Goal: Contribute content: Add original content to the website for others to see

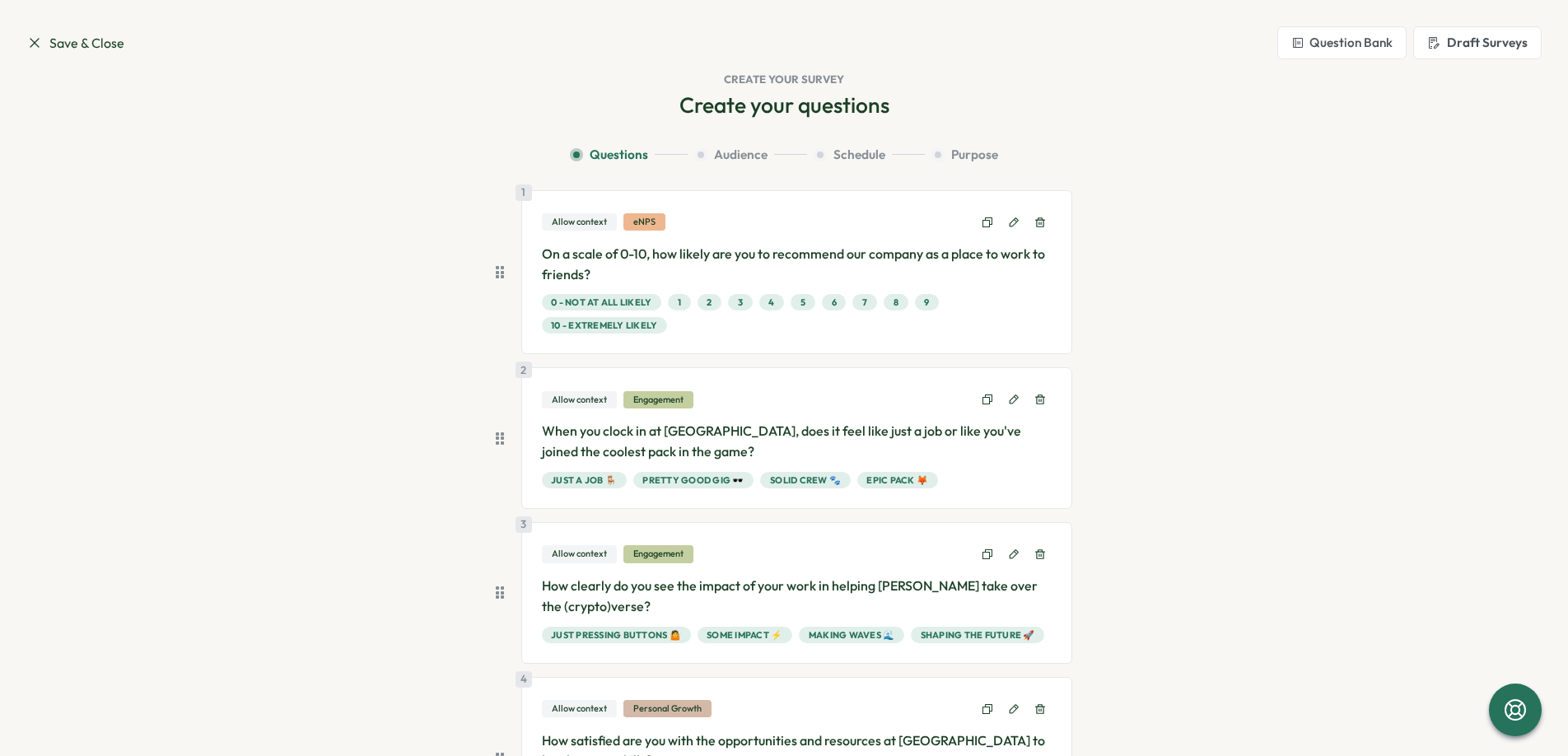
scroll to position [337, 0]
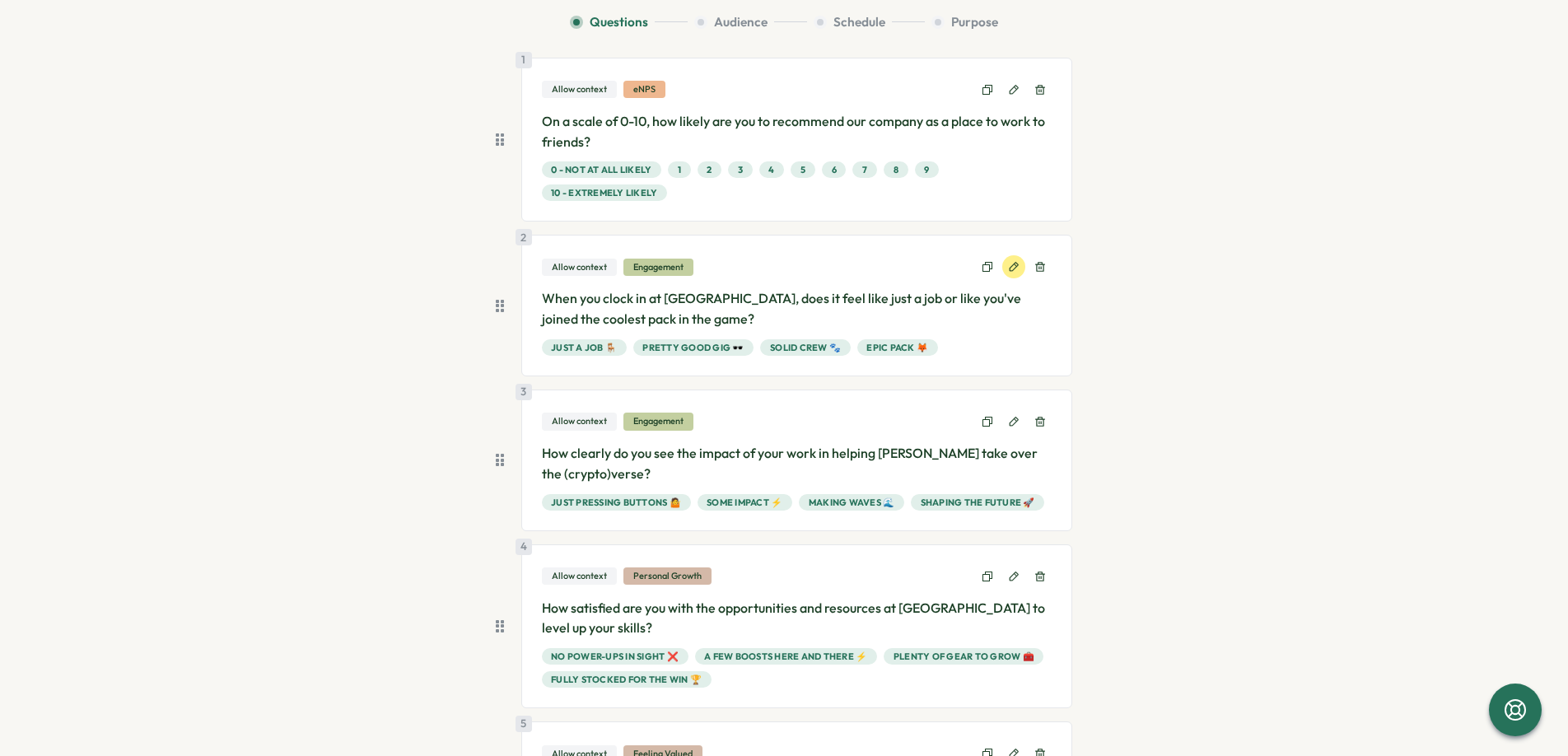
click at [1009, 271] on icon at bounding box center [1014, 268] width 9 height 9
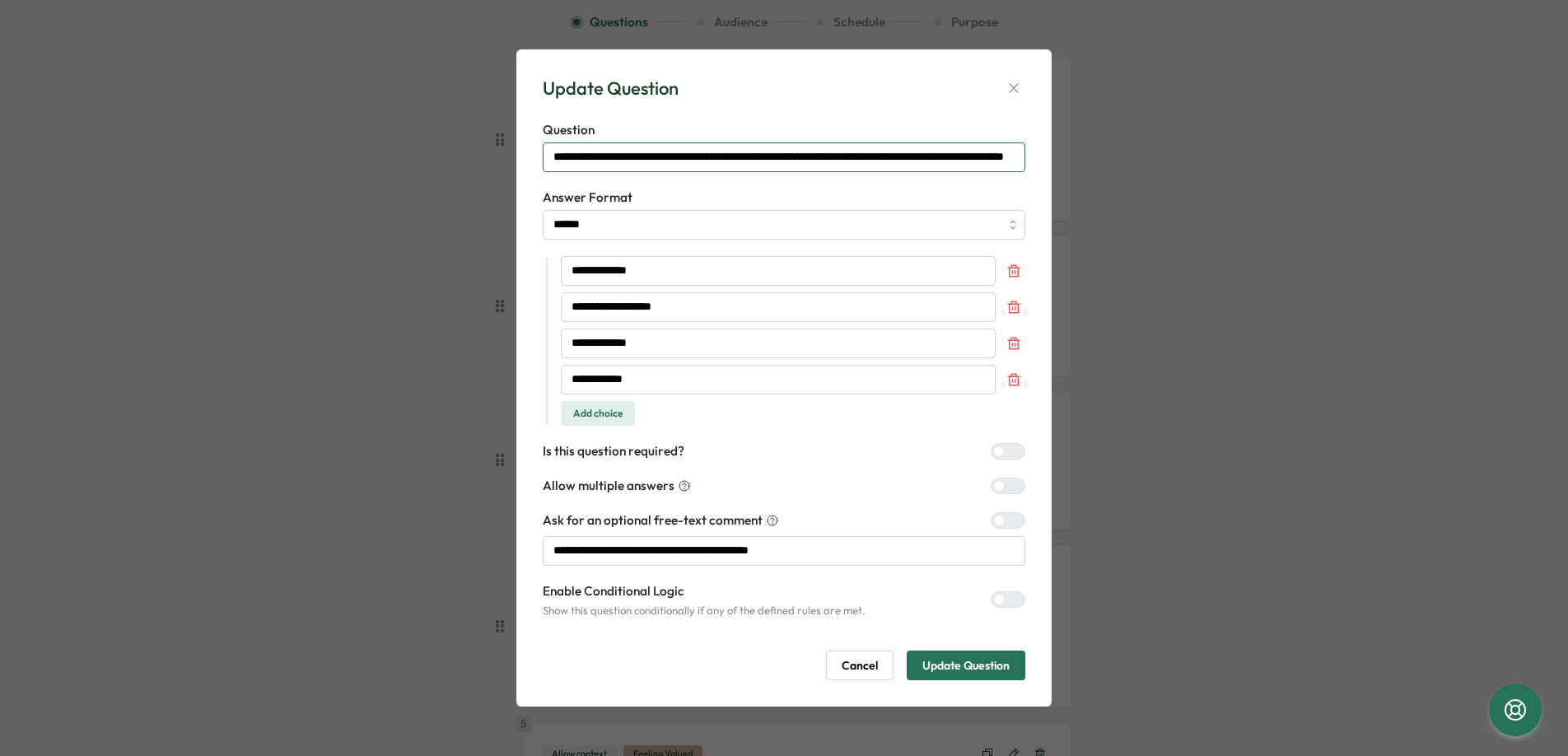
drag, startPoint x: 1014, startPoint y: 161, endPoint x: 1031, endPoint y: 165, distance: 17.5
click at [1037, 165] on div "**********" at bounding box center [784, 378] width 535 height 657
drag, startPoint x: 998, startPoint y: 156, endPoint x: 1031, endPoint y: 161, distance: 33.4
click at [1034, 161] on div "**********" at bounding box center [784, 378] width 535 height 657
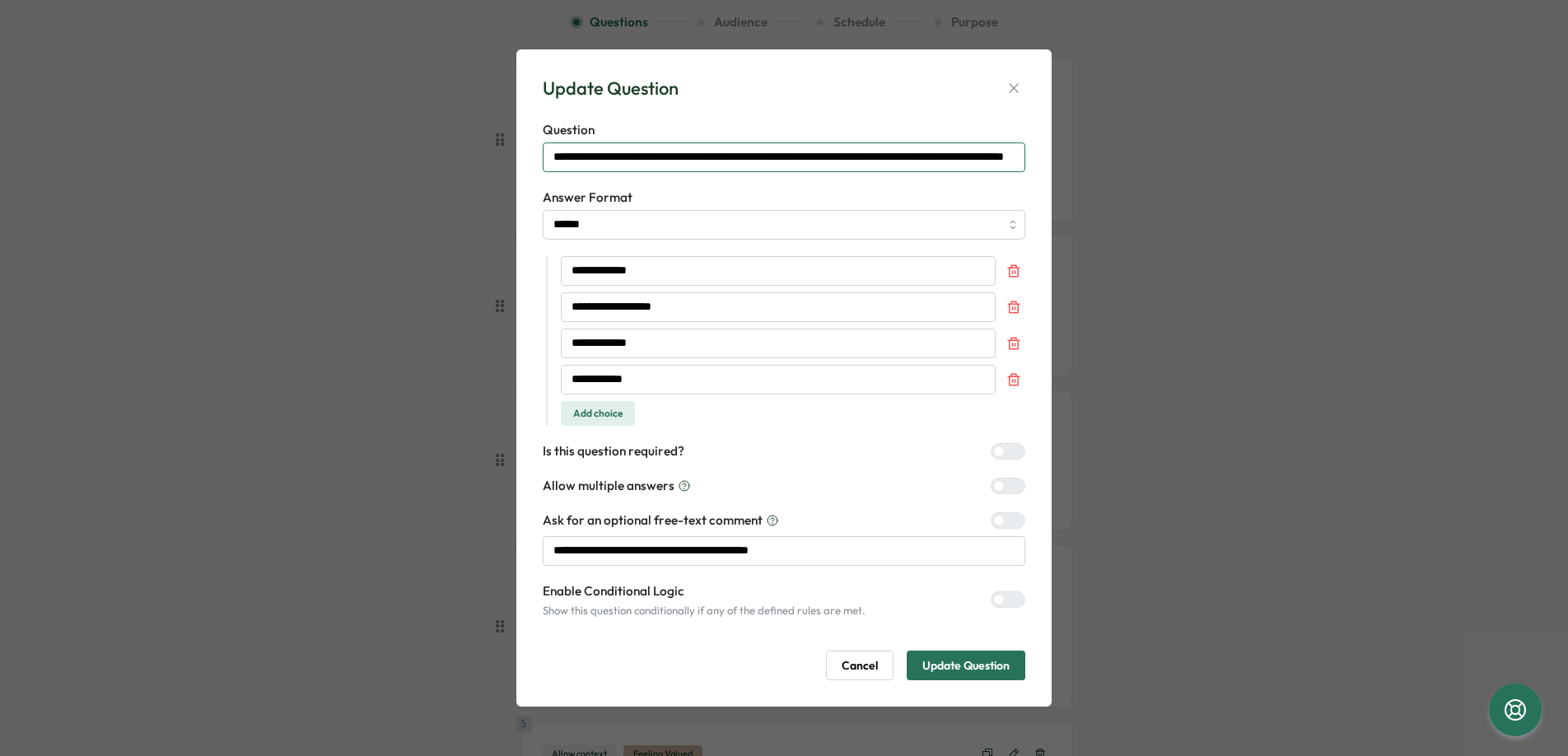
click at [930, 156] on input "**********" at bounding box center [784, 158] width 482 height 30
type input "**********"
click at [618, 341] on input "**********" at bounding box center [778, 343] width 435 height 30
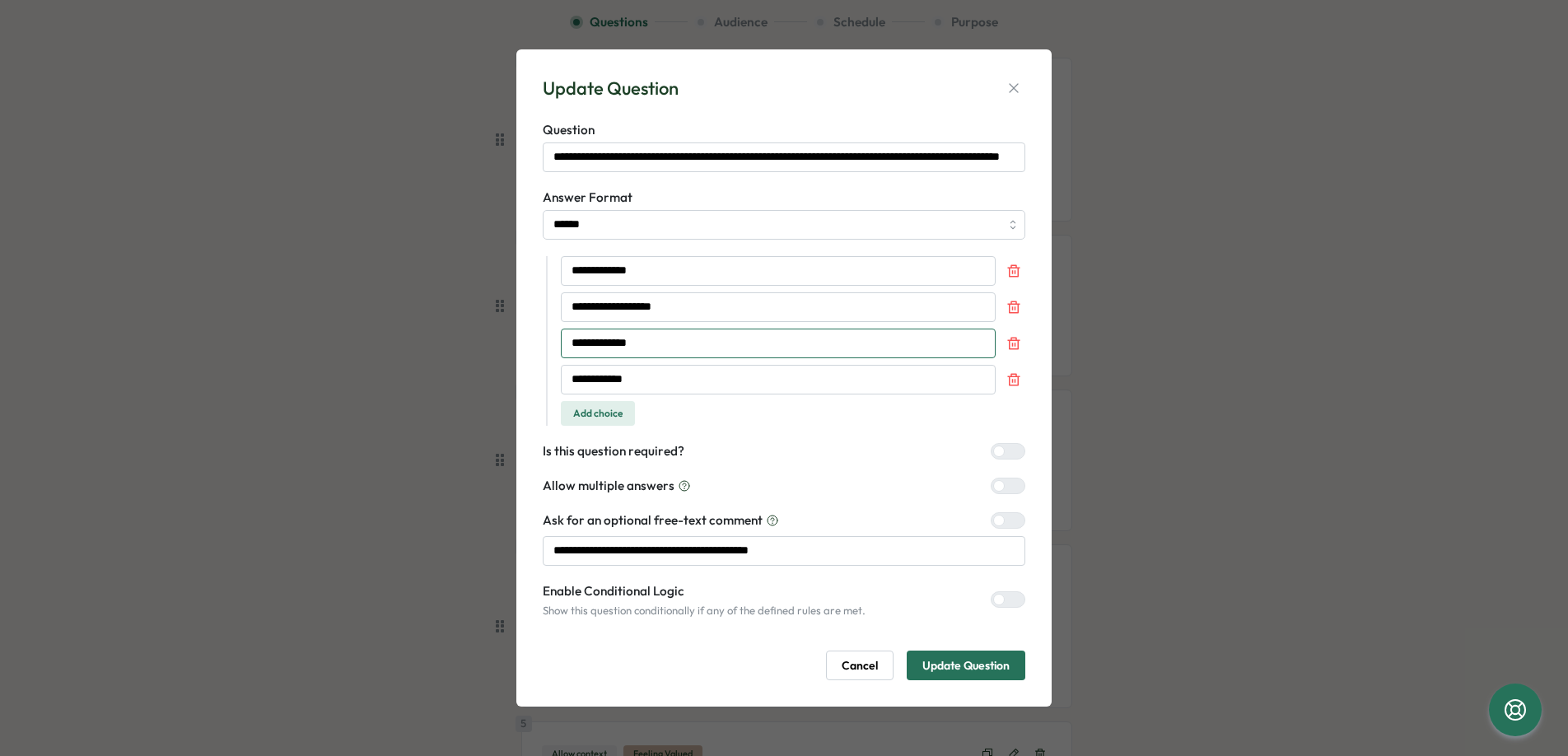
scroll to position [0, 0]
click at [618, 341] on input "**********" at bounding box center [778, 343] width 435 height 30
type input "**********"
click at [605, 378] on input "**********" at bounding box center [778, 380] width 435 height 30
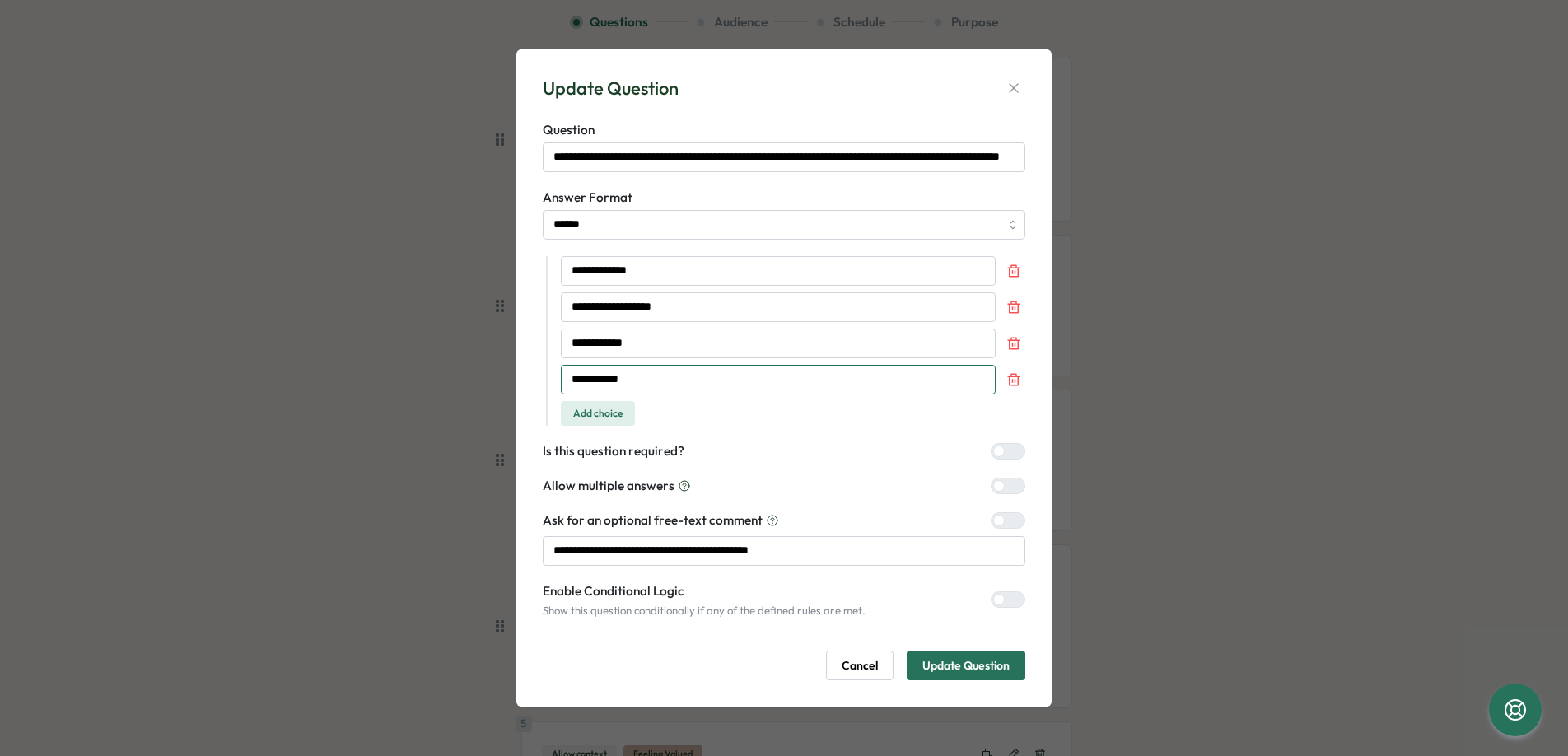
click at [637, 379] on input "**********" at bounding box center [778, 380] width 435 height 30
paste input "***"
type input "**********"
click at [791, 553] on input "**********" at bounding box center [784, 552] width 482 height 30
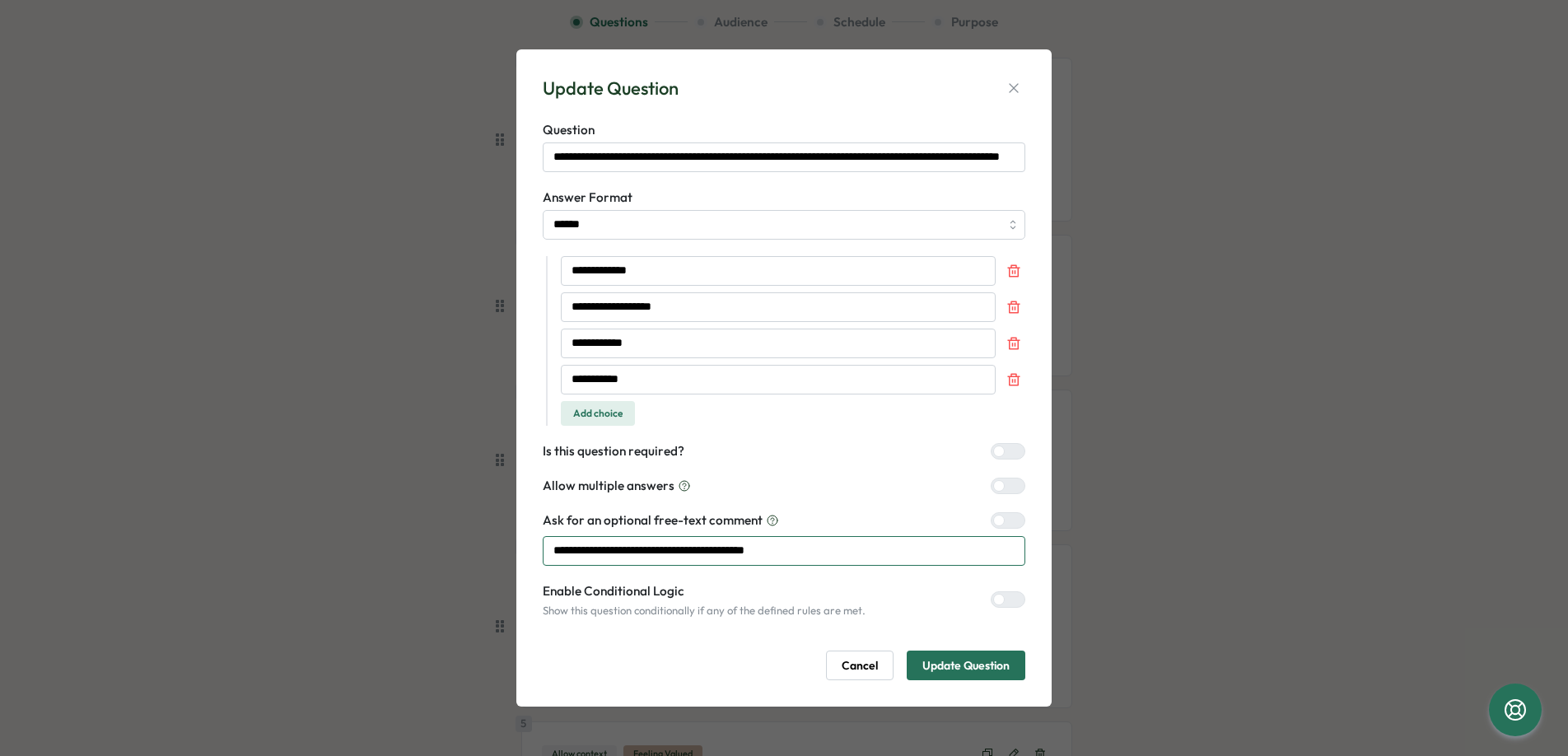
type input "**********"
click at [1001, 669] on span "Update Question" at bounding box center [966, 665] width 88 height 28
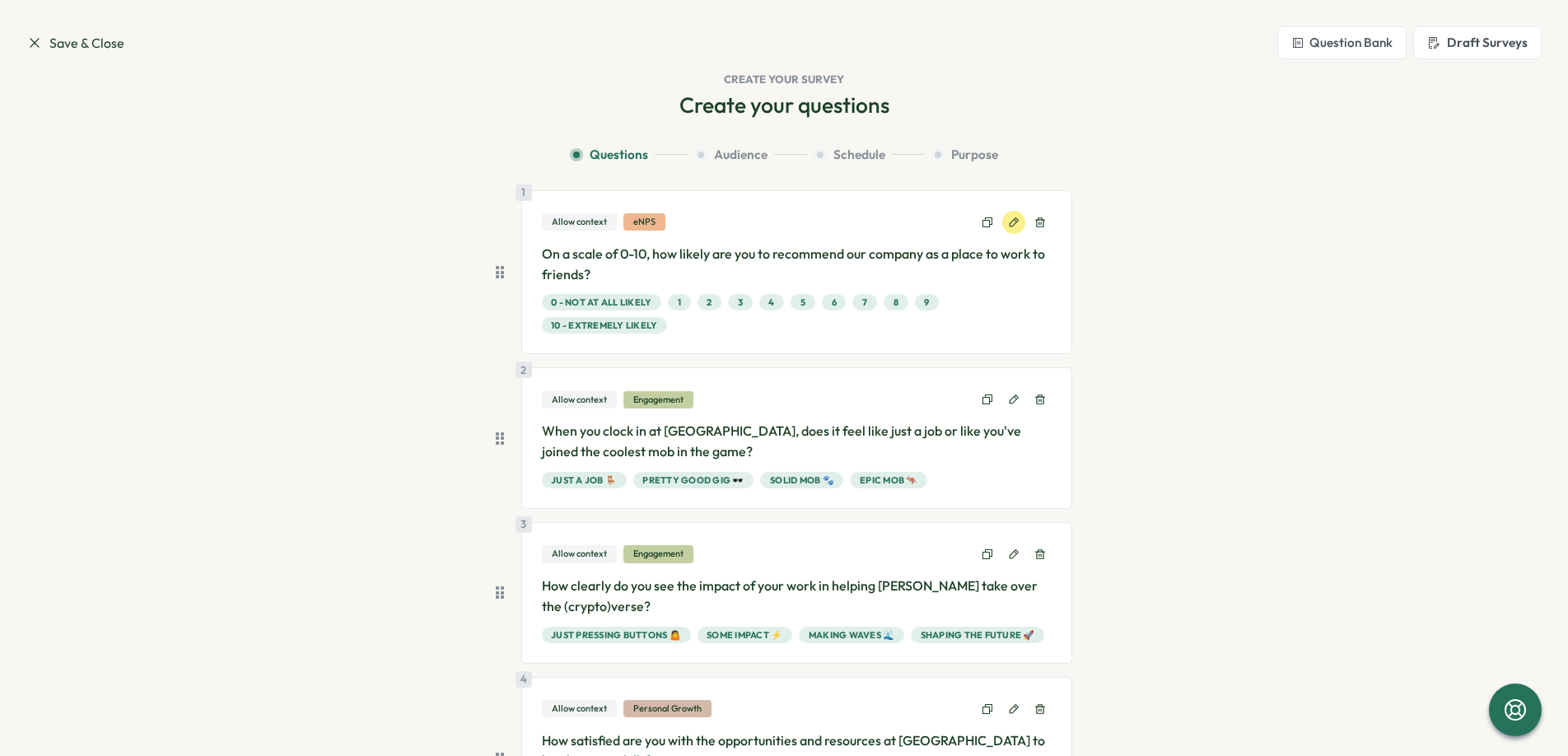
click at [1012, 227] on icon at bounding box center [1014, 222] width 11 height 11
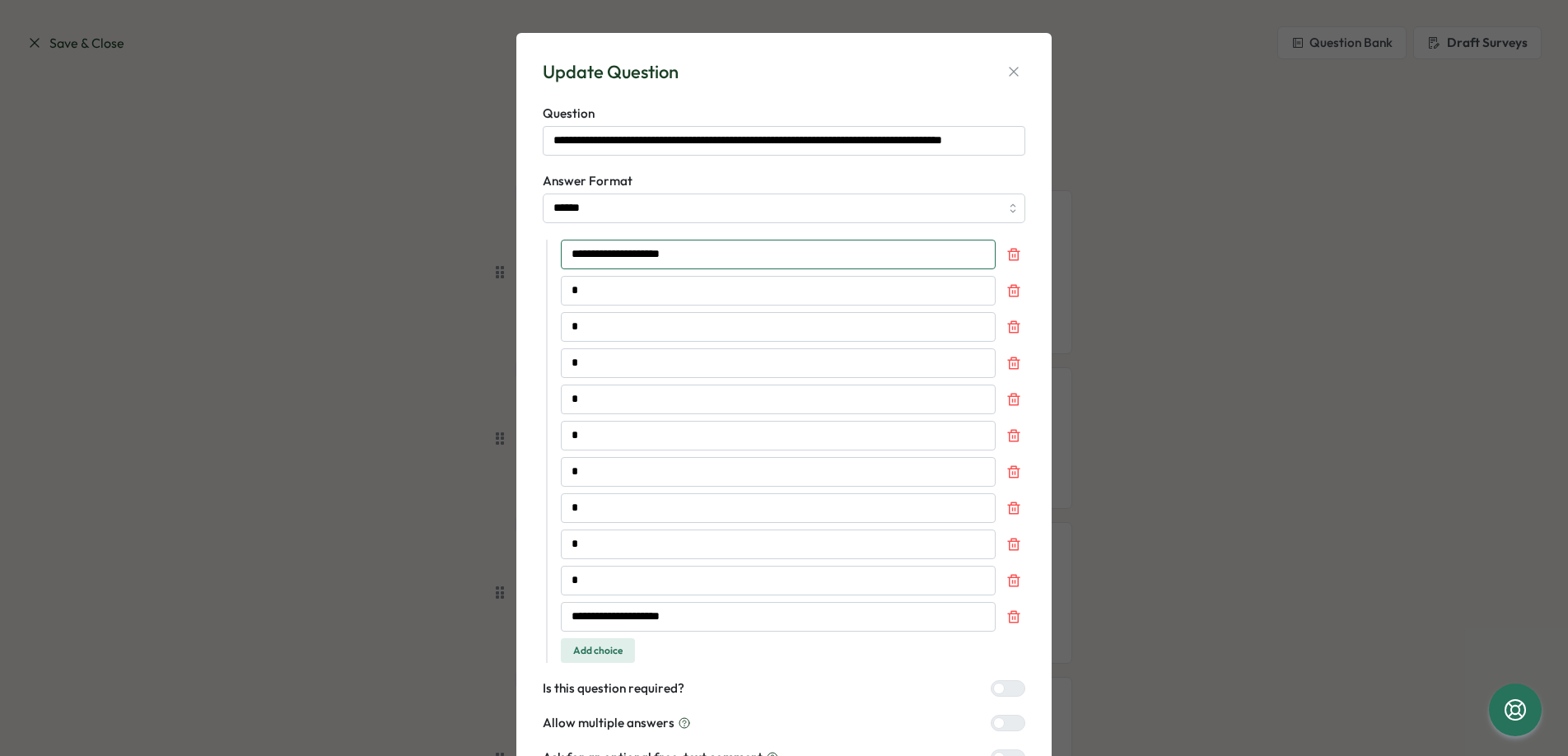
click at [691, 255] on input "**********" at bounding box center [778, 255] width 435 height 30
paste input "***"
type input "**********"
drag, startPoint x: 689, startPoint y: 617, endPoint x: 593, endPoint y: 615, distance: 96.0
click at [593, 615] on input "**********" at bounding box center [778, 617] width 435 height 30
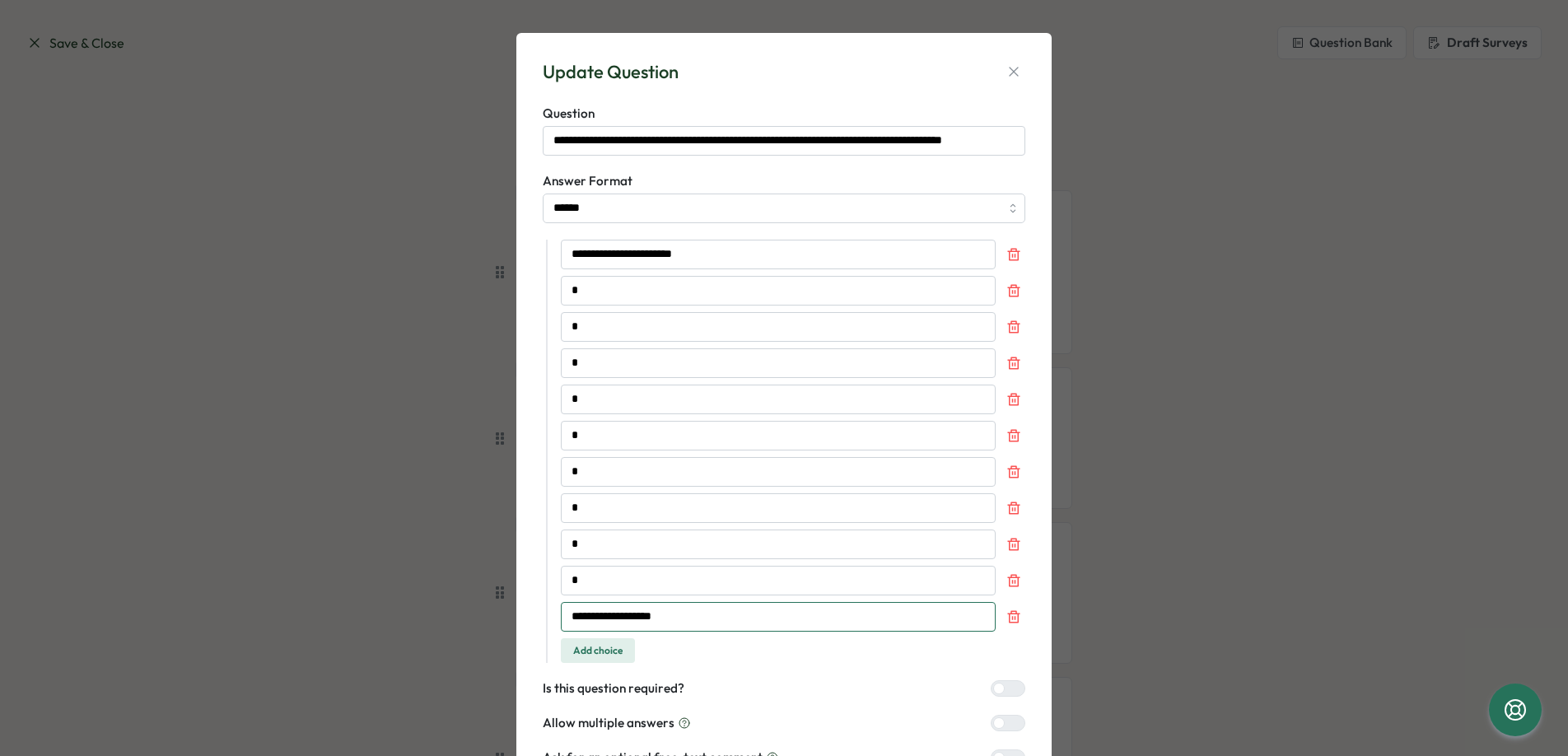
paste input "***"
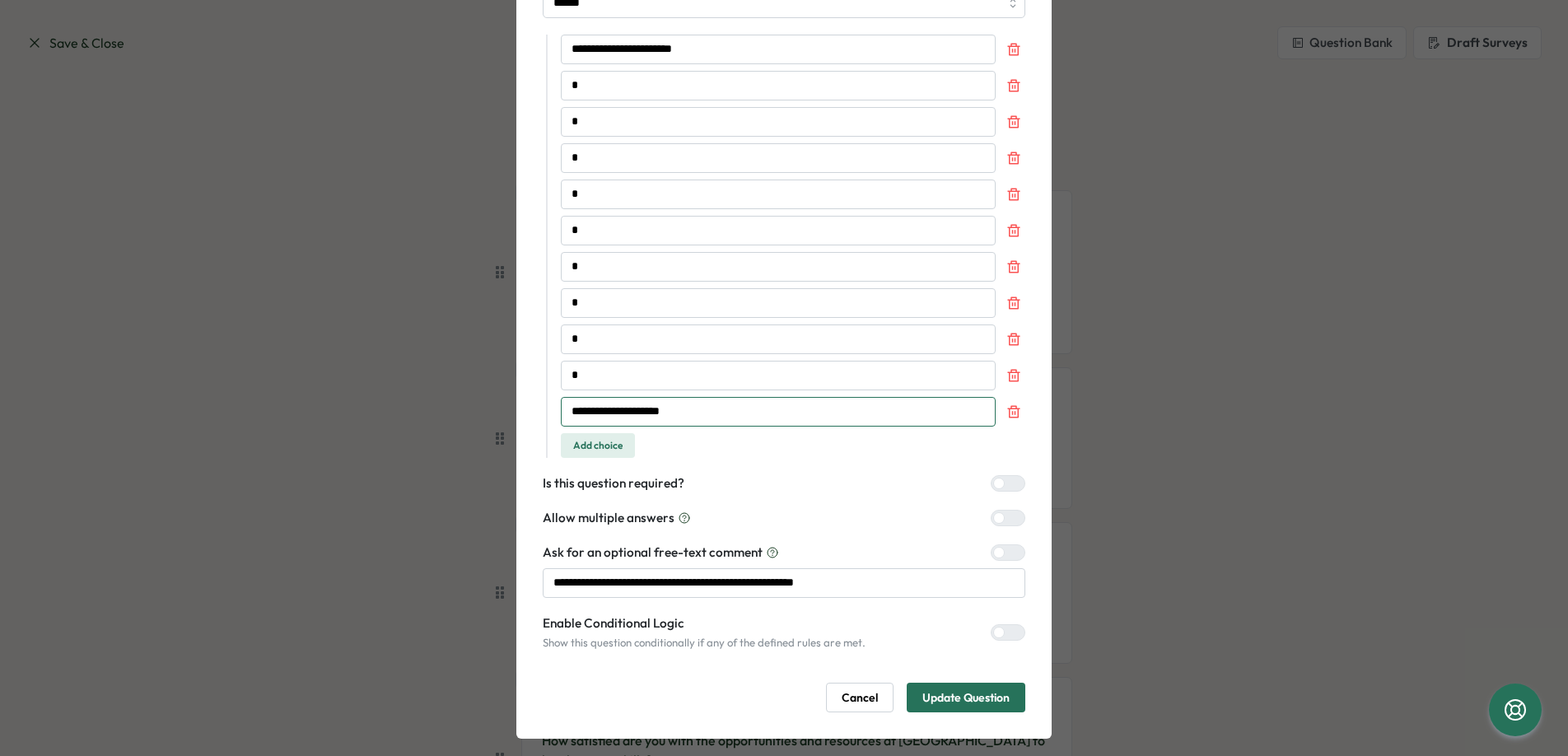
scroll to position [221, 0]
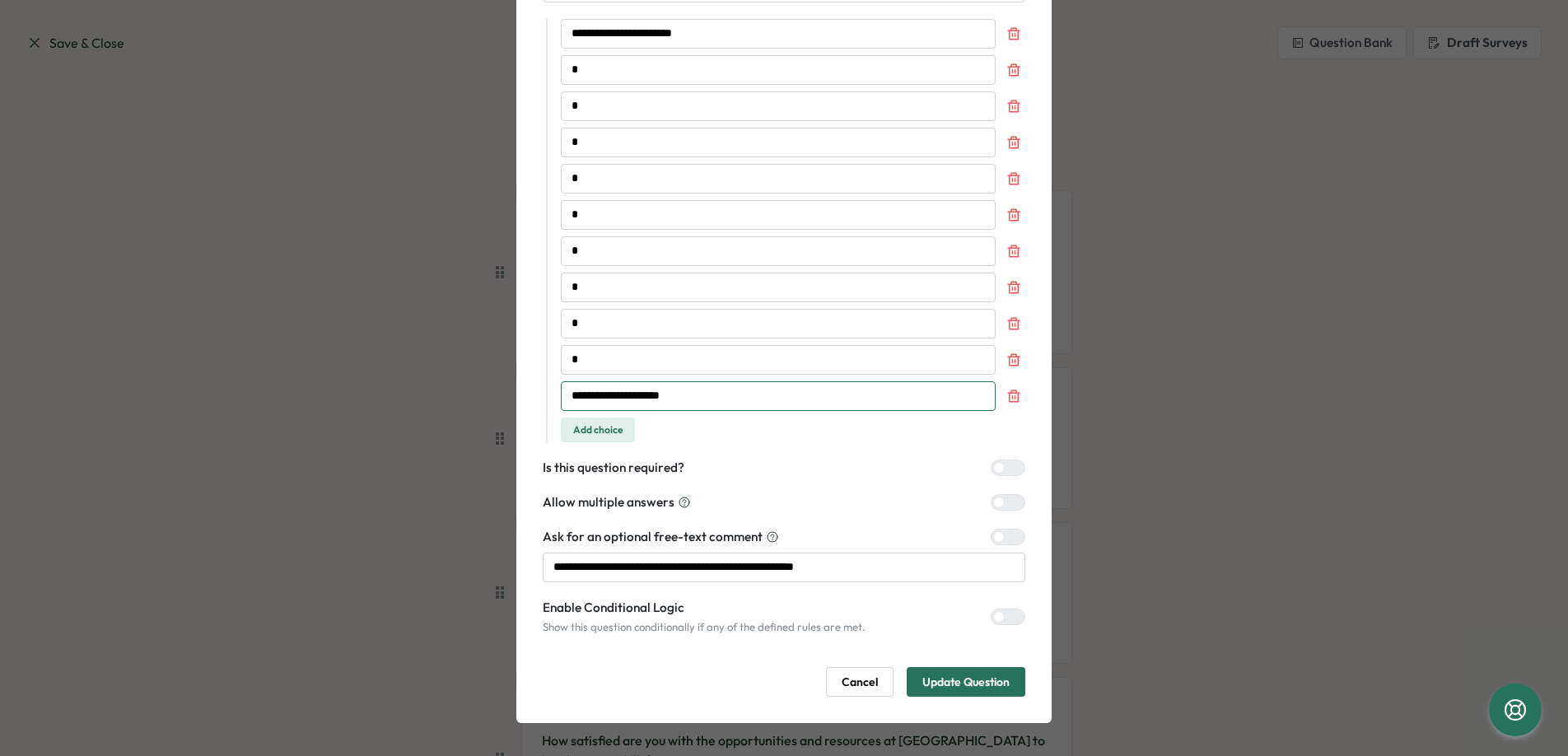
type input "**********"
click at [993, 619] on div at bounding box center [999, 617] width 11 height 11
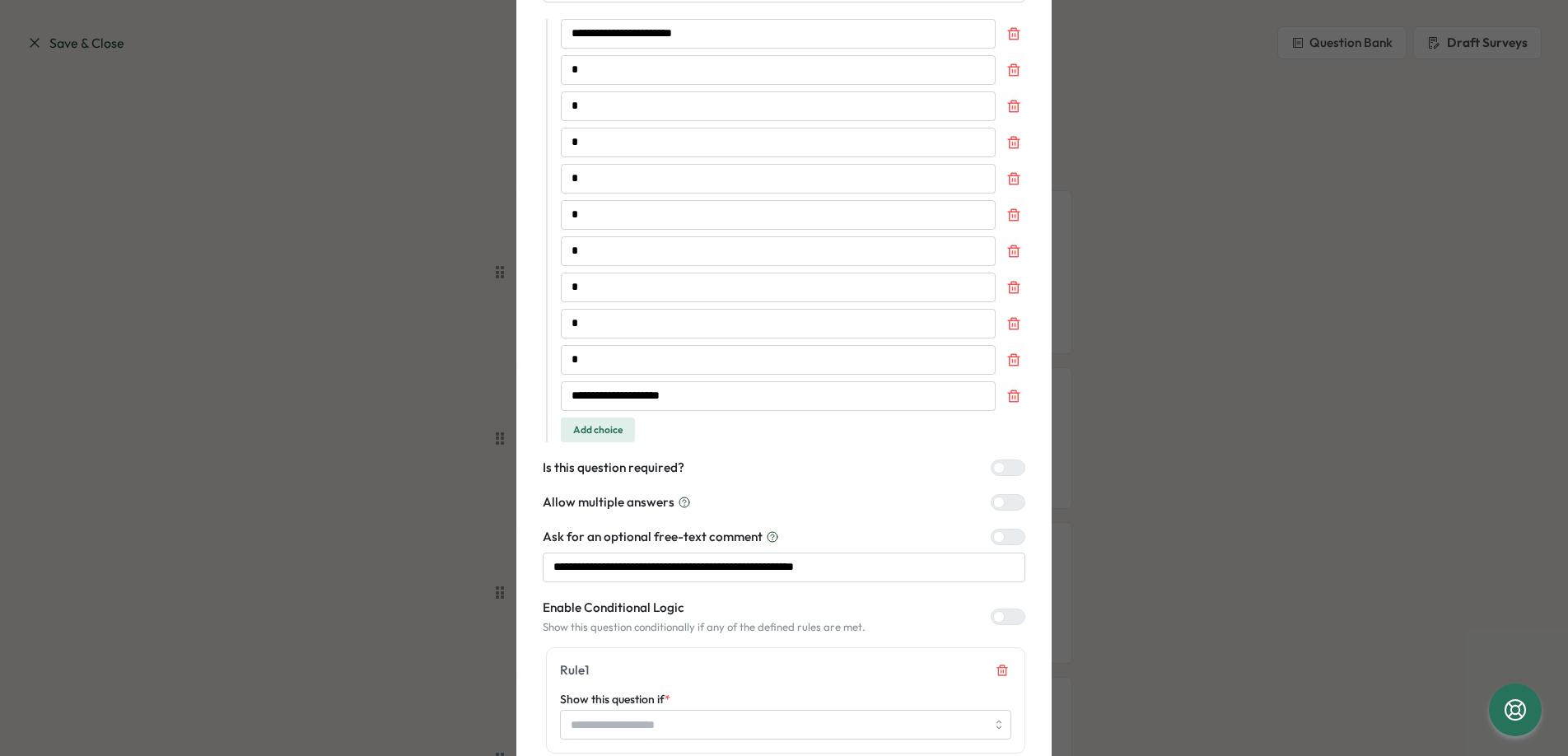
scroll to position [378, 0]
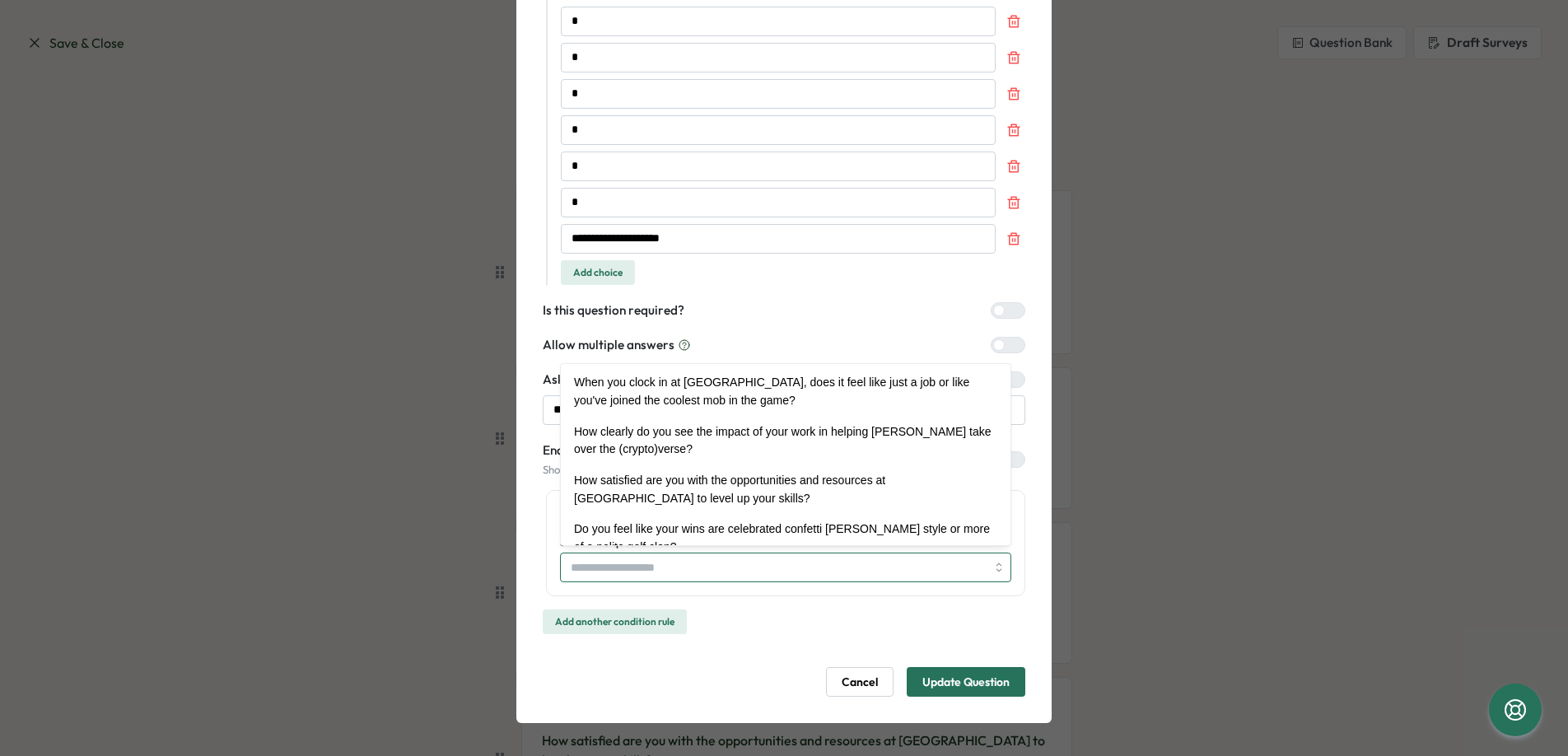
click at [998, 573] on input "Show this question if *" at bounding box center [785, 567] width 451 height 30
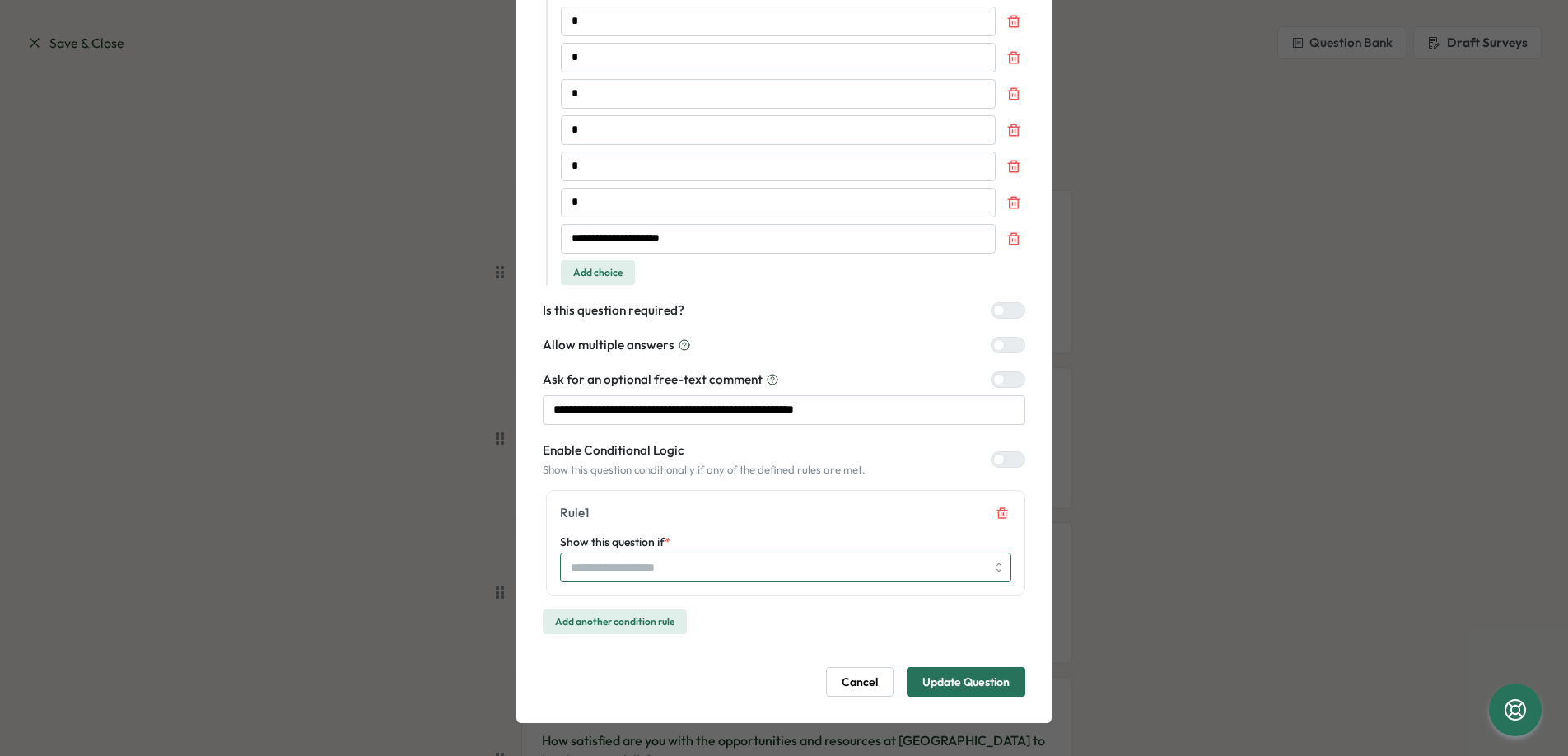
click at [998, 573] on input "Show this question if *" at bounding box center [785, 567] width 451 height 30
click at [1005, 459] on div at bounding box center [1014, 460] width 20 height 15
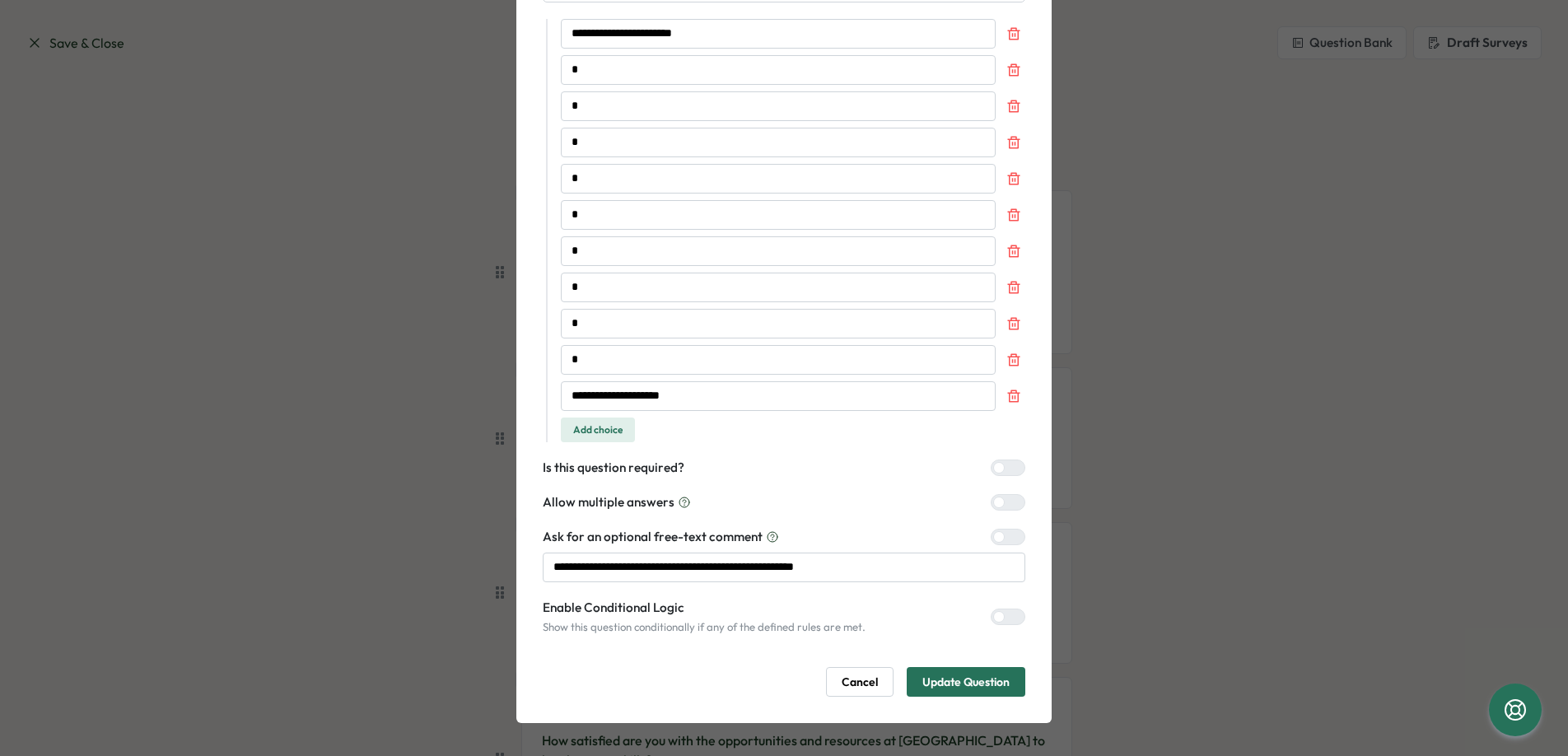
click at [997, 468] on div at bounding box center [999, 468] width 11 height 11
click at [972, 679] on span "Update Question" at bounding box center [966, 682] width 88 height 28
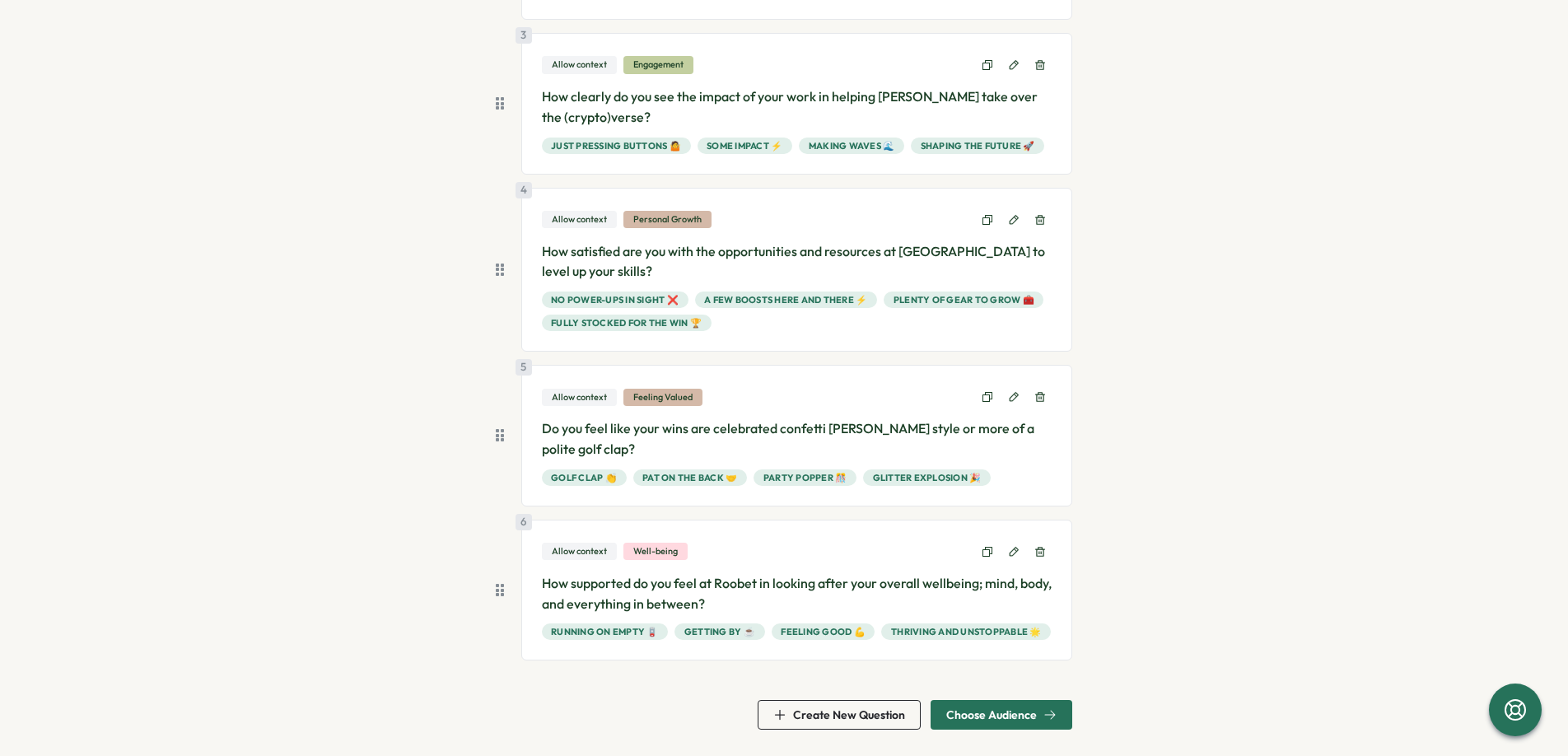
scroll to position [0, 0]
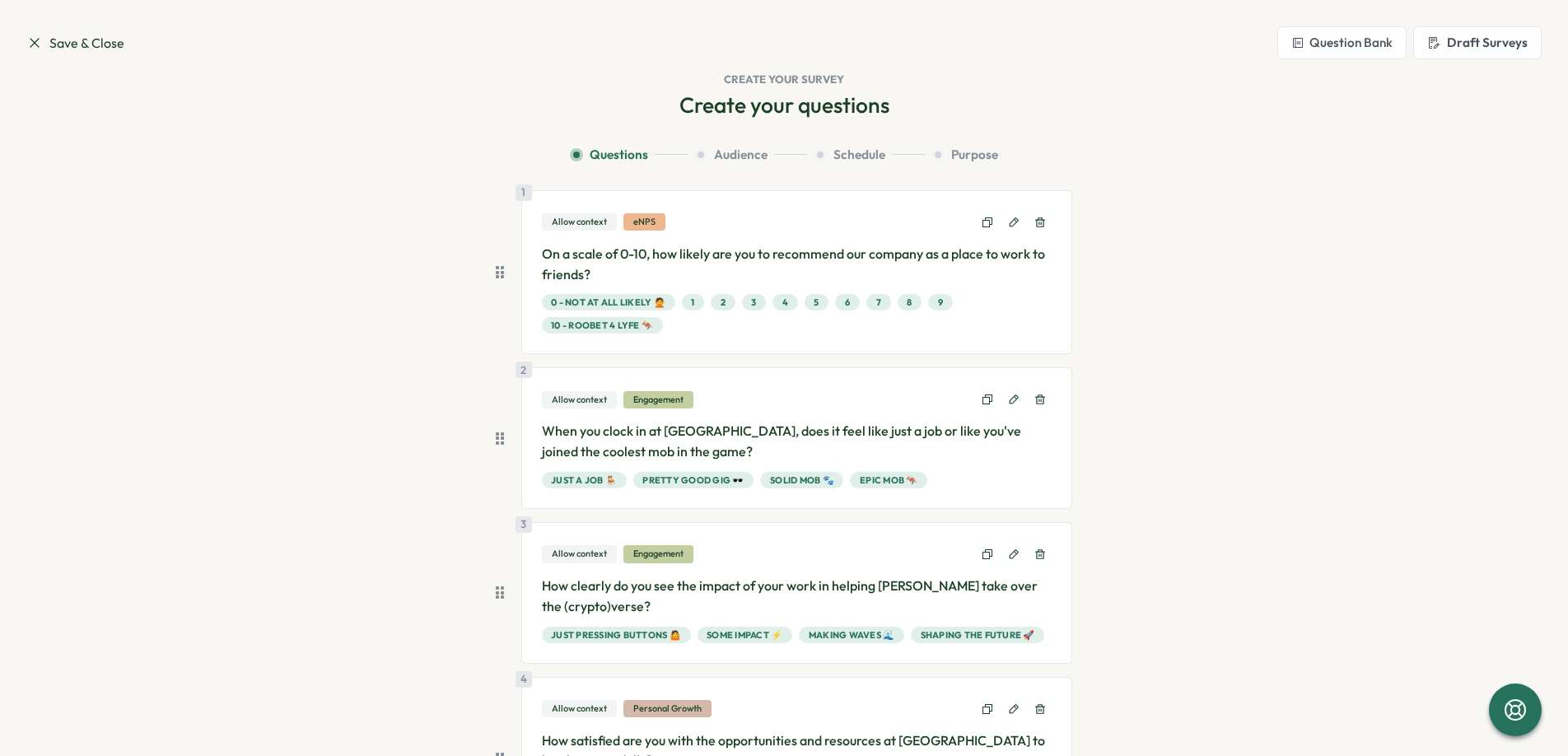
click at [91, 44] on span "Save & Close" at bounding box center [75, 43] width 98 height 21
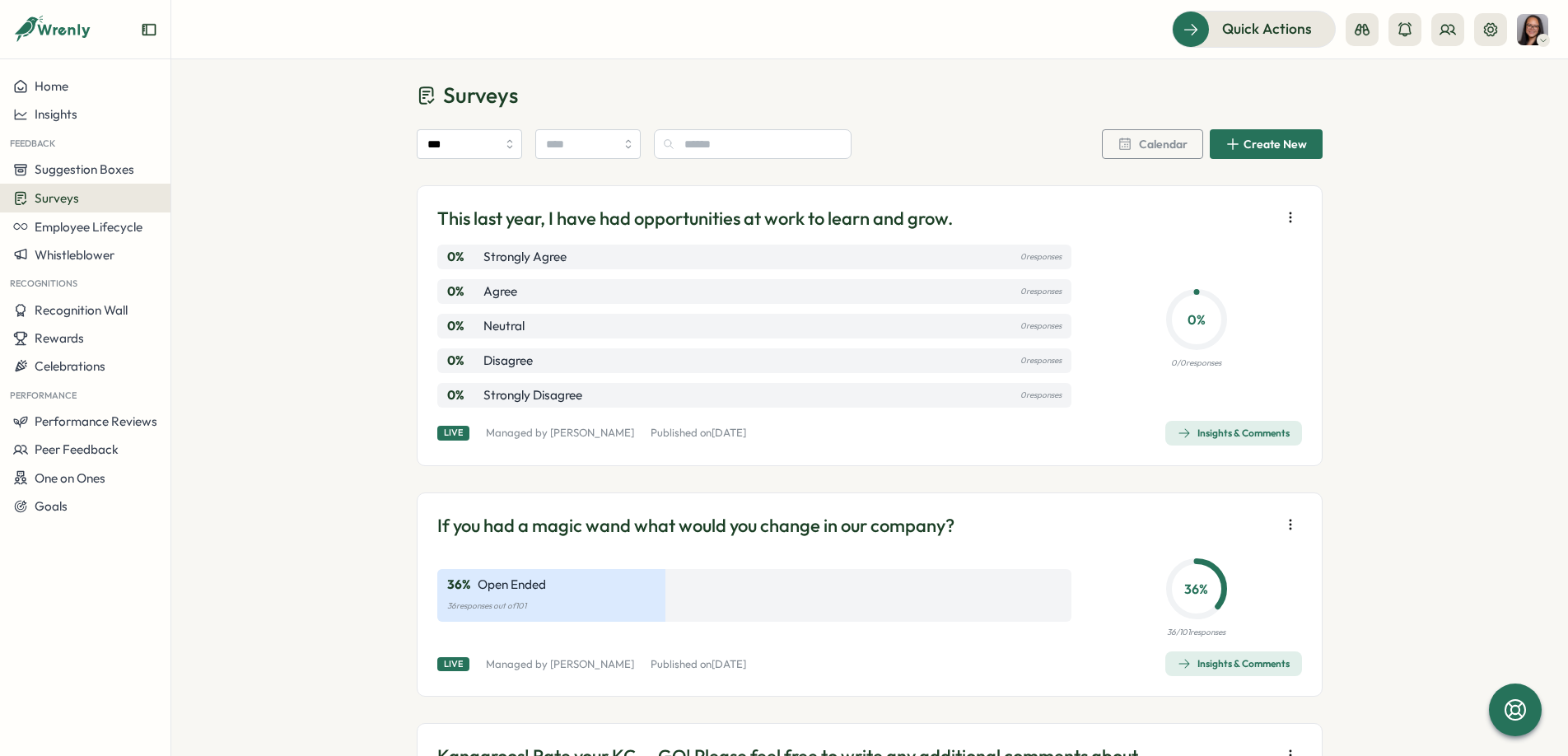
scroll to position [4, 0]
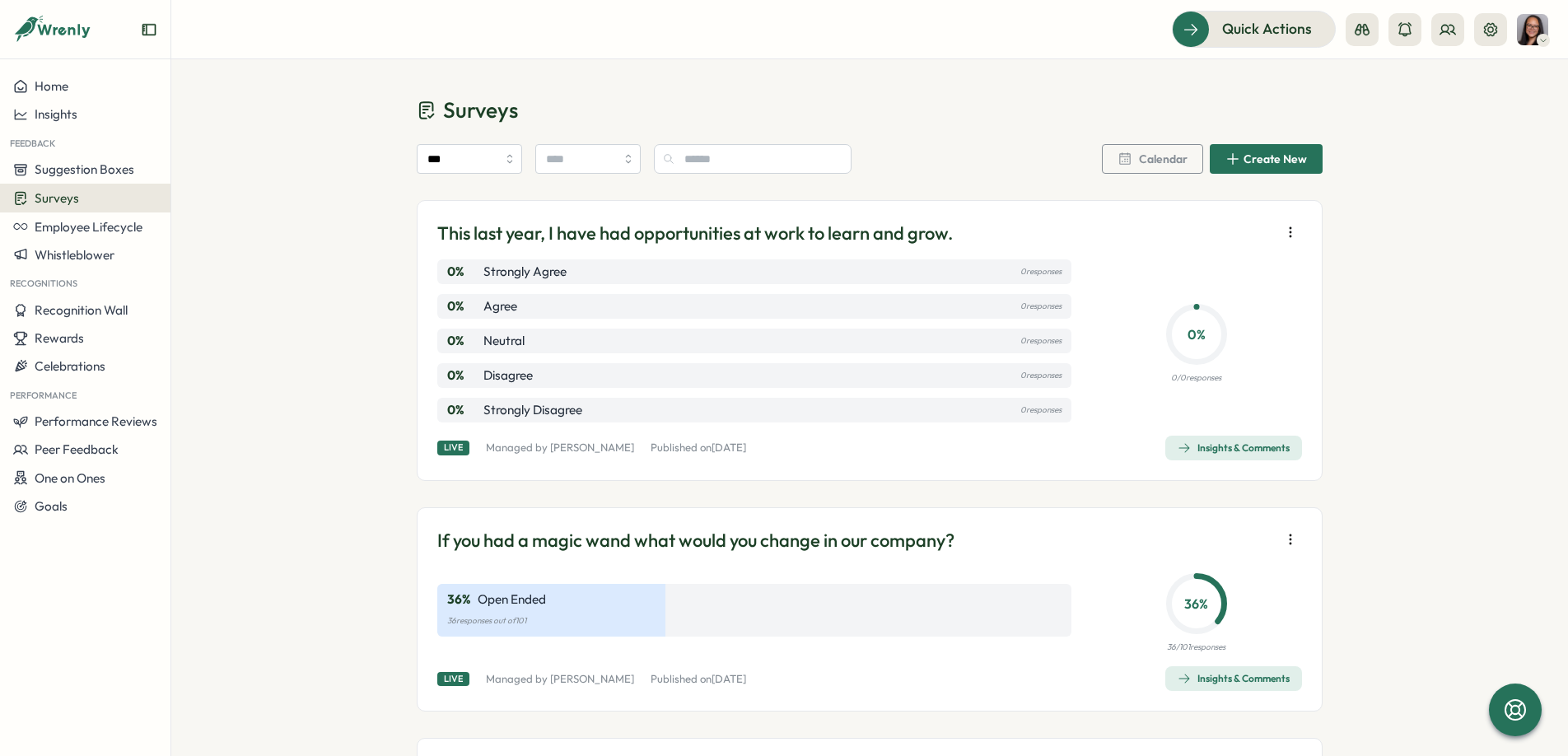
click at [1293, 541] on icon "button" at bounding box center [1291, 539] width 17 height 17
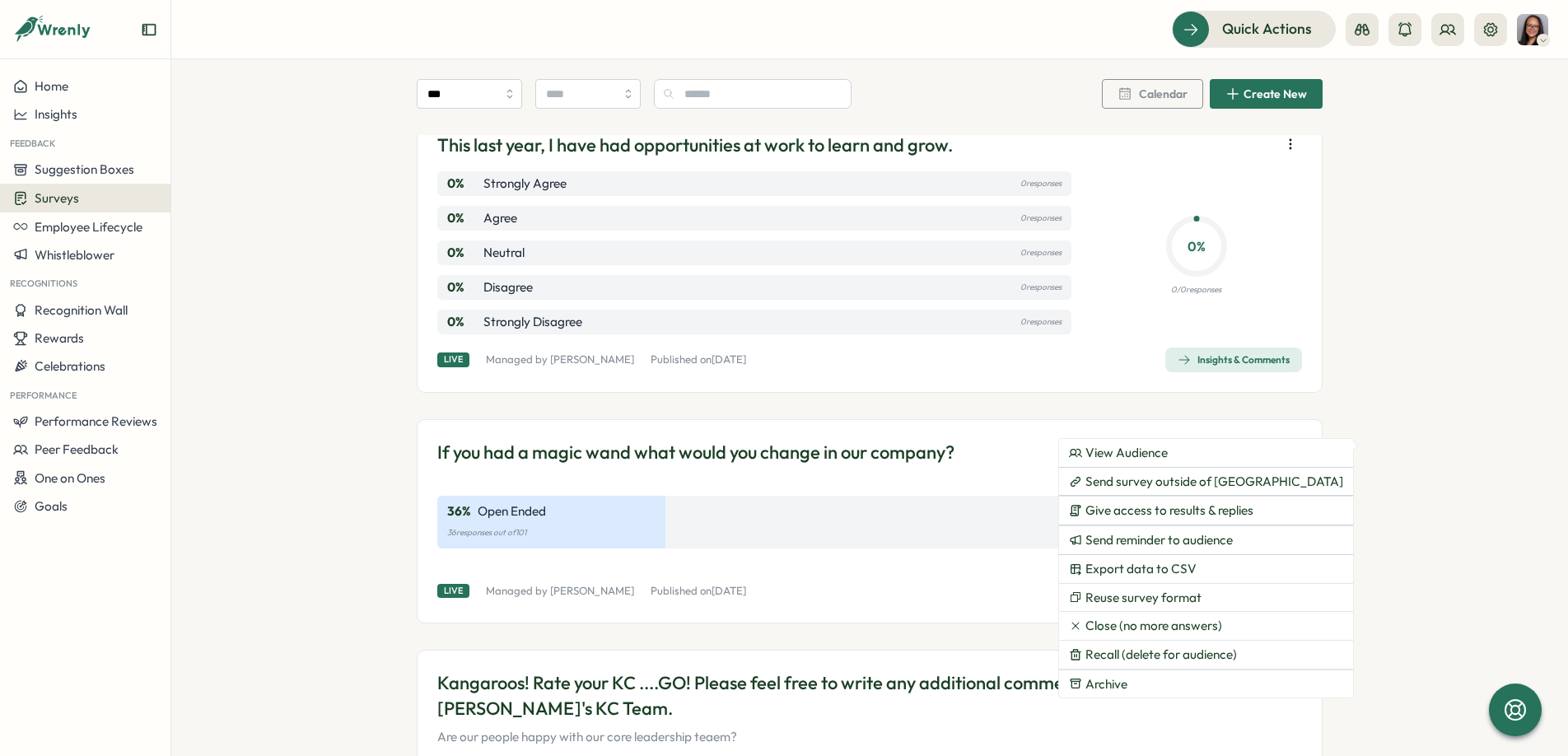
scroll to position [93, 0]
click at [1301, 536] on div "If you had a magic wand what would you change in our company? 36 % Open Ended 3…" at bounding box center [869, 520] width 906 height 204
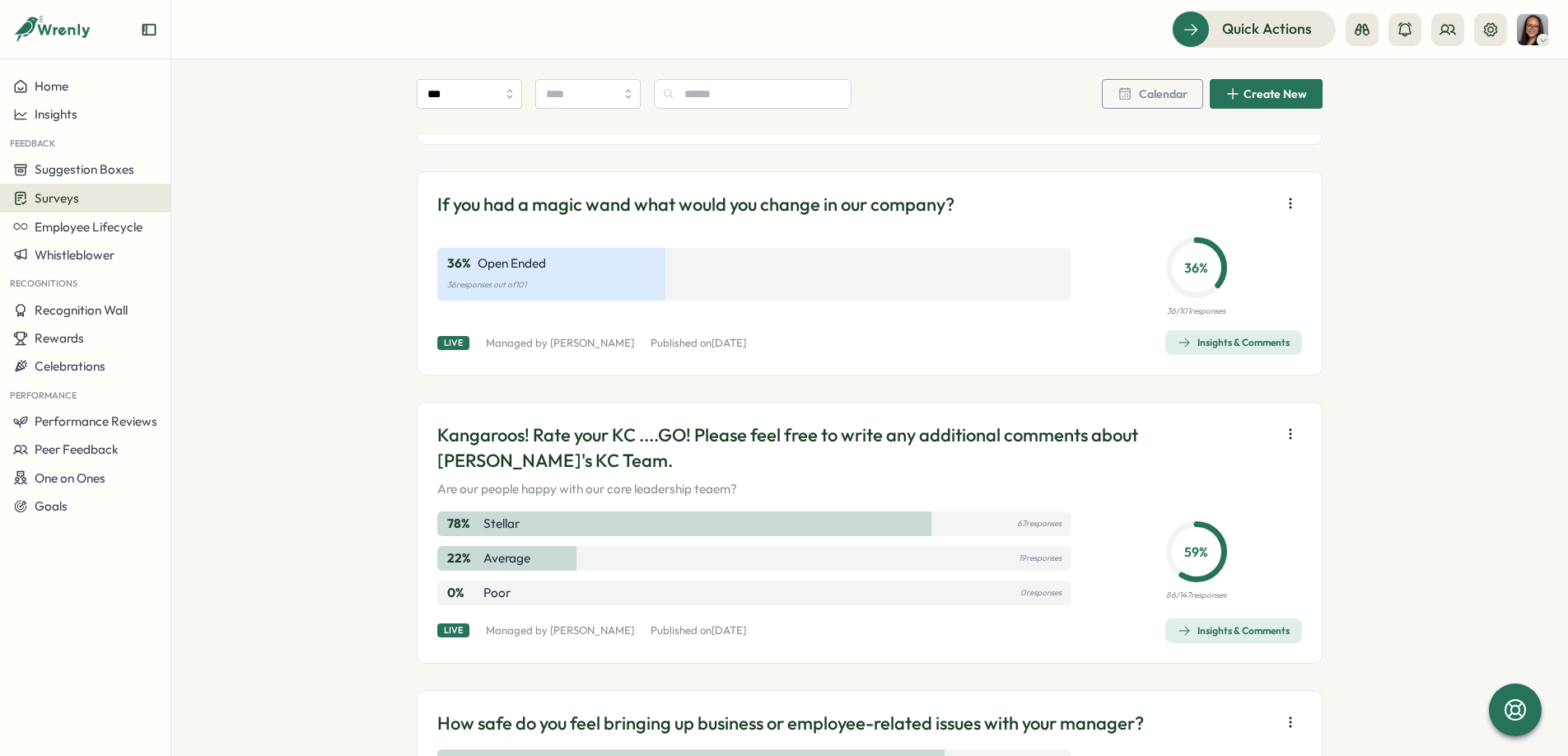
scroll to position [355, 0]
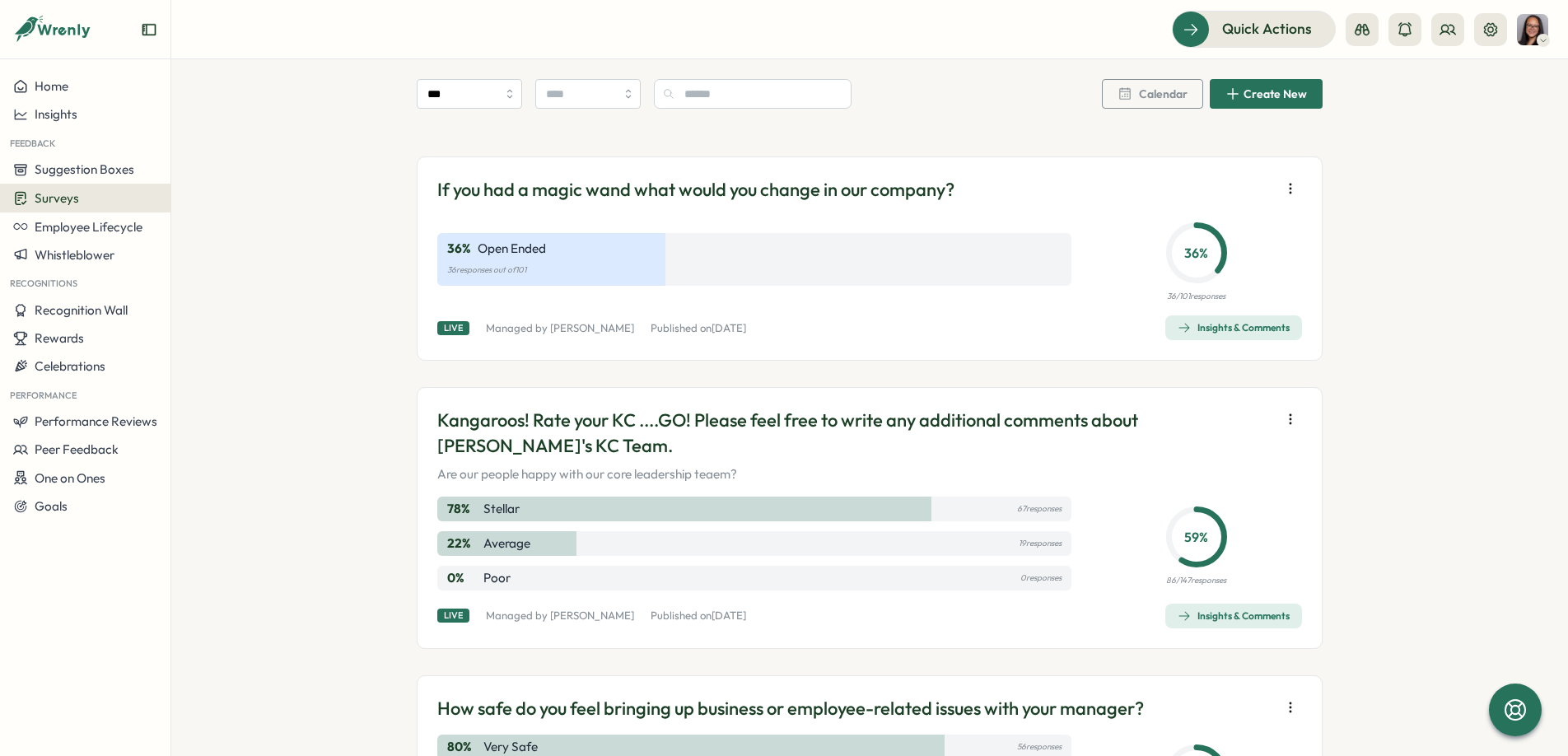
click at [1284, 189] on icon "button" at bounding box center [1291, 189] width 17 height 17
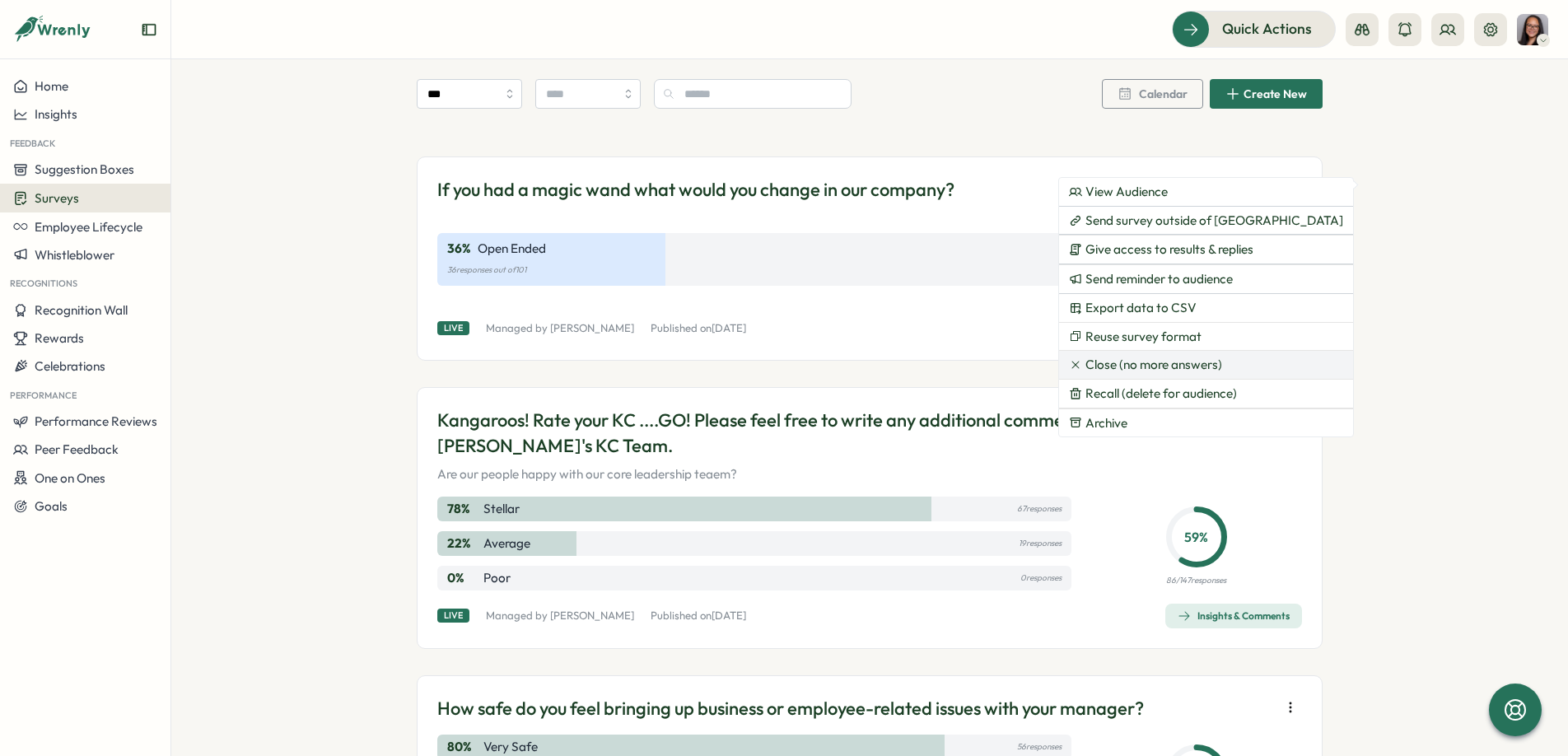
click at [1167, 369] on span "Close (no more answers)" at bounding box center [1154, 365] width 137 height 15
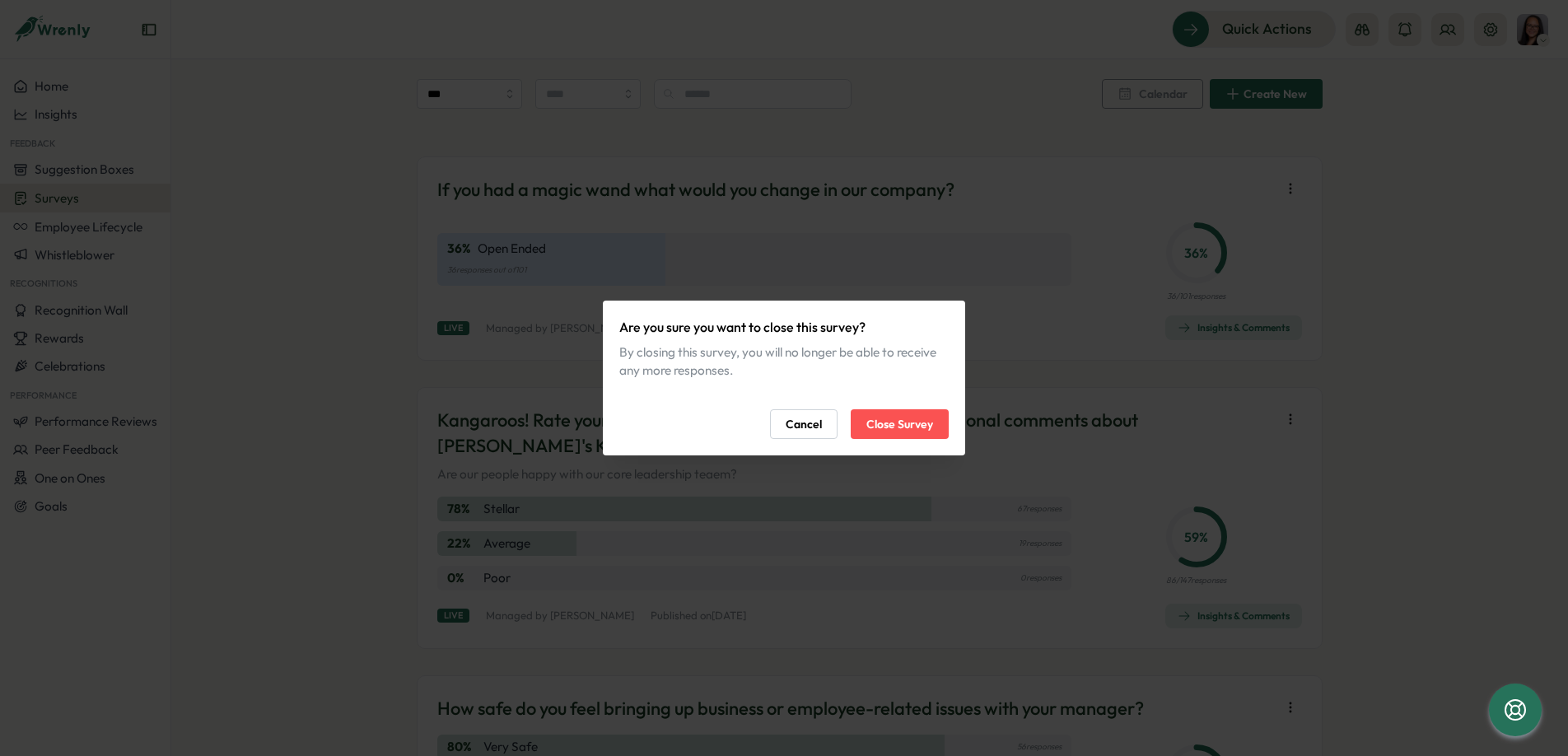
click at [912, 426] on span "Close Survey" at bounding box center [900, 425] width 67 height 28
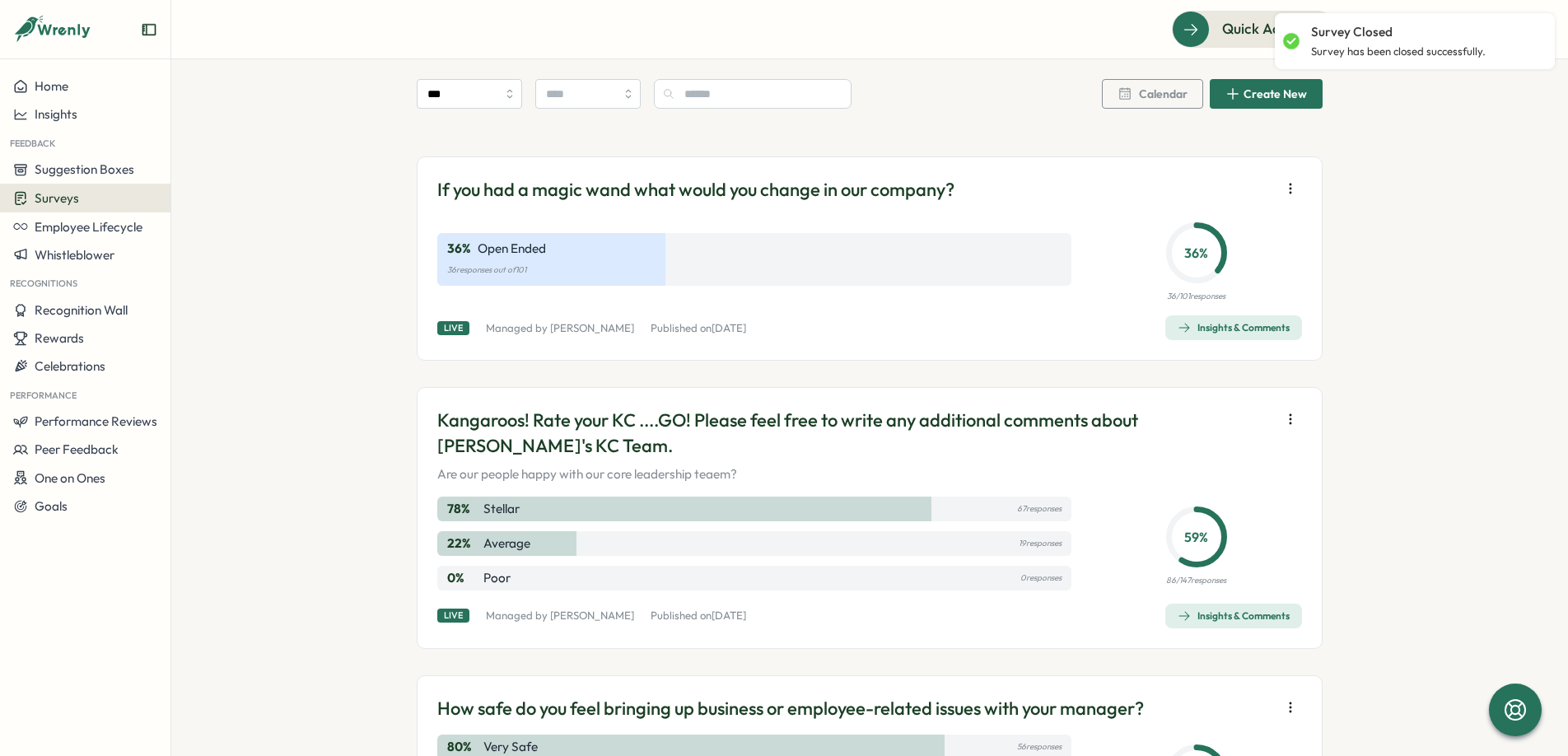
click at [1292, 422] on icon "button" at bounding box center [1291, 420] width 17 height 17
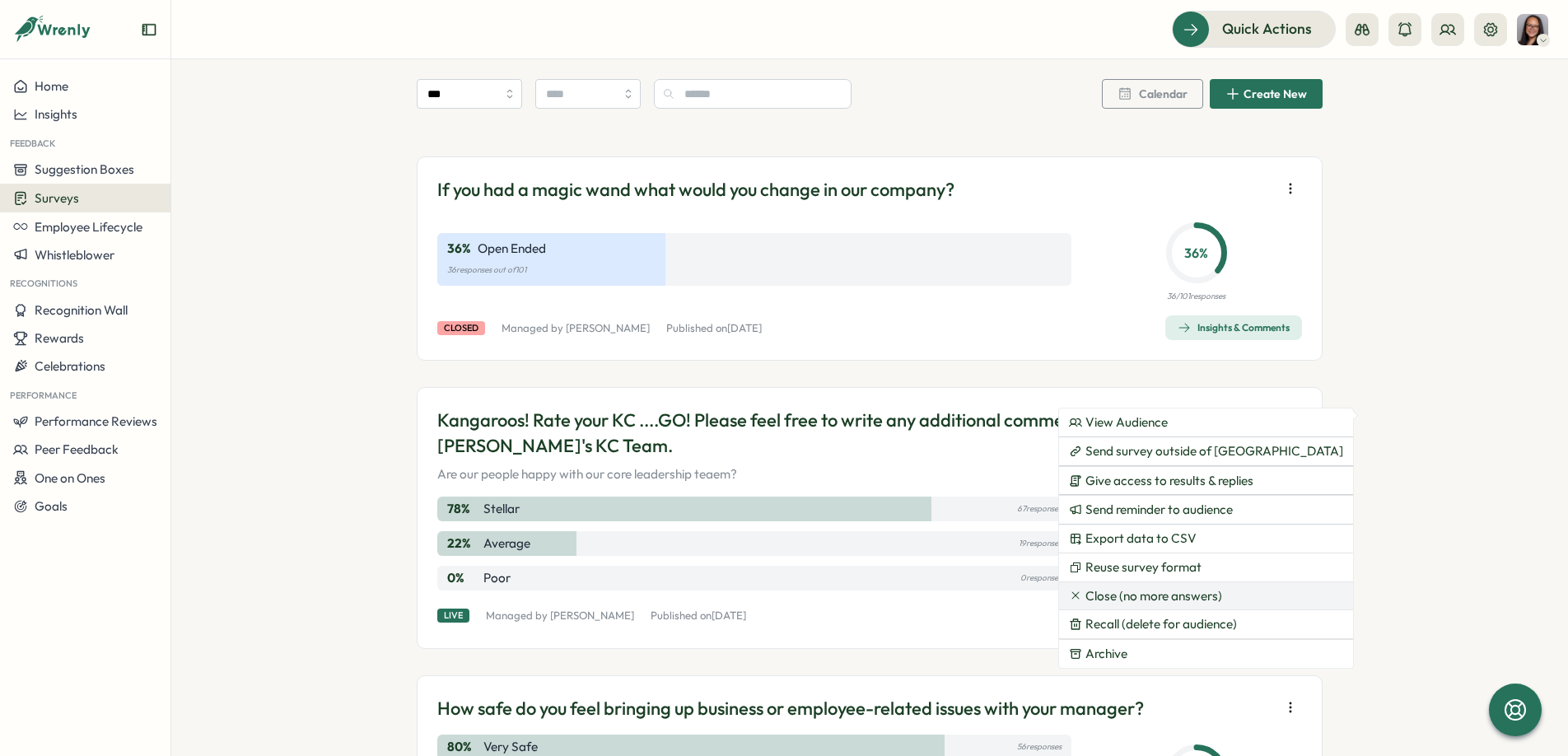
click at [1139, 594] on span "Close (no more answers)" at bounding box center [1154, 596] width 137 height 15
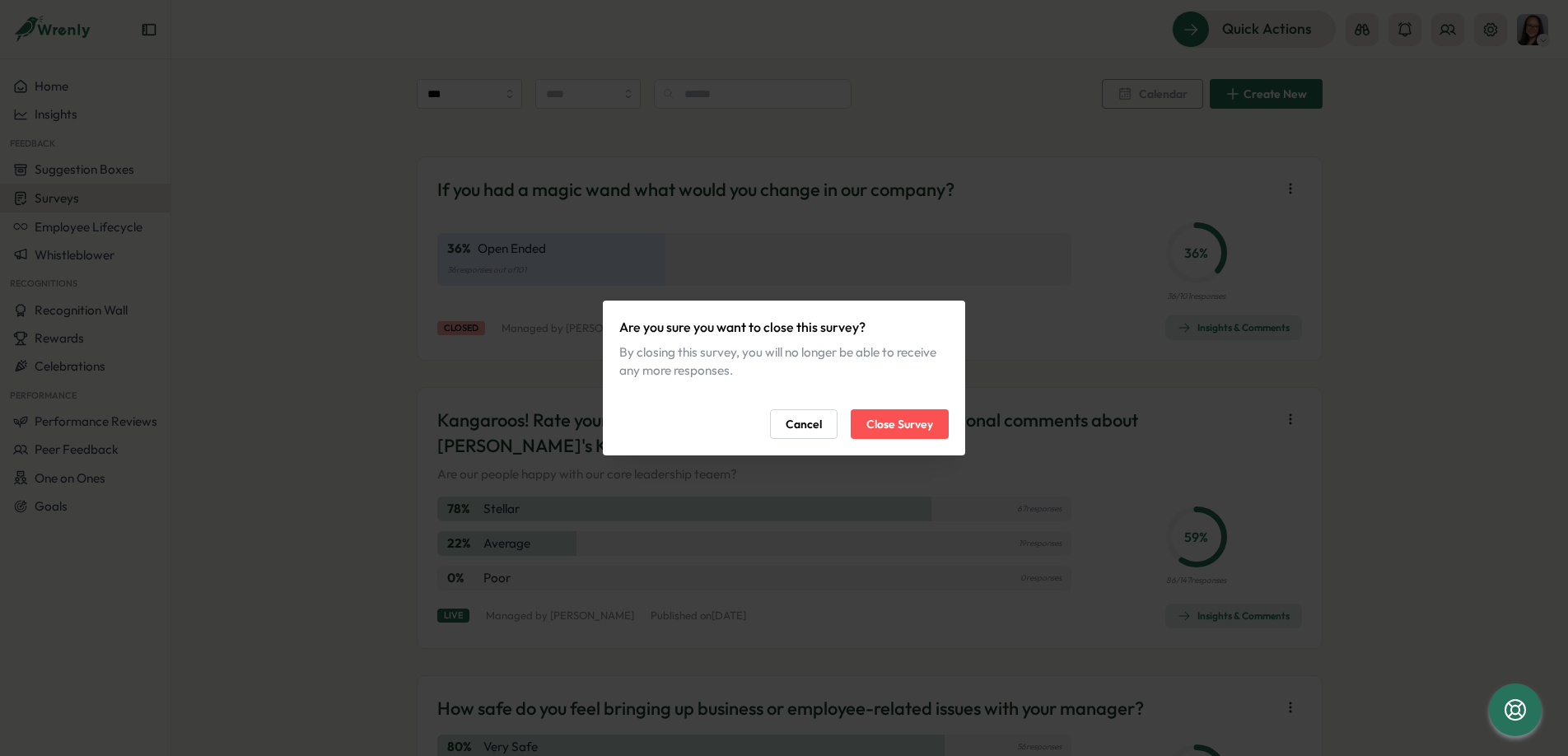
click at [896, 417] on span "Close Survey" at bounding box center [900, 425] width 67 height 28
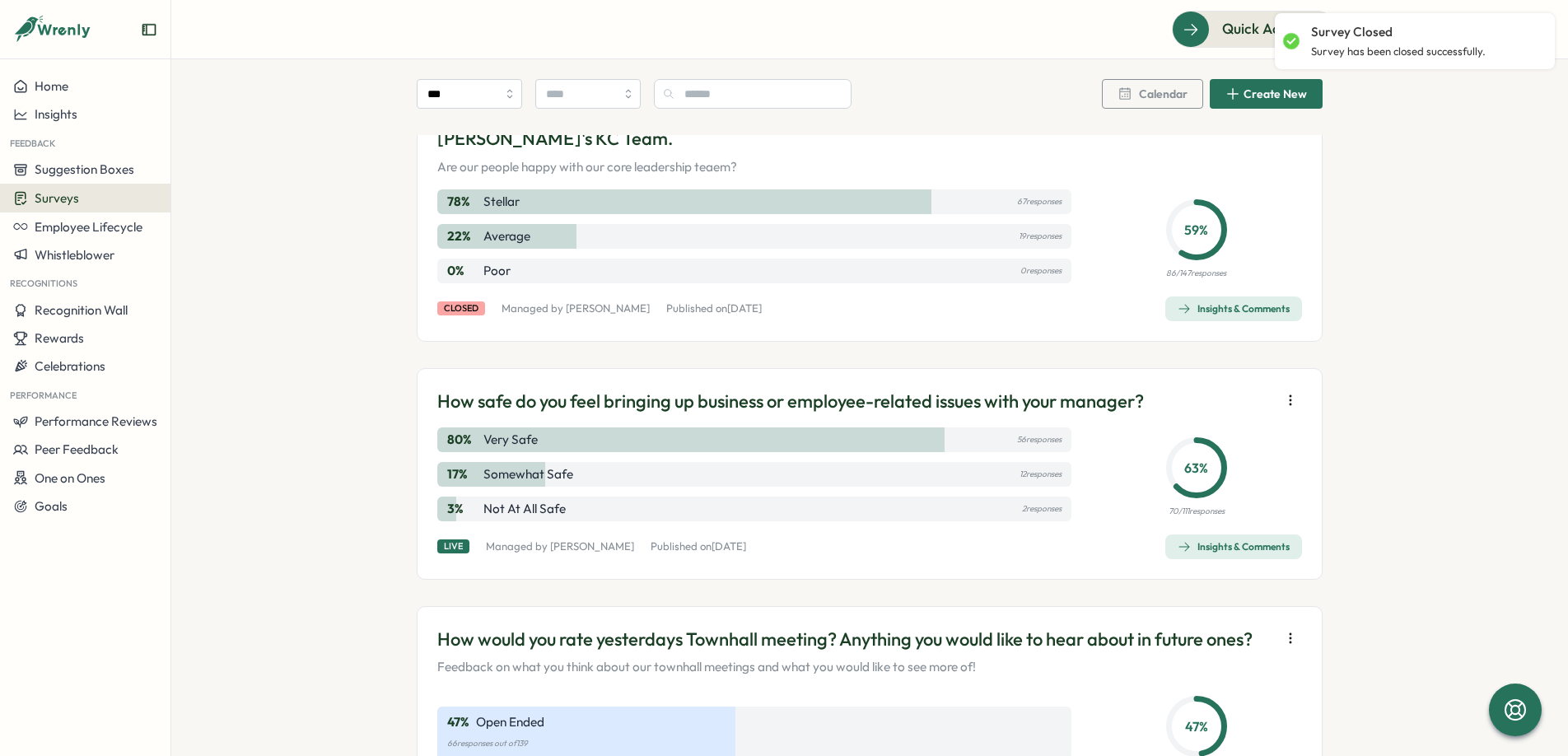
scroll to position [727, 0]
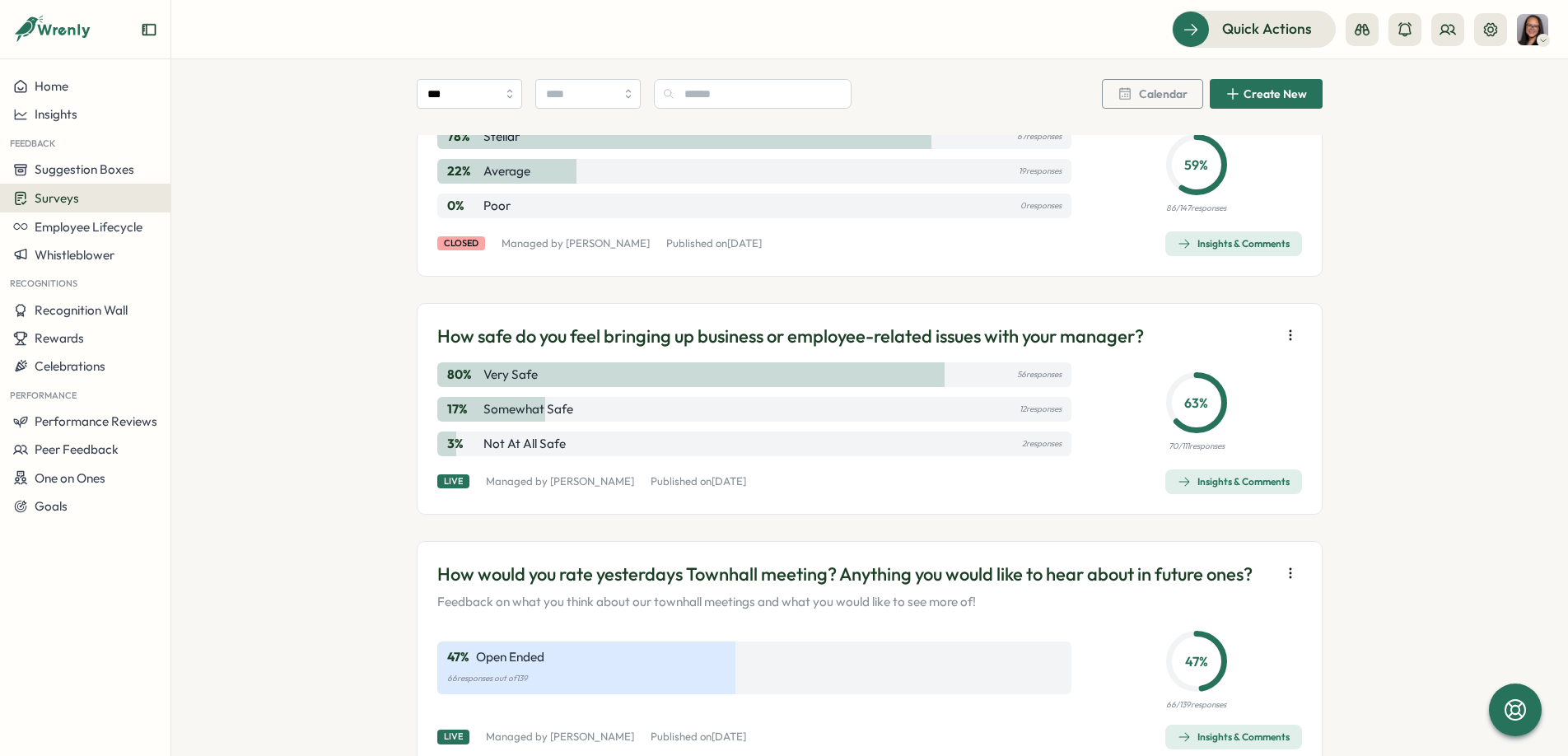
click at [1286, 338] on icon "button" at bounding box center [1291, 335] width 17 height 17
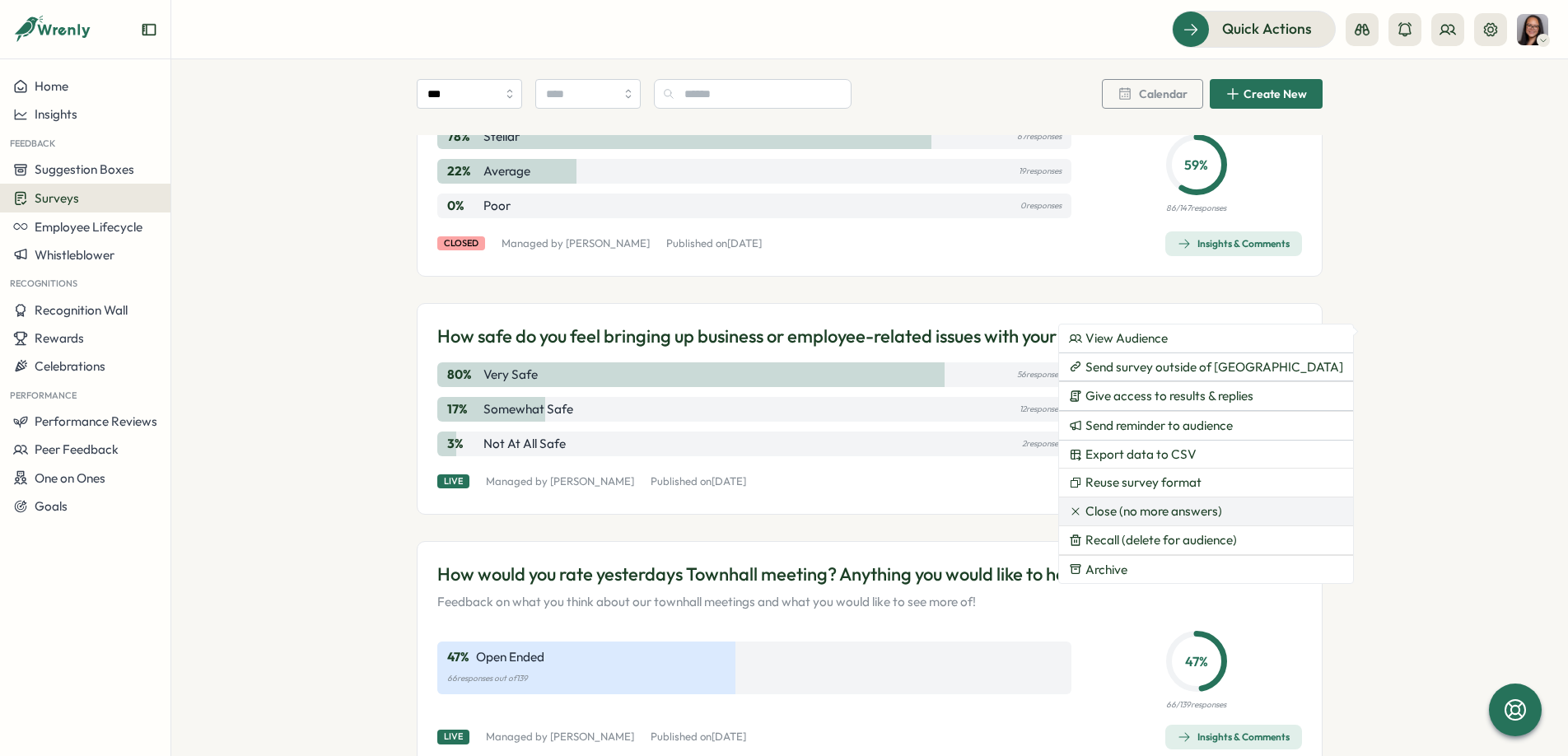
click at [1121, 511] on span "Close (no more answers)" at bounding box center [1154, 511] width 137 height 15
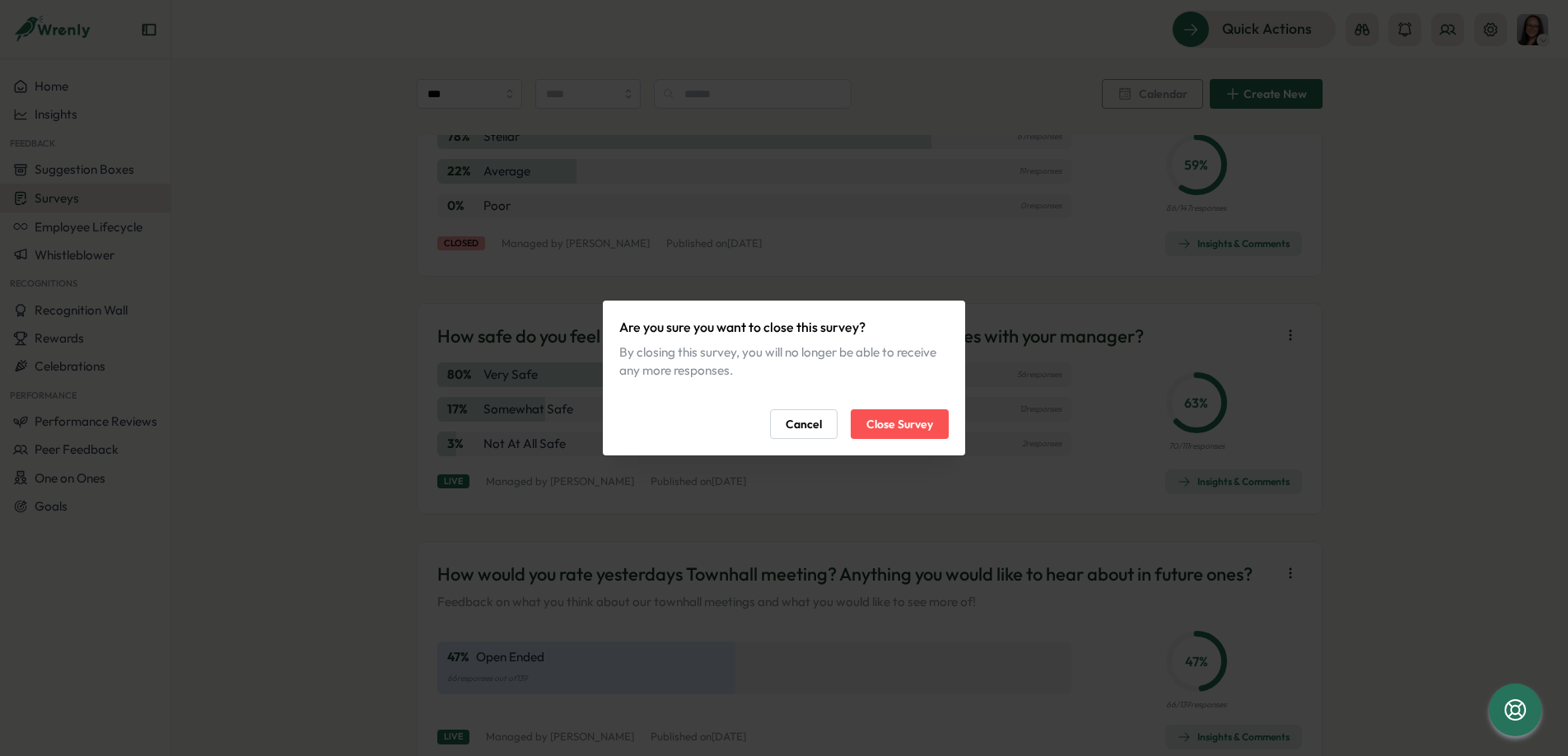
click at [888, 427] on span "Close Survey" at bounding box center [900, 425] width 67 height 28
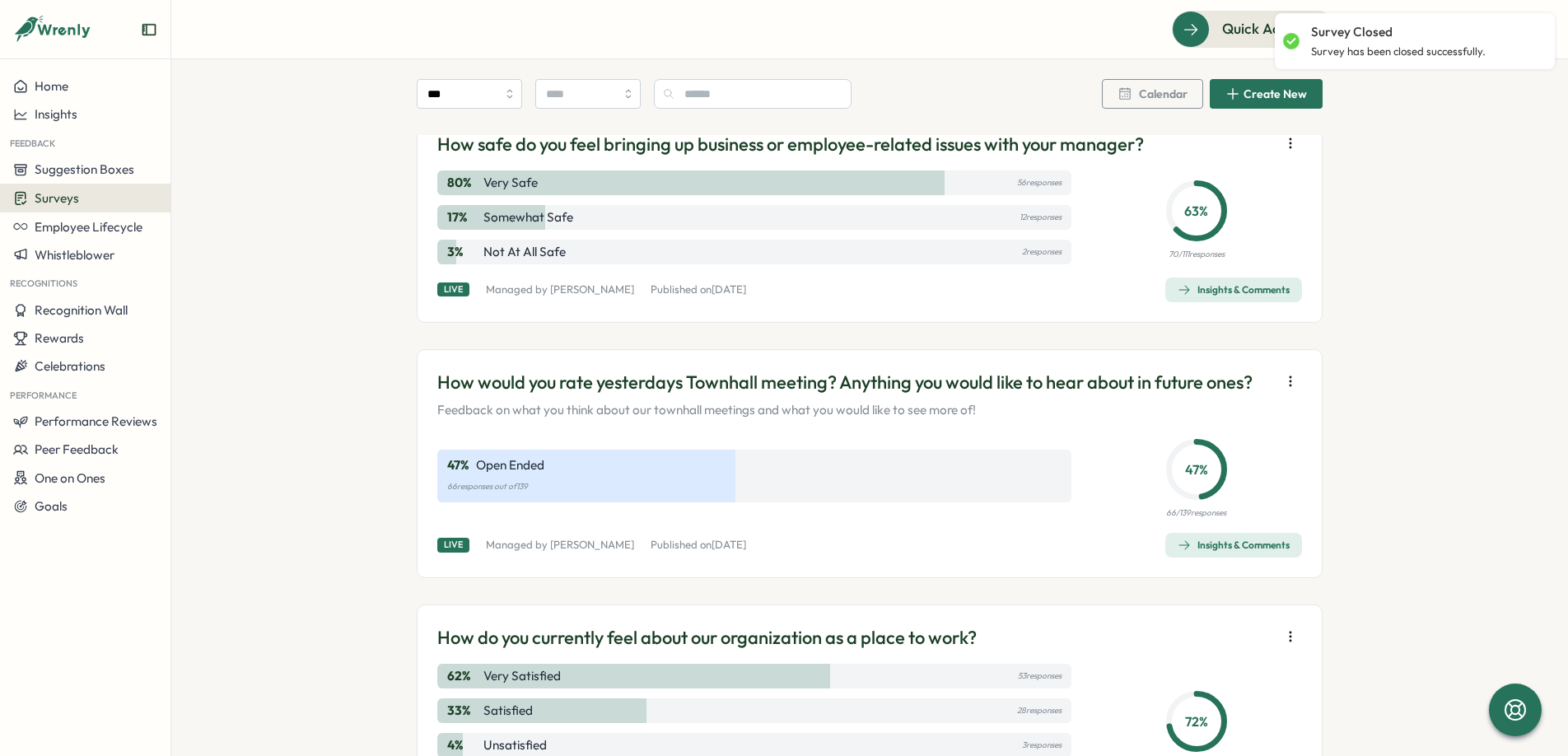
scroll to position [939, 0]
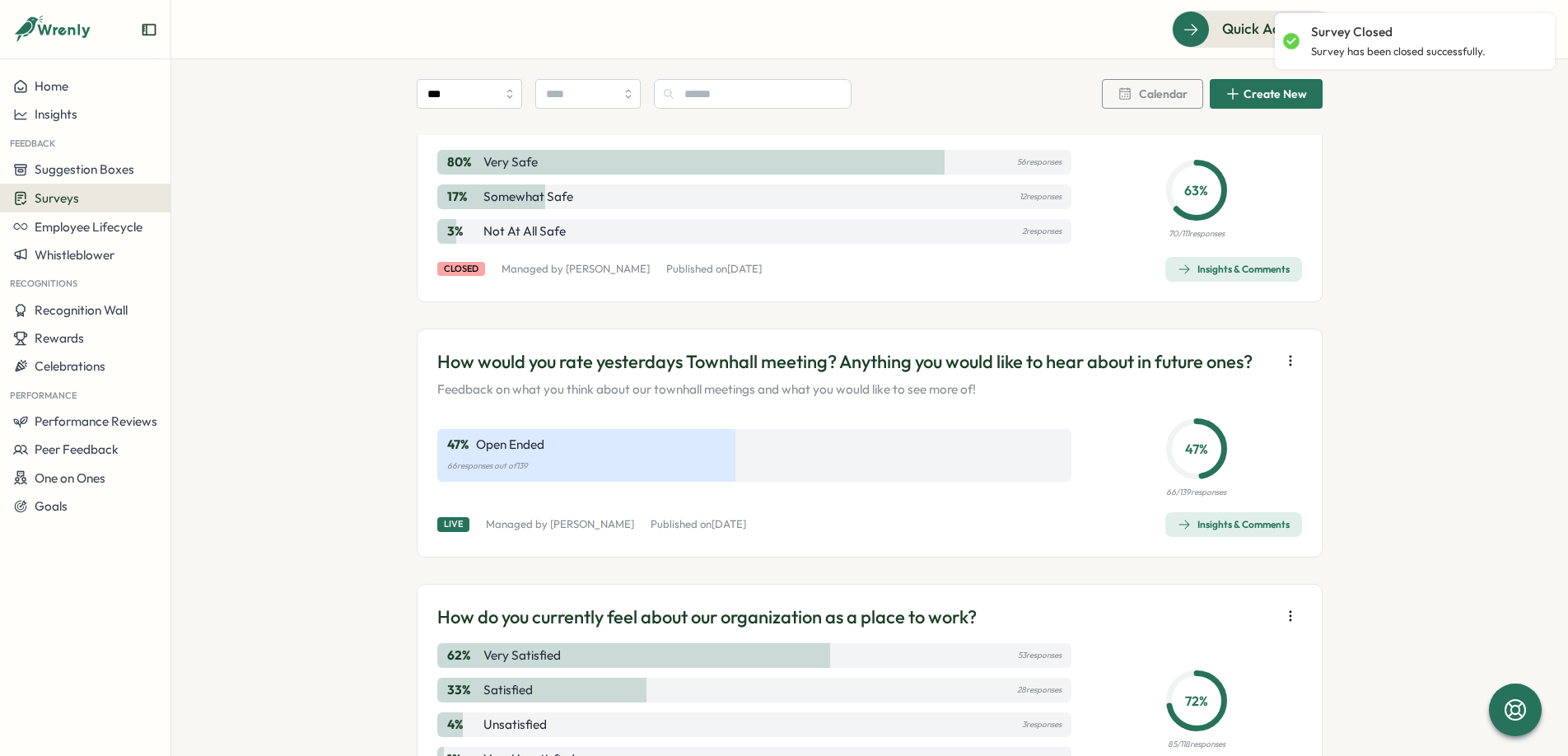
click at [1294, 363] on icon "button" at bounding box center [1291, 361] width 17 height 17
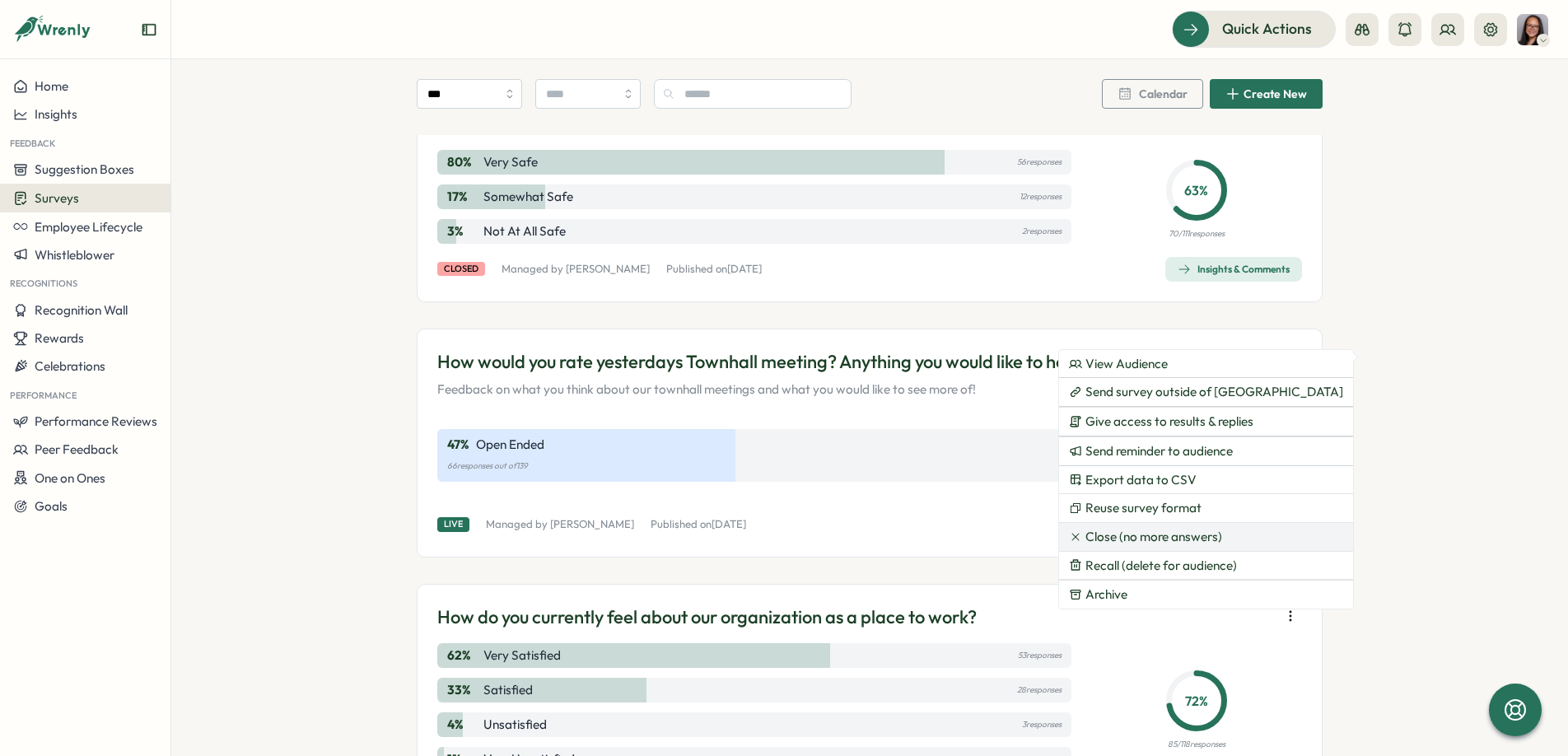
click at [1146, 538] on span "Close (no more answers)" at bounding box center [1154, 538] width 137 height 15
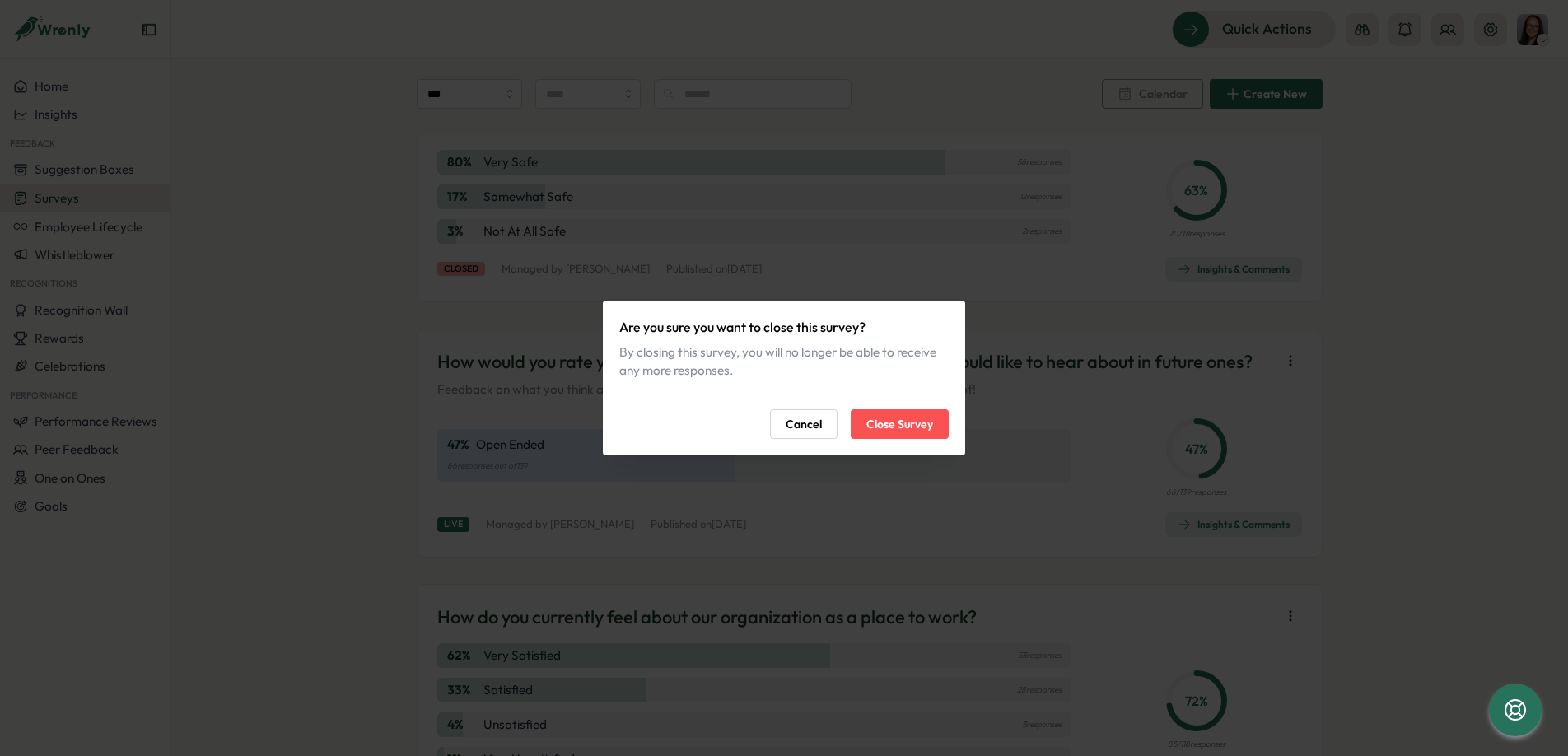
click at [929, 428] on span "Close Survey" at bounding box center [900, 425] width 67 height 28
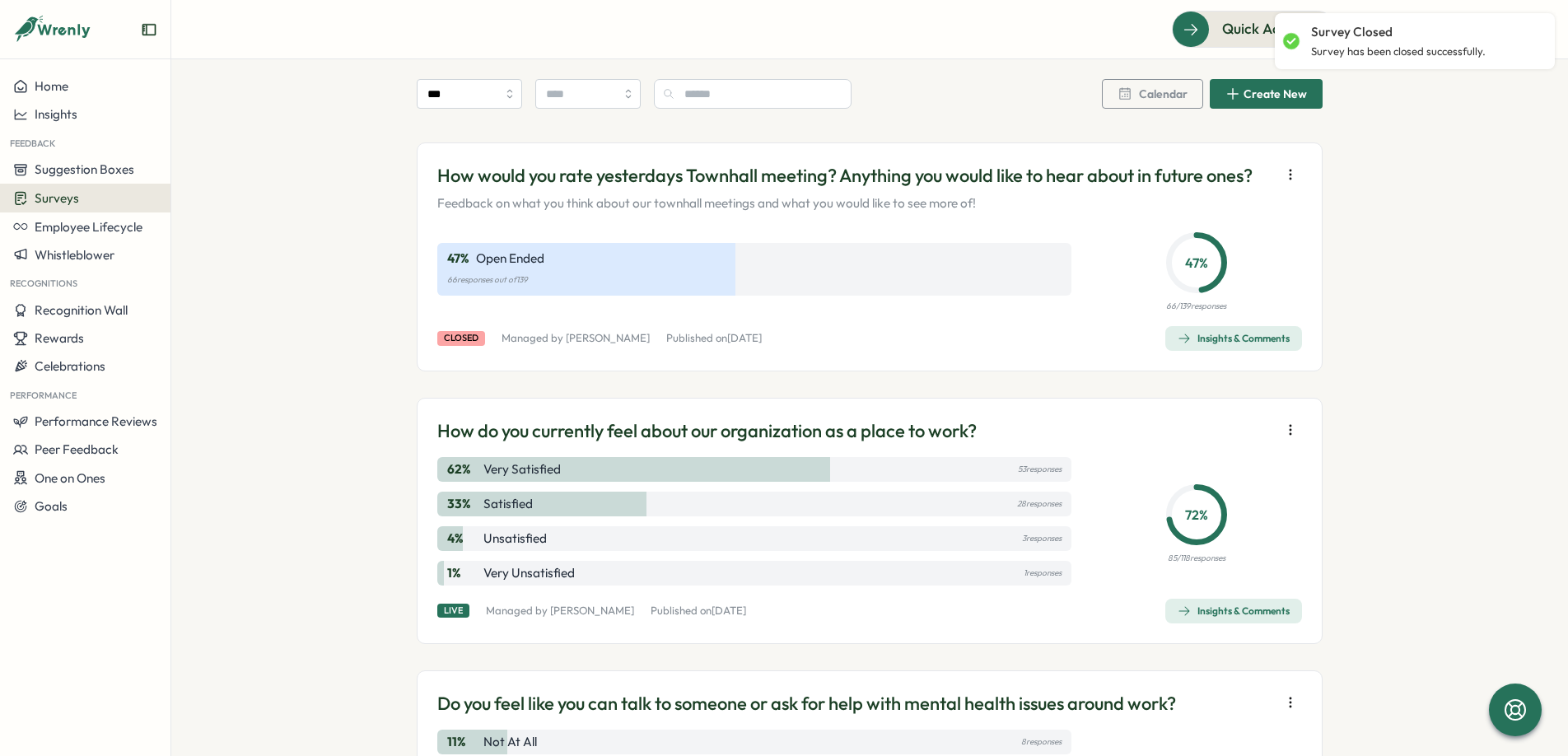
scroll to position [1138, 0]
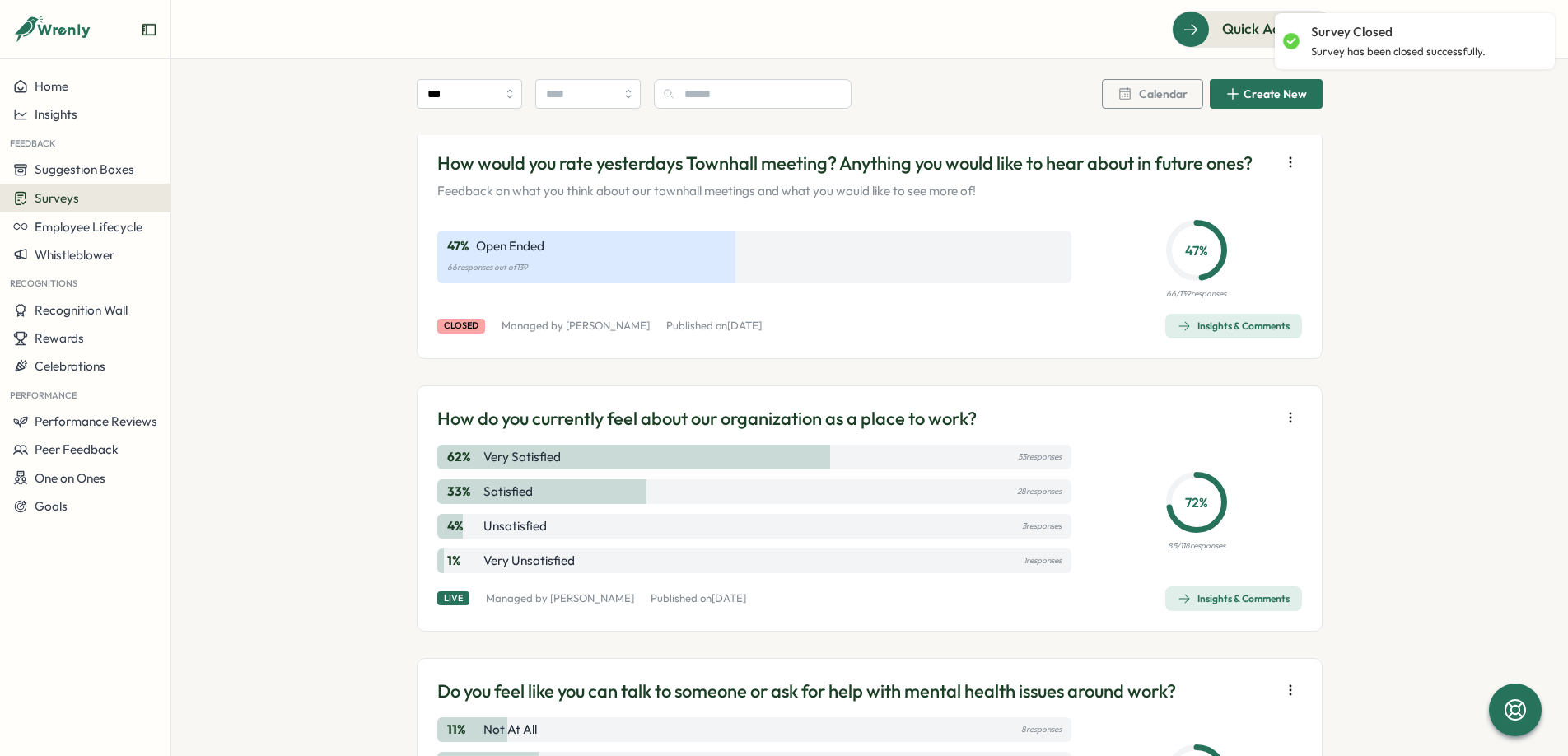
click at [1283, 425] on icon "button" at bounding box center [1291, 418] width 17 height 17
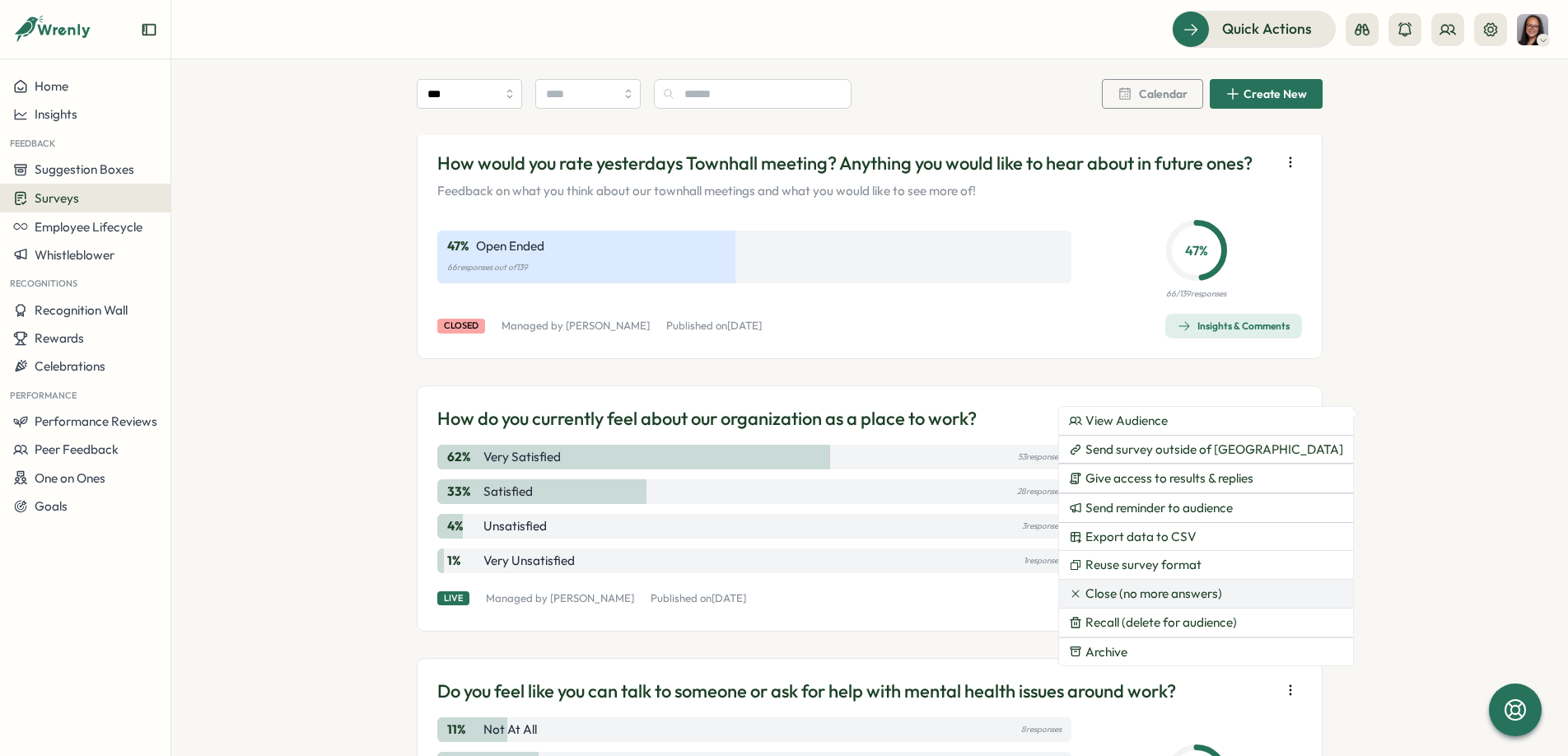
click at [1145, 595] on span "Close (no more answers)" at bounding box center [1154, 595] width 137 height 15
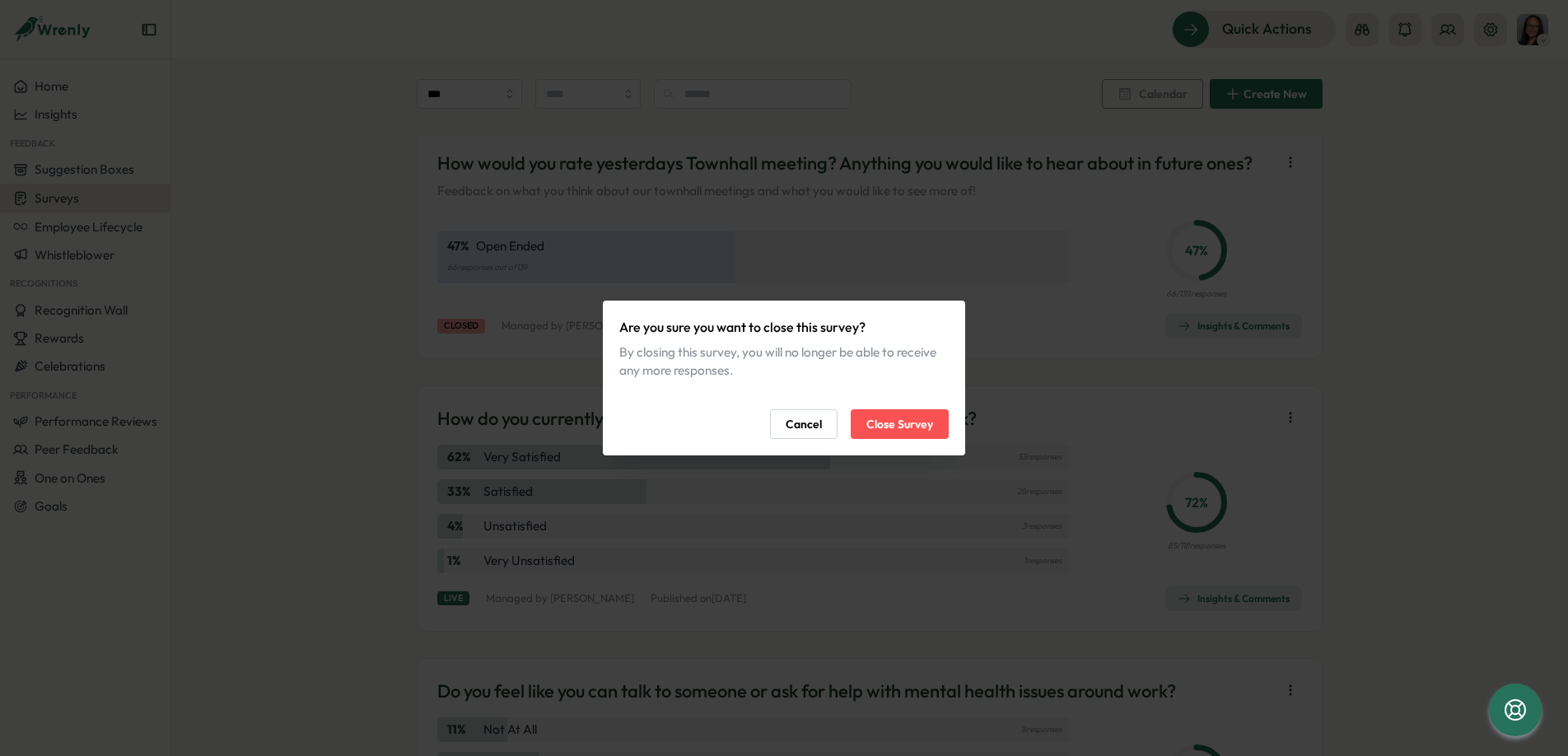
click at [923, 427] on span "Close Survey" at bounding box center [900, 425] width 67 height 28
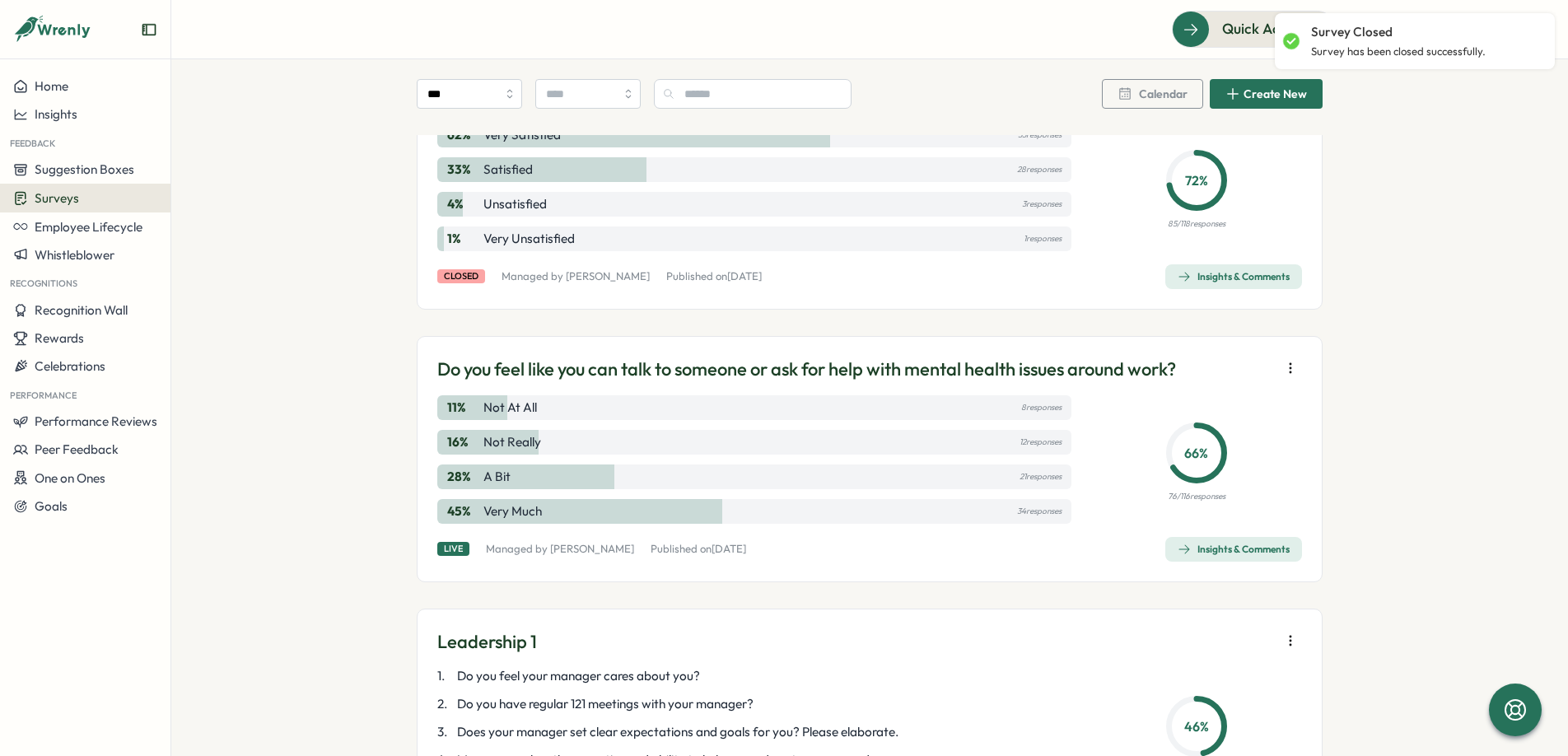
scroll to position [1466, 0]
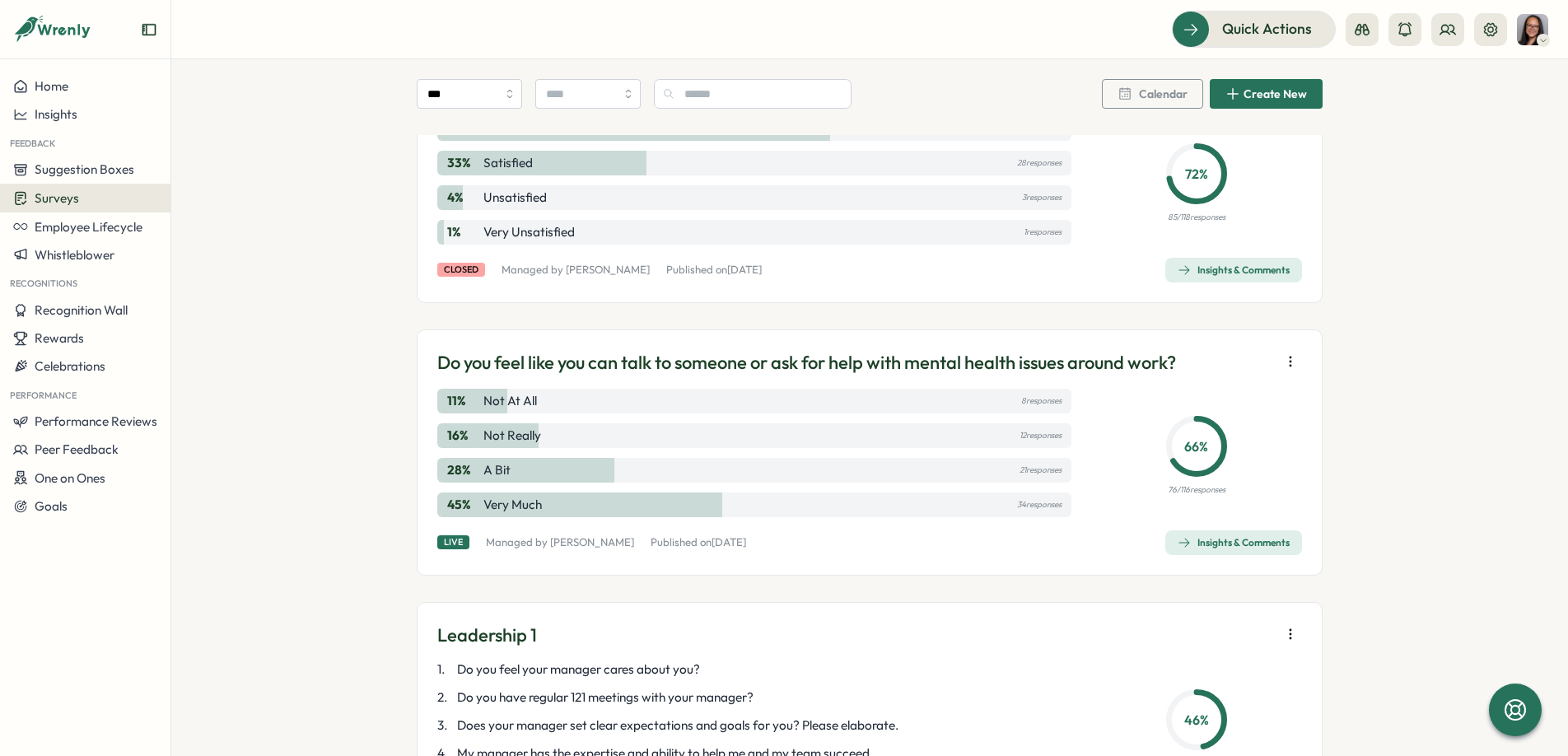
click at [1289, 362] on icon "button" at bounding box center [1291, 362] width 17 height 17
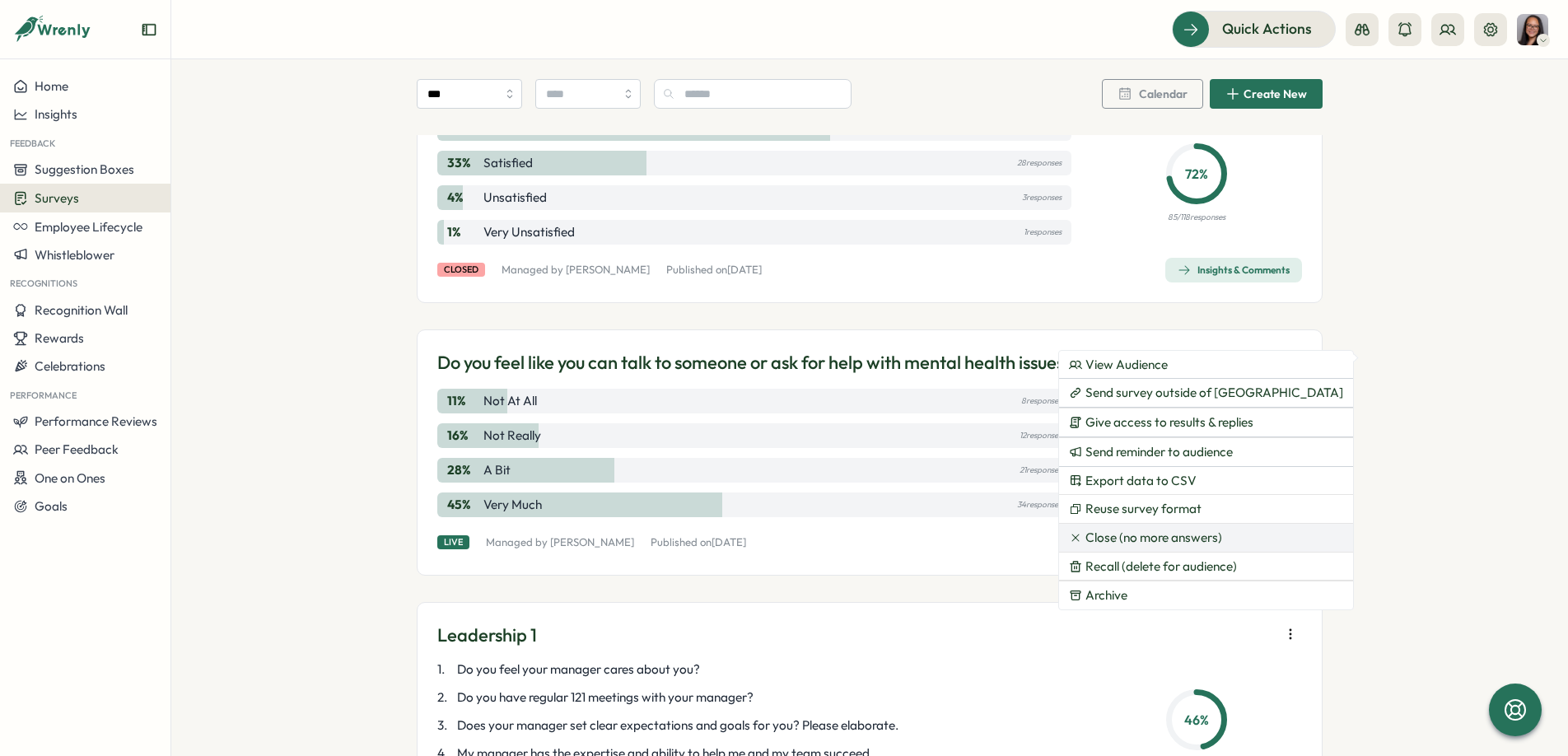
click at [1142, 538] on span "Close (no more answers)" at bounding box center [1154, 539] width 137 height 15
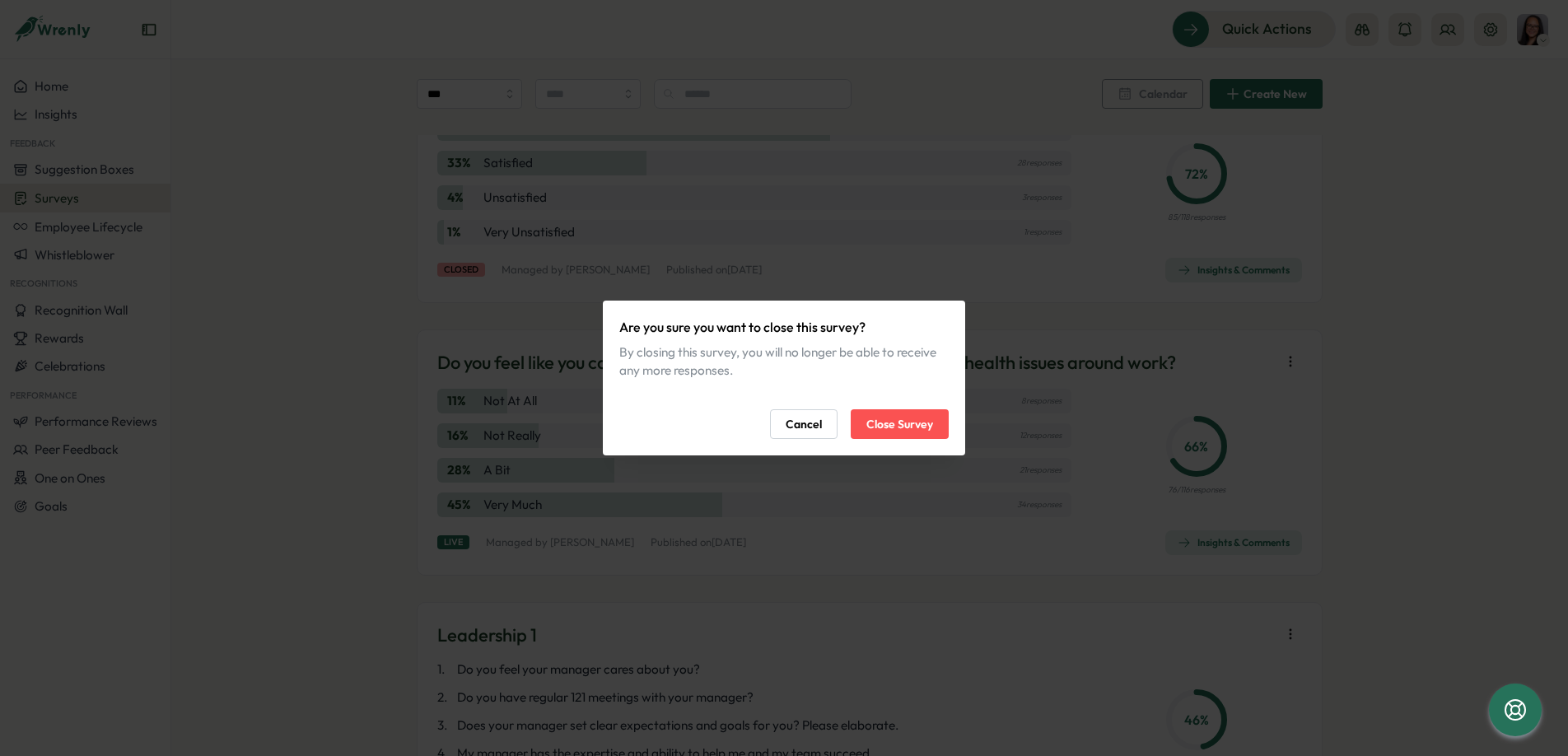
click at [910, 429] on span "Close Survey" at bounding box center [900, 425] width 67 height 28
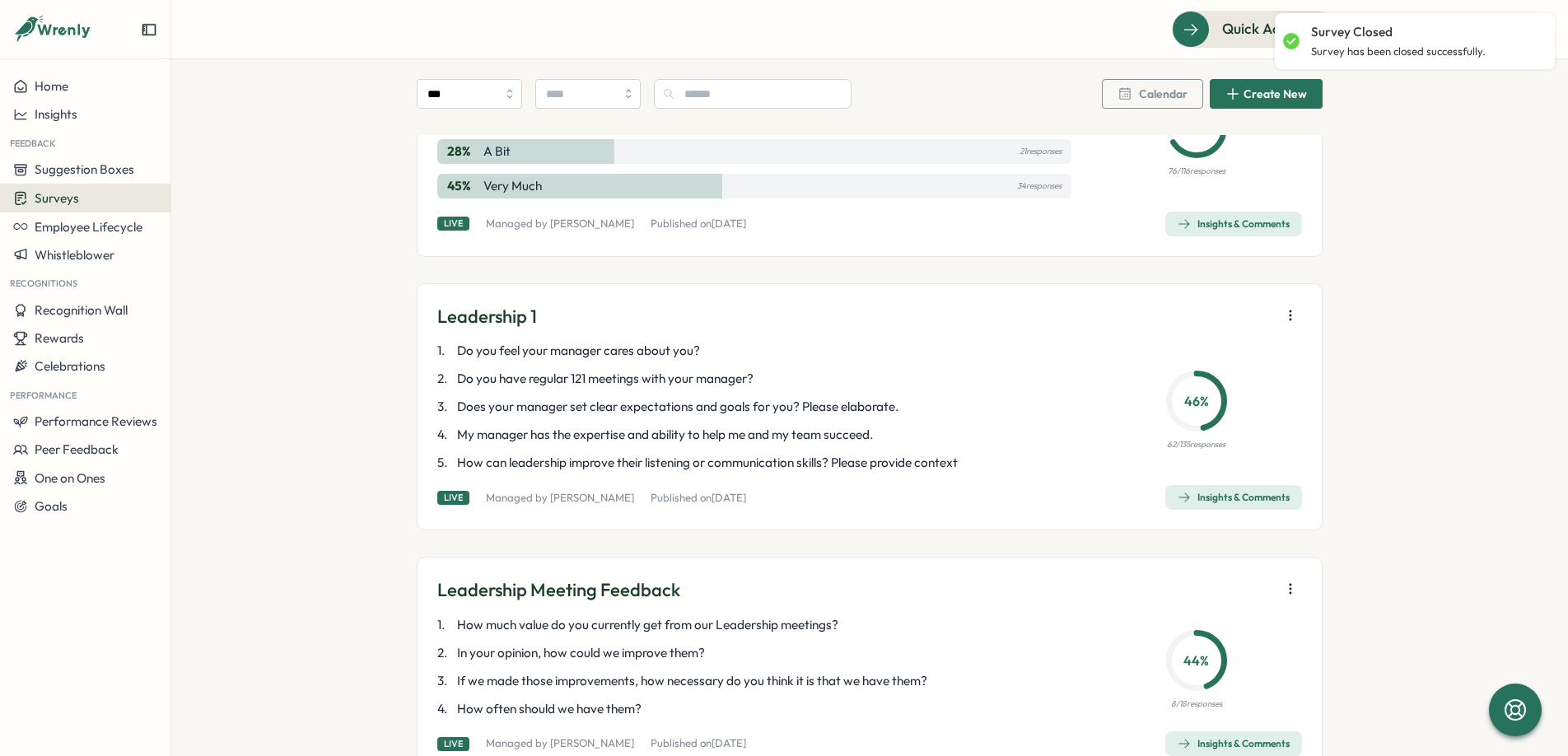
scroll to position [1826, 0]
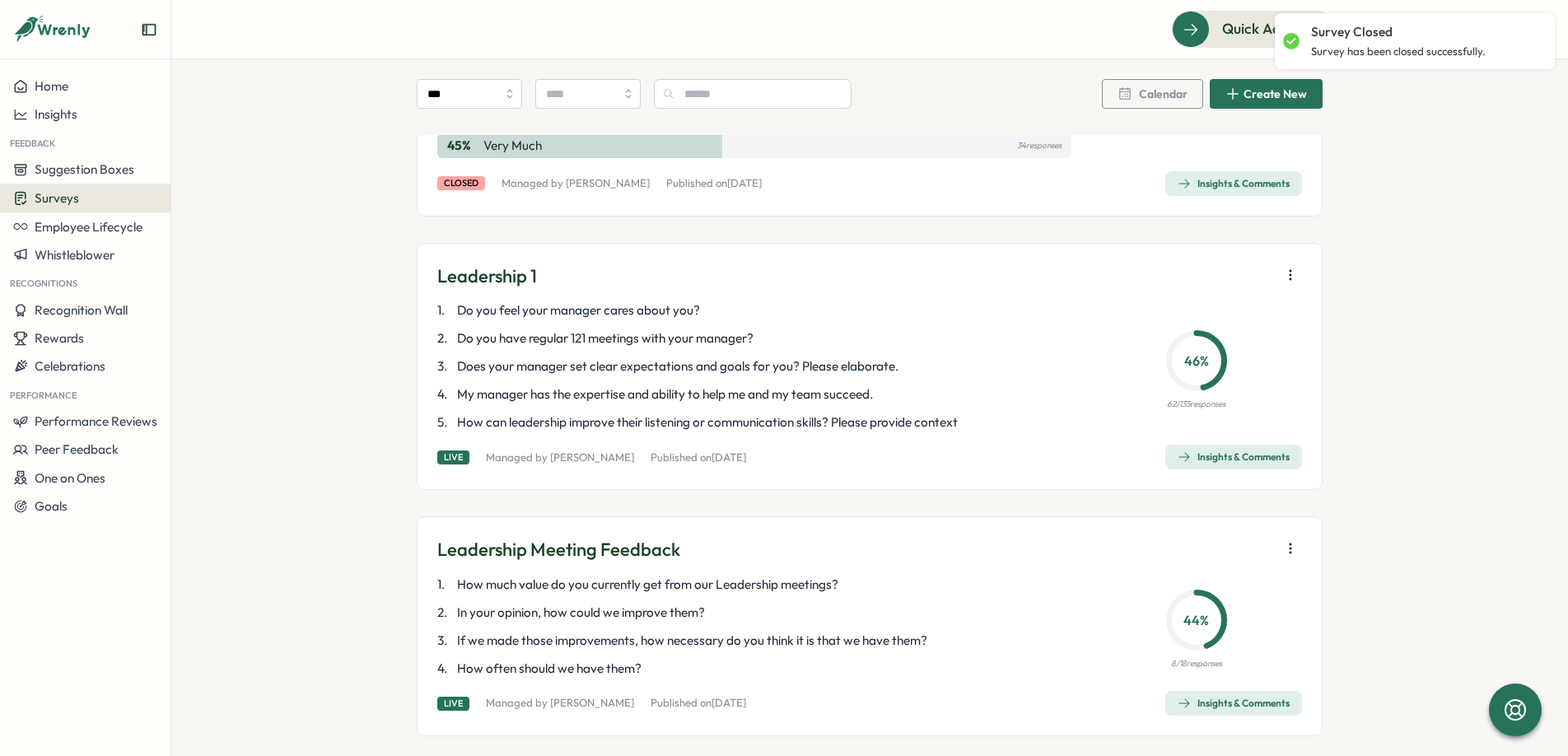
click at [1284, 273] on icon "button" at bounding box center [1291, 275] width 17 height 17
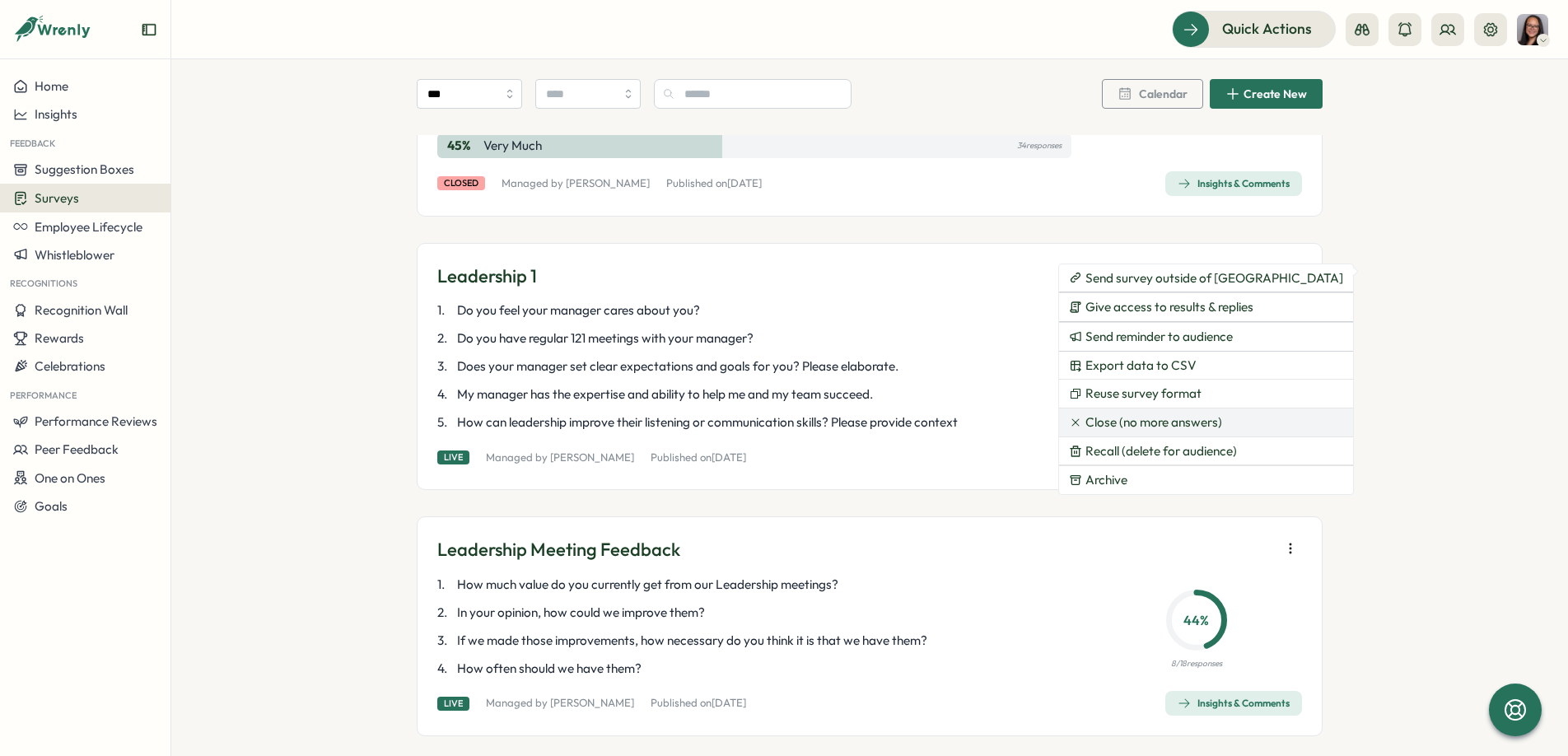
click at [1174, 419] on span "Close (no more answers)" at bounding box center [1154, 423] width 137 height 15
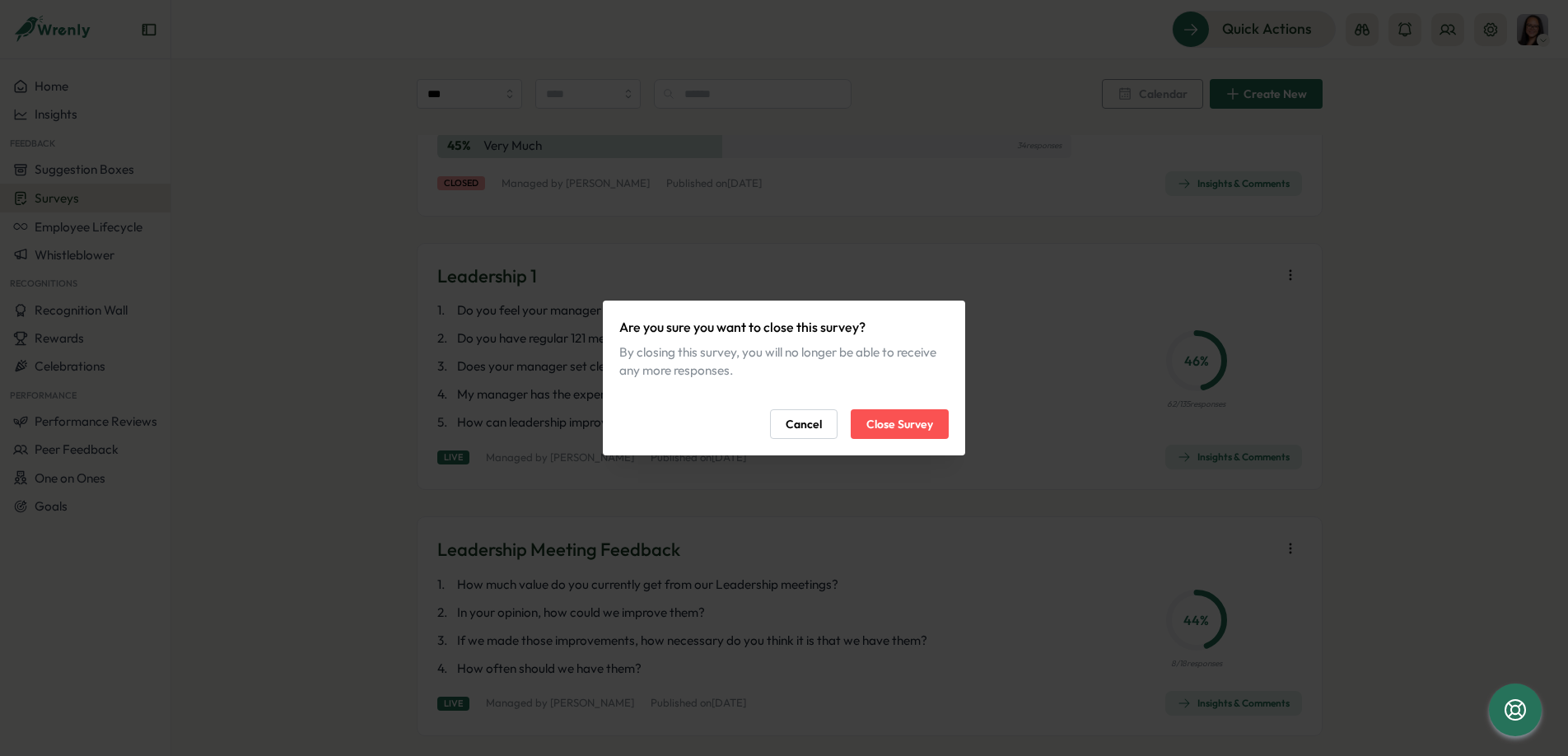
click at [936, 425] on button "Close Survey" at bounding box center [899, 425] width 98 height 30
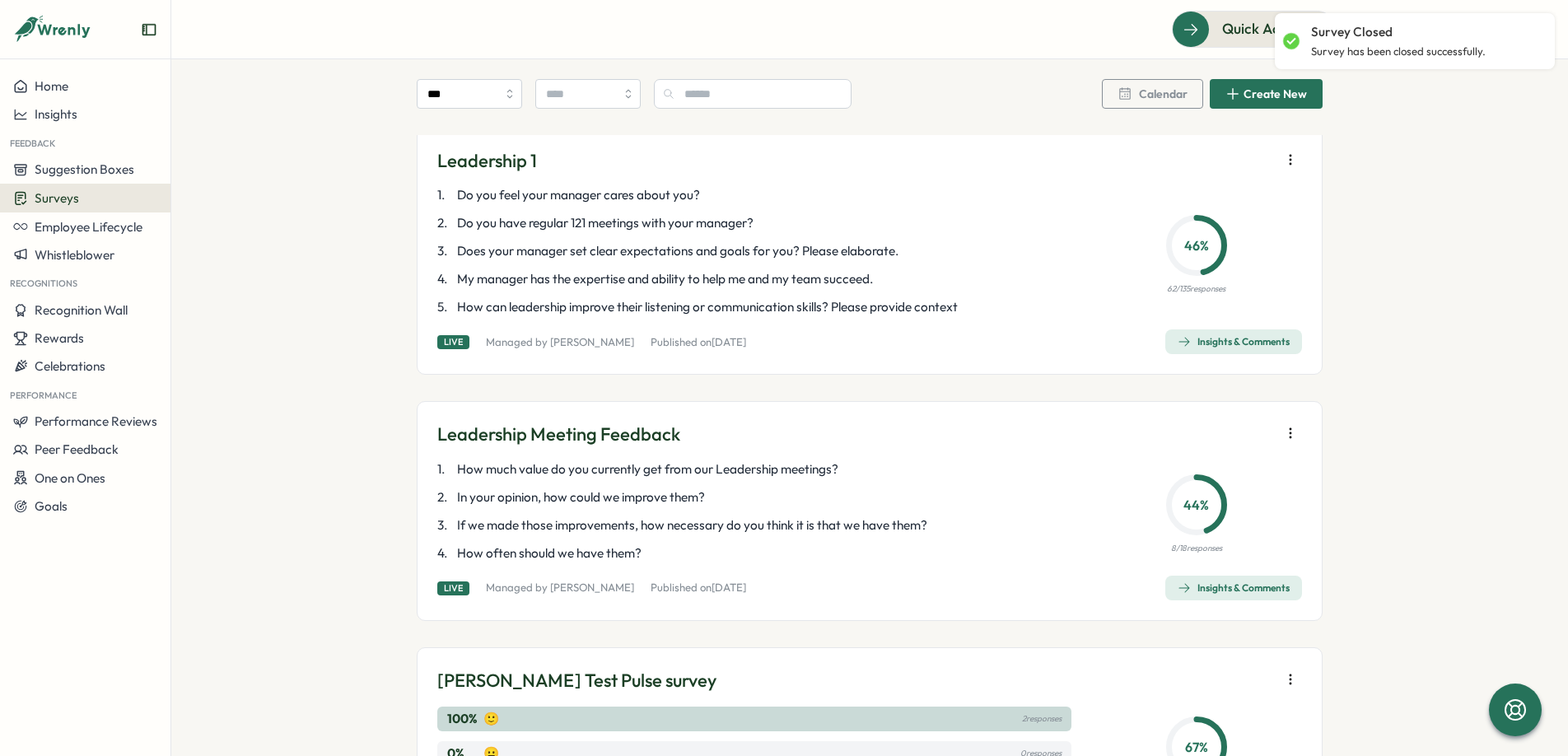
scroll to position [1995, 0]
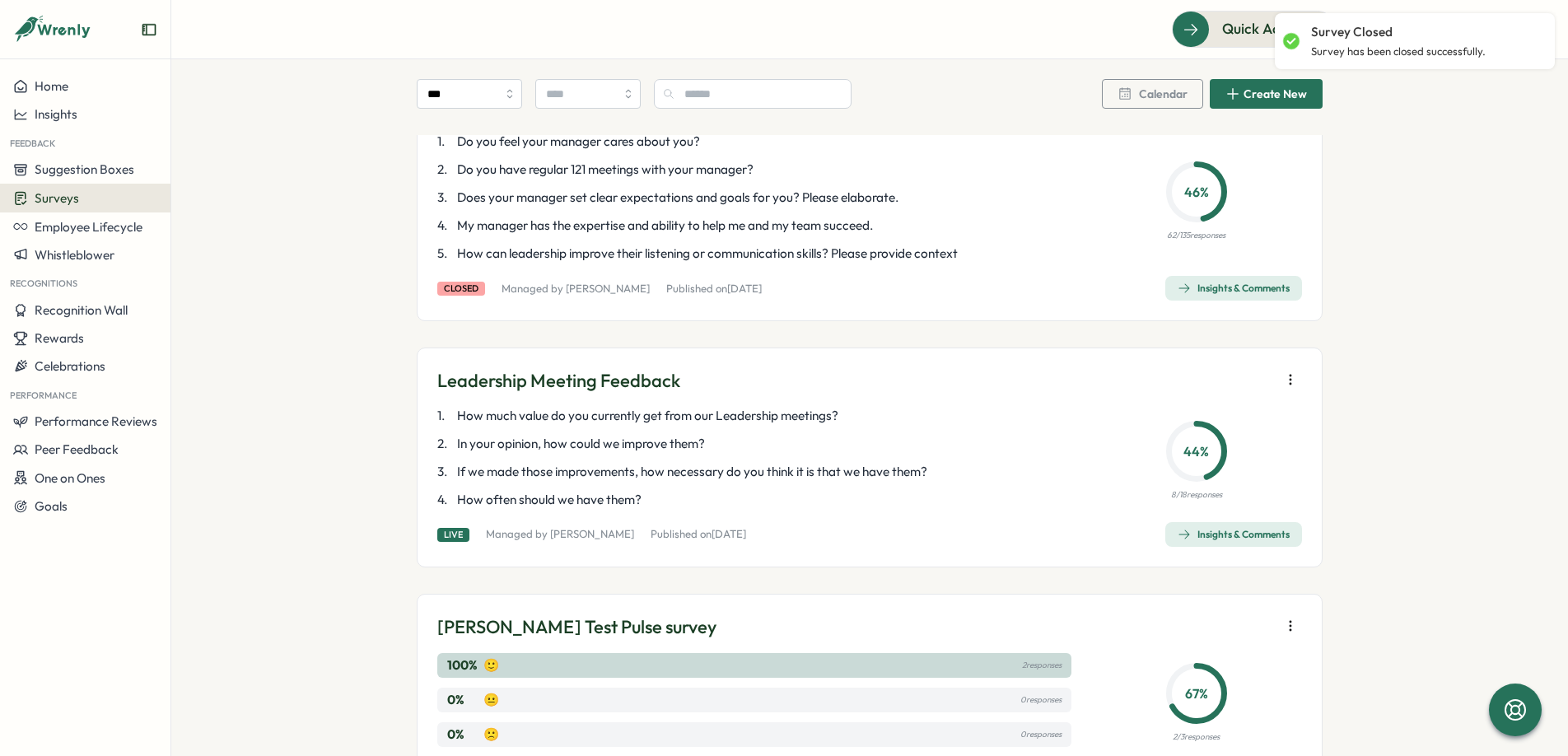
click at [1279, 384] on button "button" at bounding box center [1290, 380] width 23 height 23
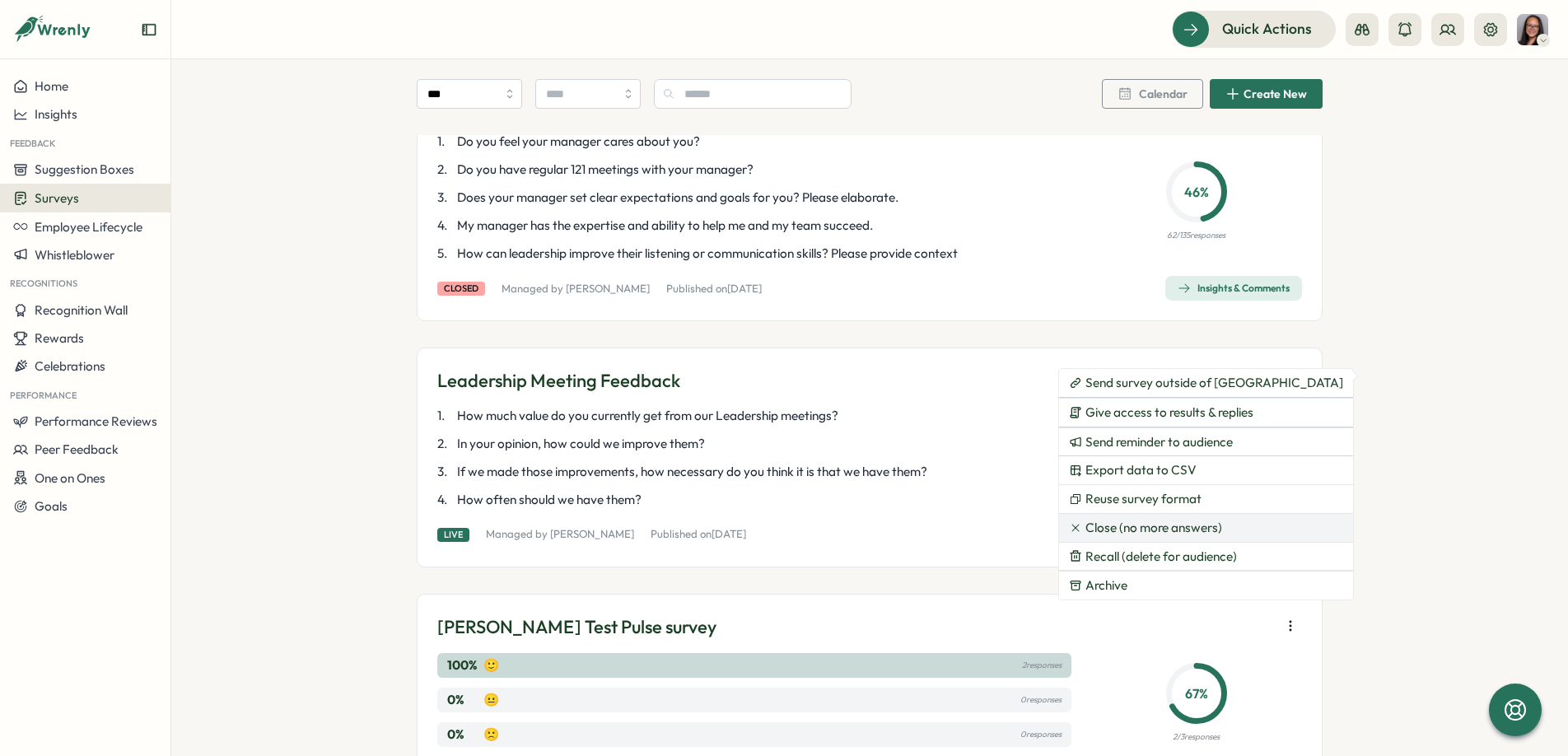
click at [1131, 524] on span "Close (no more answers)" at bounding box center [1154, 528] width 137 height 15
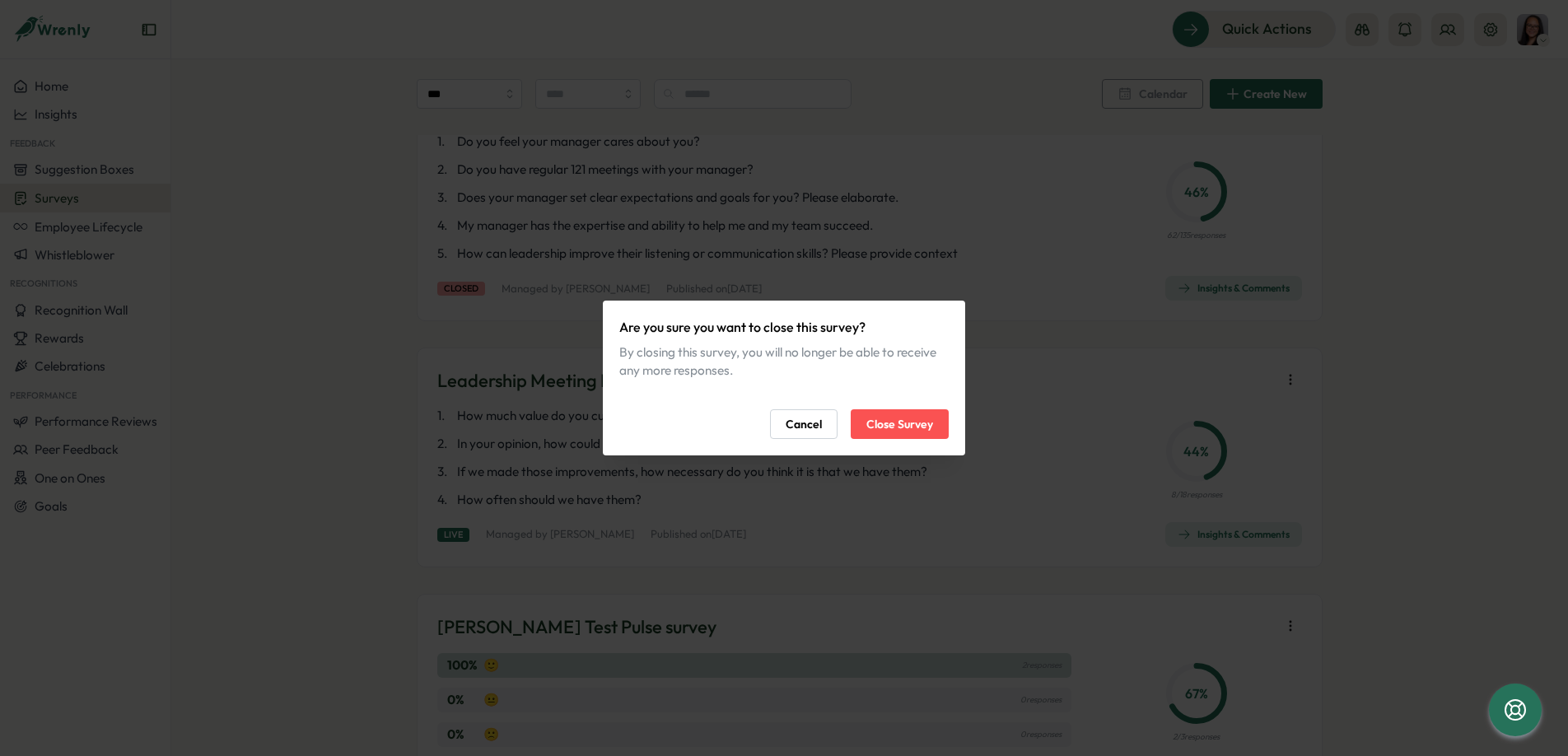
click at [889, 418] on span "Close Survey" at bounding box center [900, 425] width 67 height 28
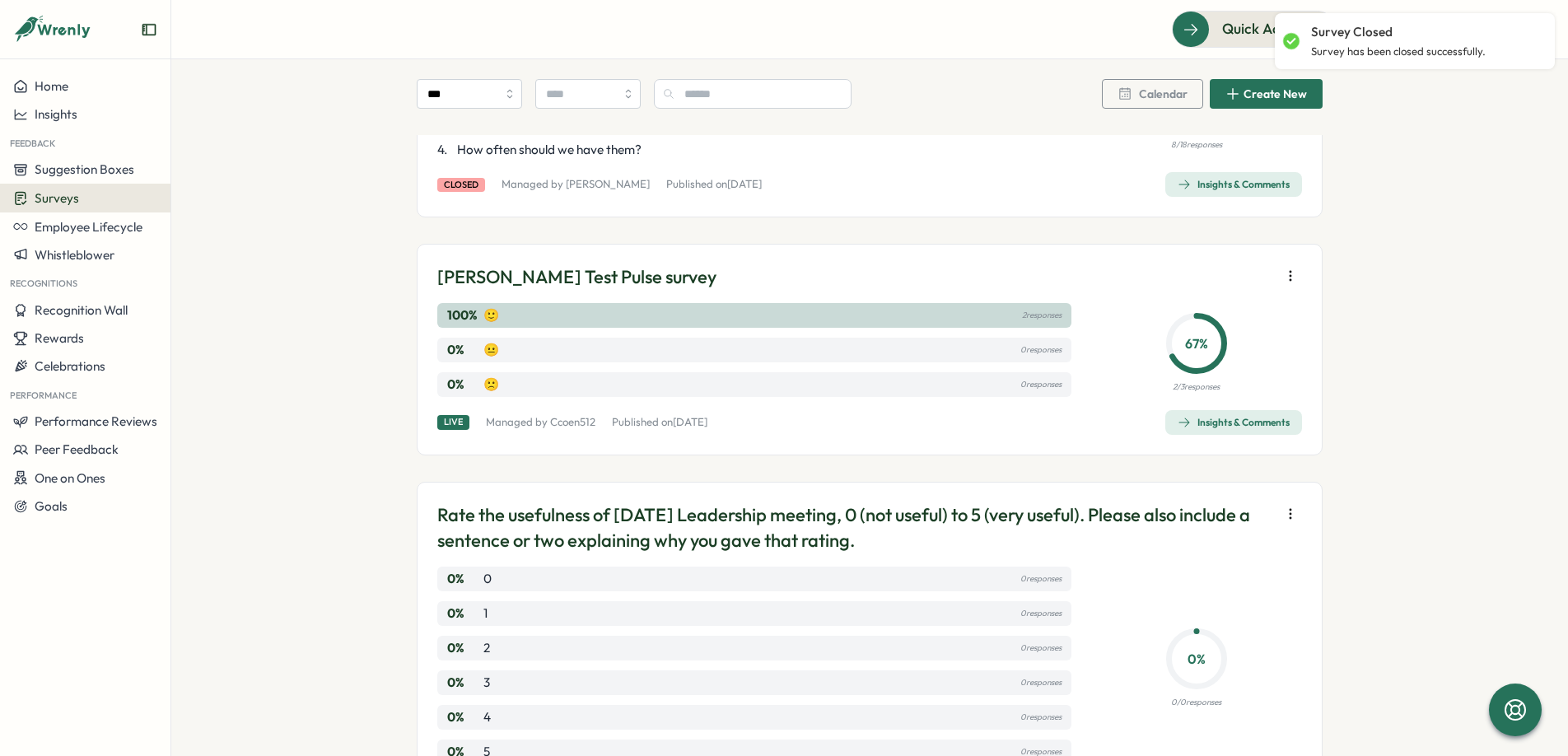
scroll to position [2357, 0]
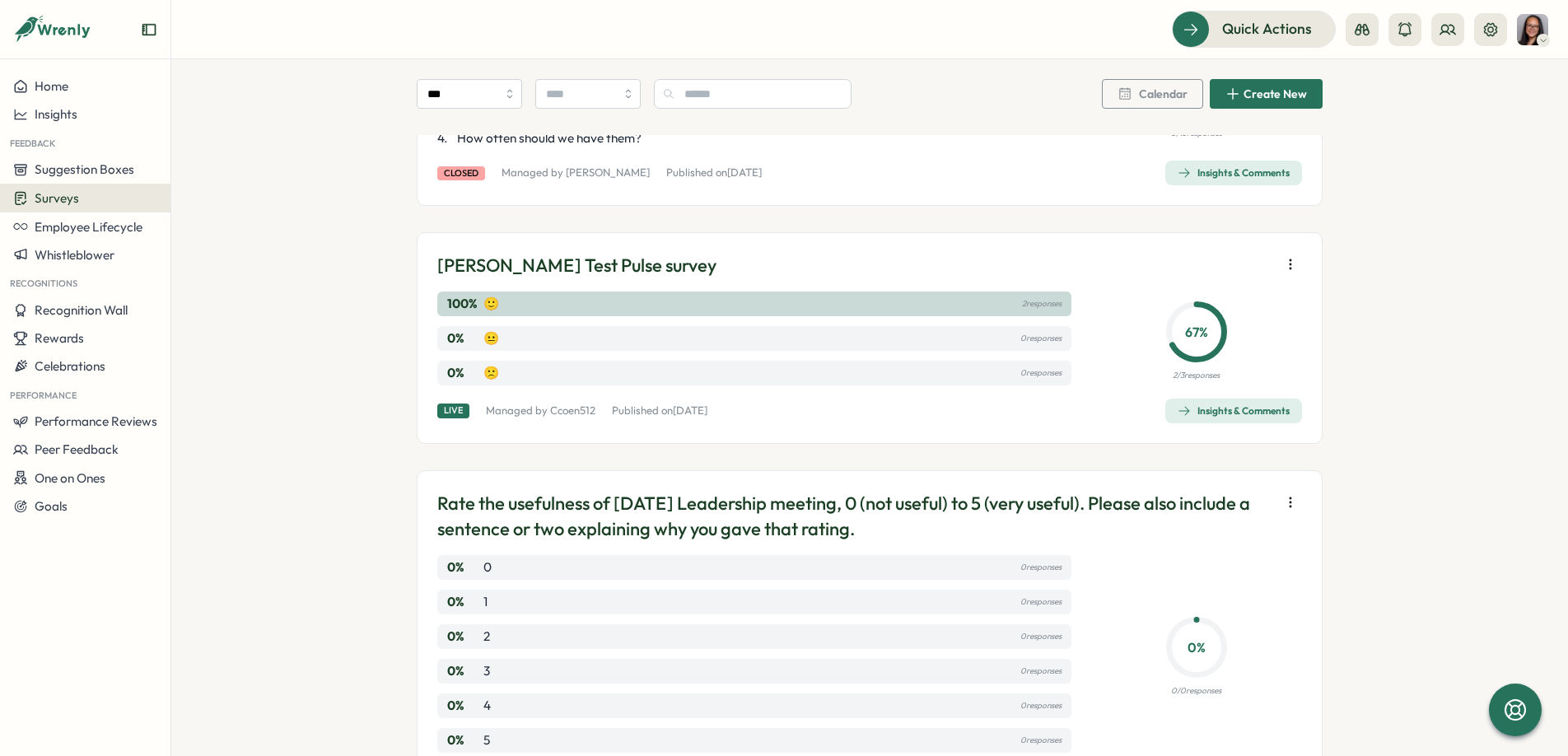
click at [1289, 270] on icon "button" at bounding box center [1291, 265] width 17 height 17
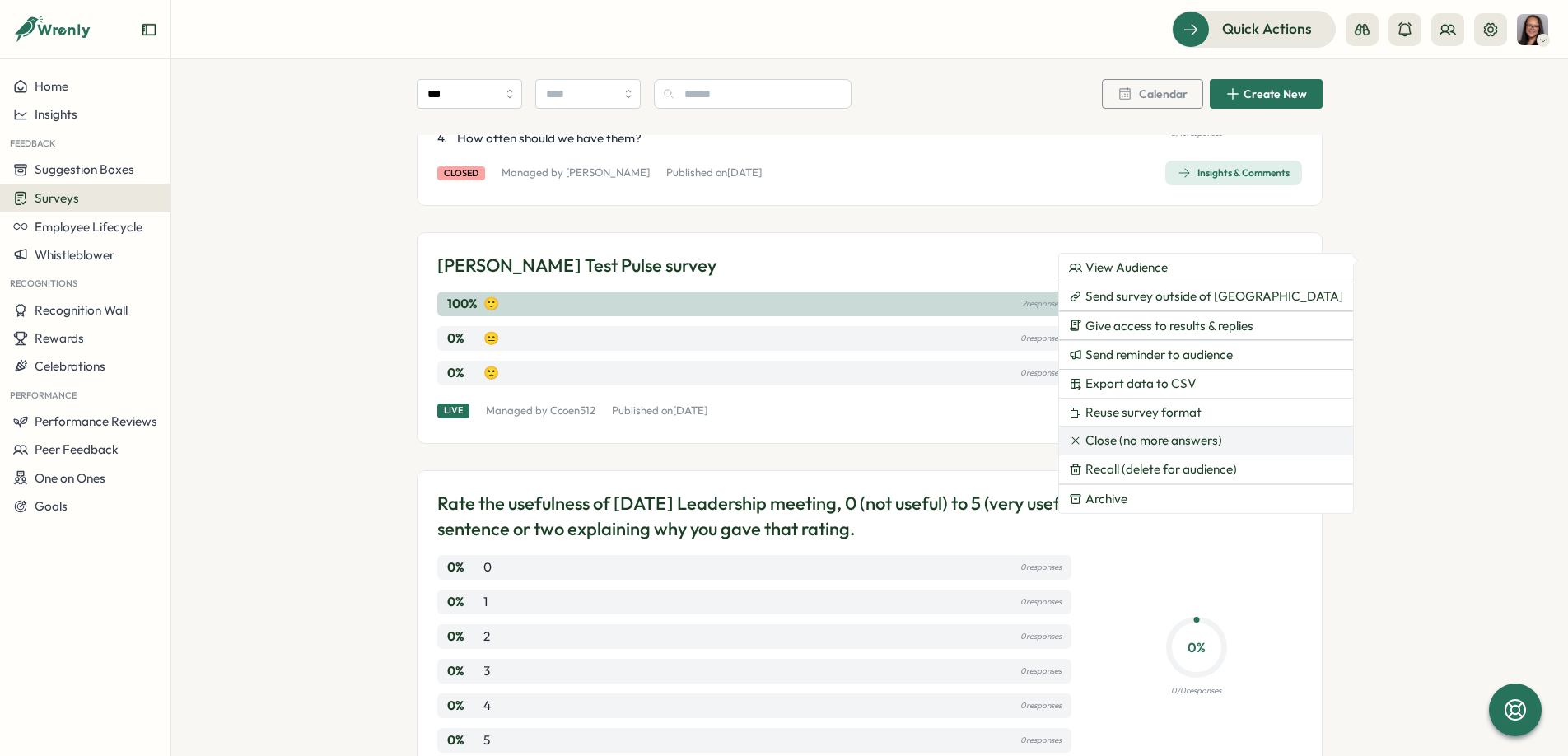
click at [1115, 441] on span "Close (no more answers)" at bounding box center [1154, 441] width 137 height 15
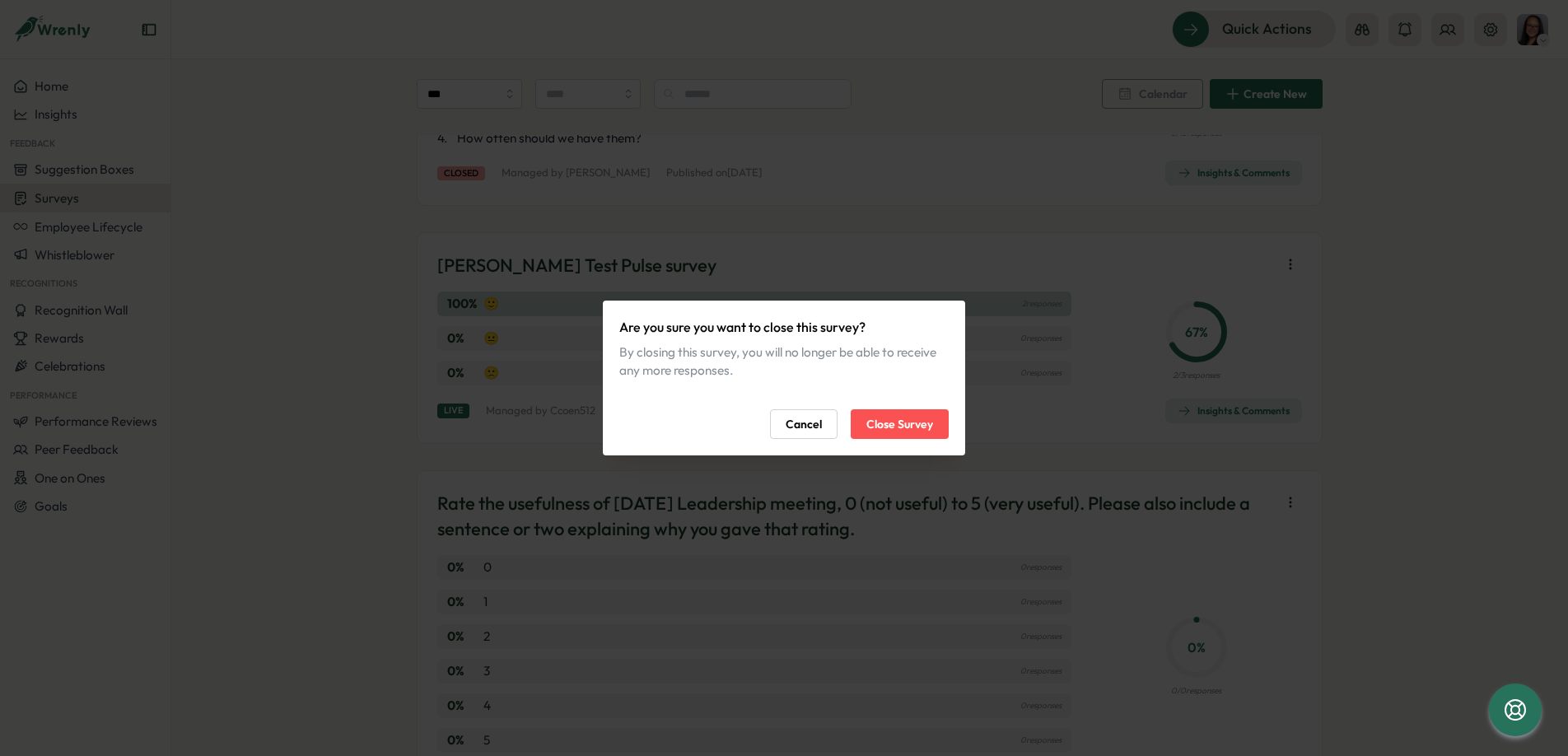
click at [1177, 268] on div "Are you sure you want to close this survey? By closing this survey, you will no…" at bounding box center [784, 378] width 1568 height 756
click at [792, 435] on span "Cancel" at bounding box center [803, 425] width 36 height 28
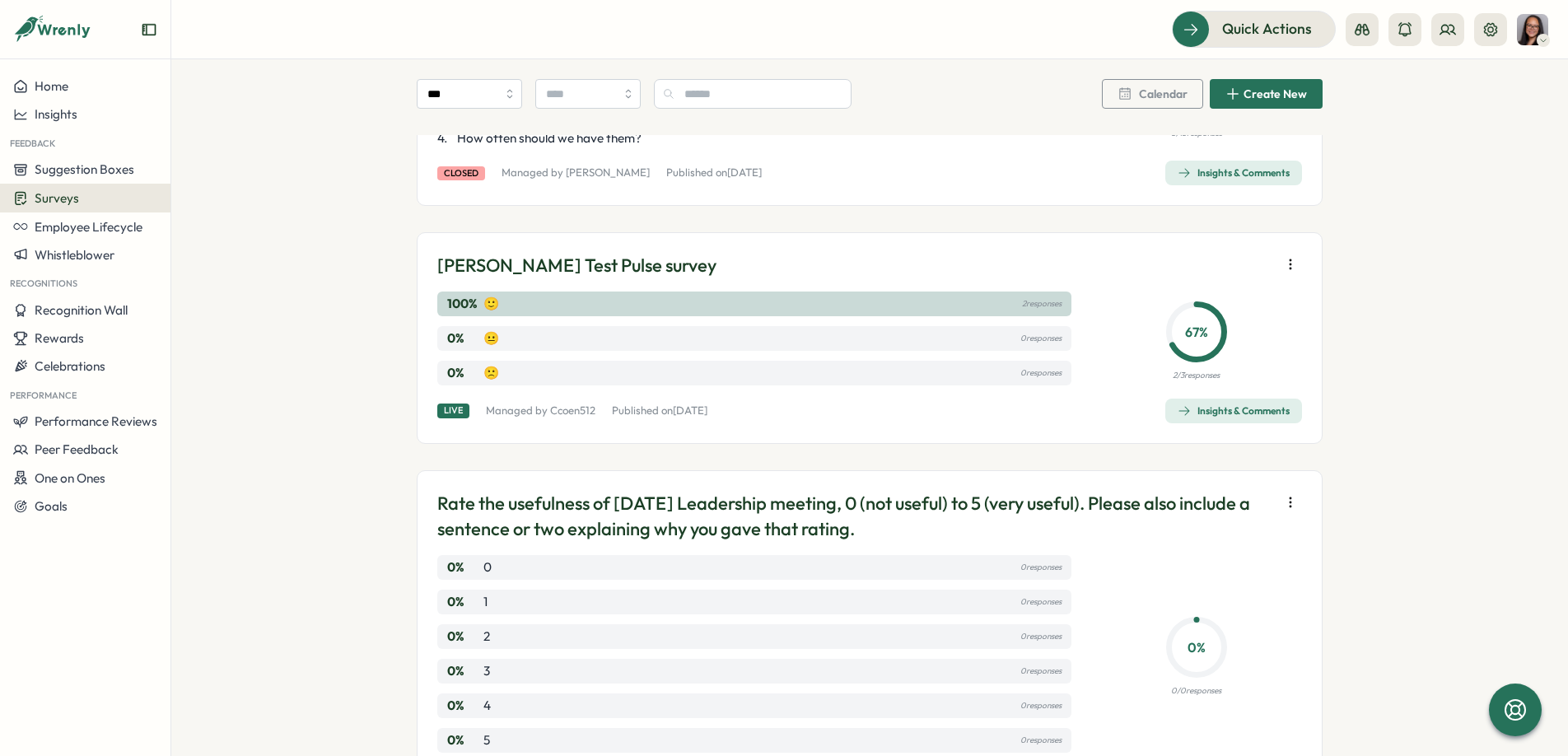
click at [1284, 259] on icon "button" at bounding box center [1291, 265] width 17 height 17
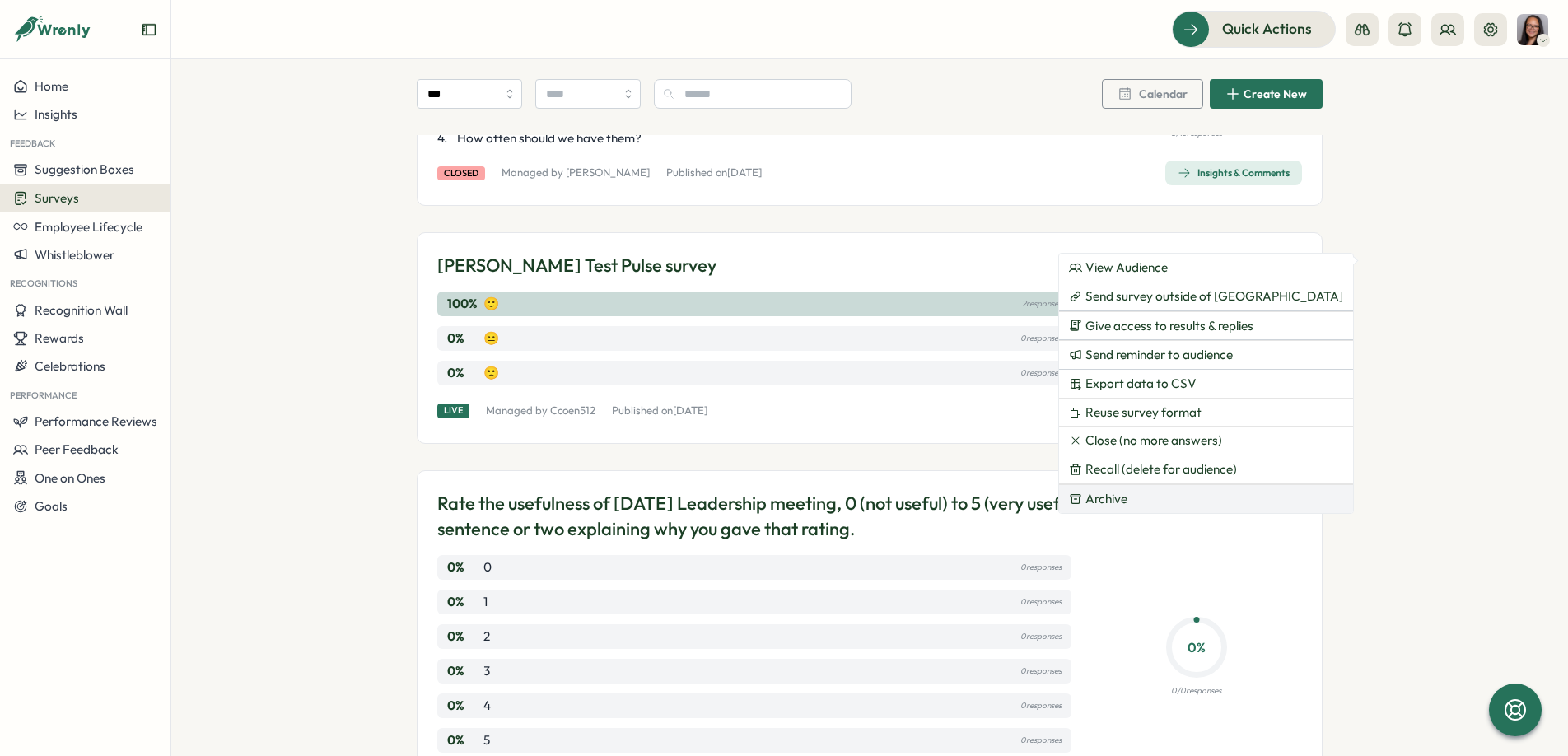
click at [1133, 497] on button "Archive" at bounding box center [1205, 499] width 294 height 28
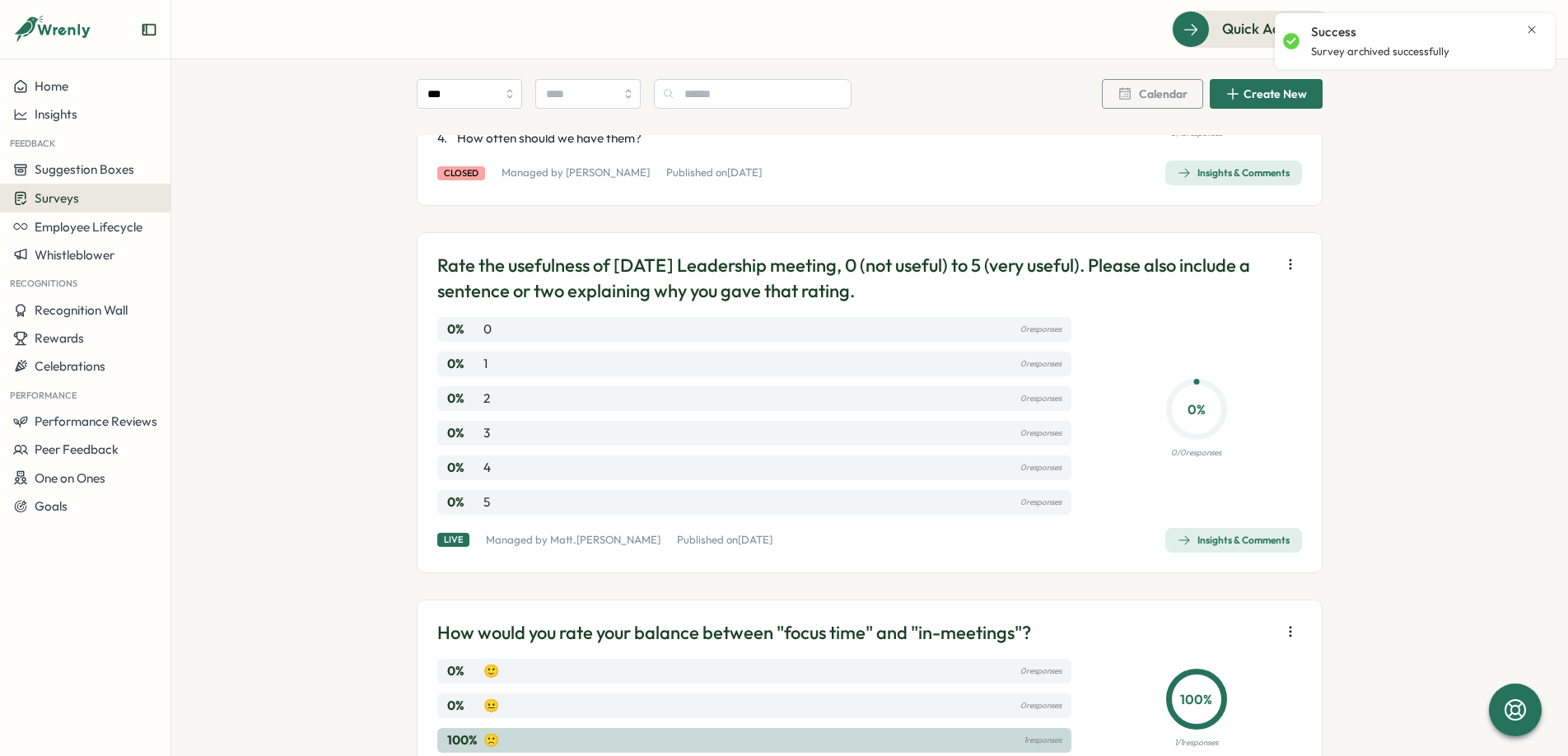
click at [1286, 264] on icon "button" at bounding box center [1291, 265] width 17 height 17
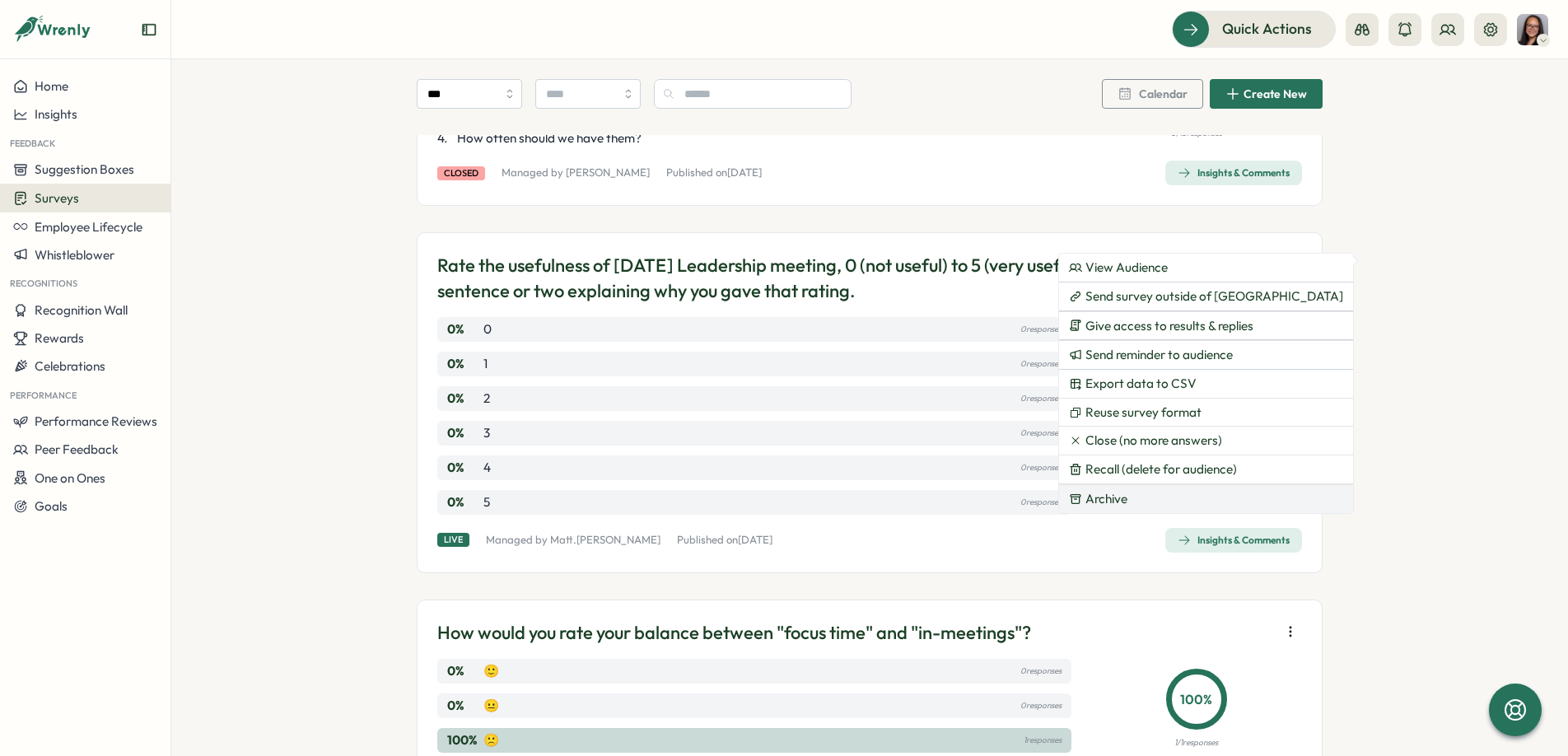
click at [1135, 500] on button "Archive" at bounding box center [1205, 499] width 294 height 28
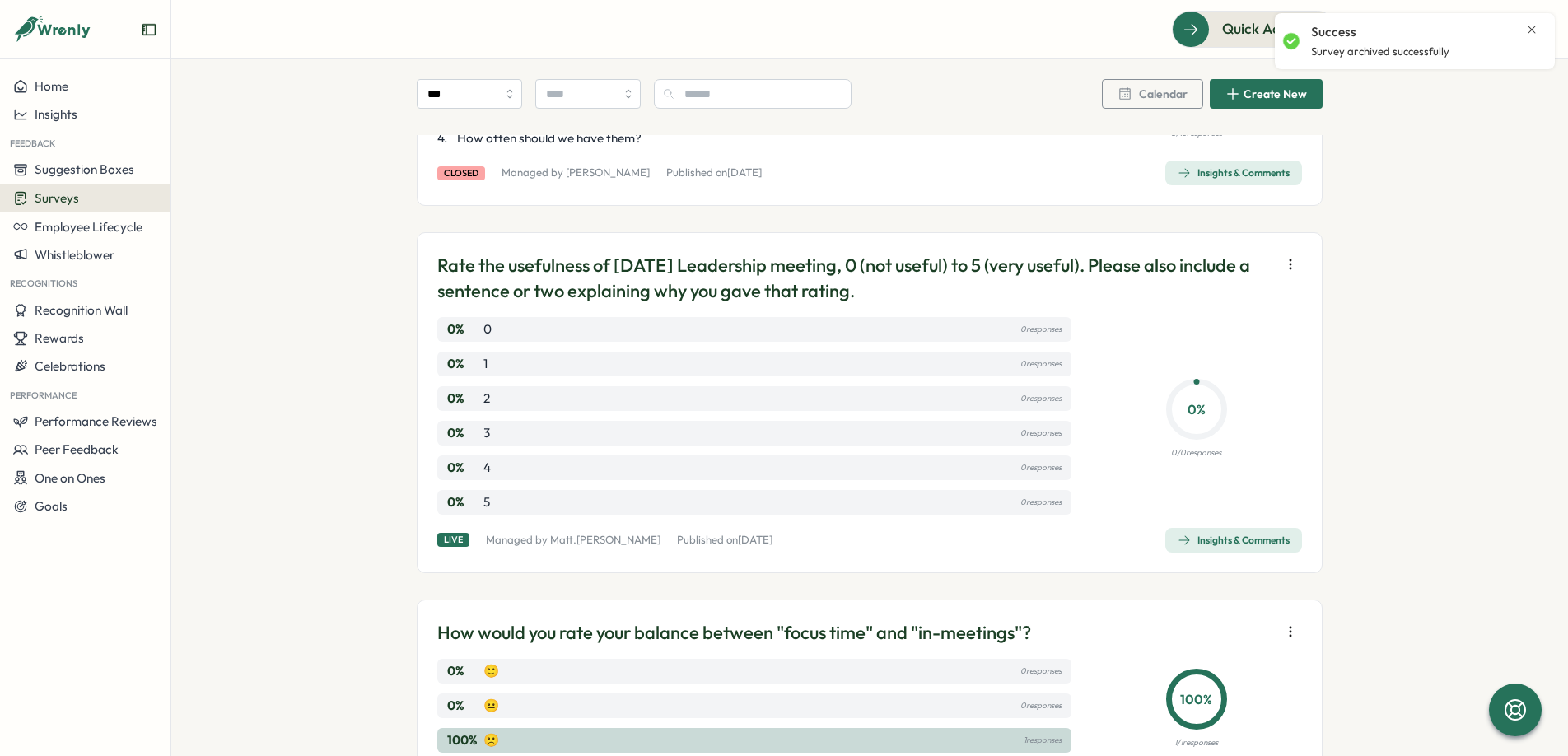
scroll to position [2084, 0]
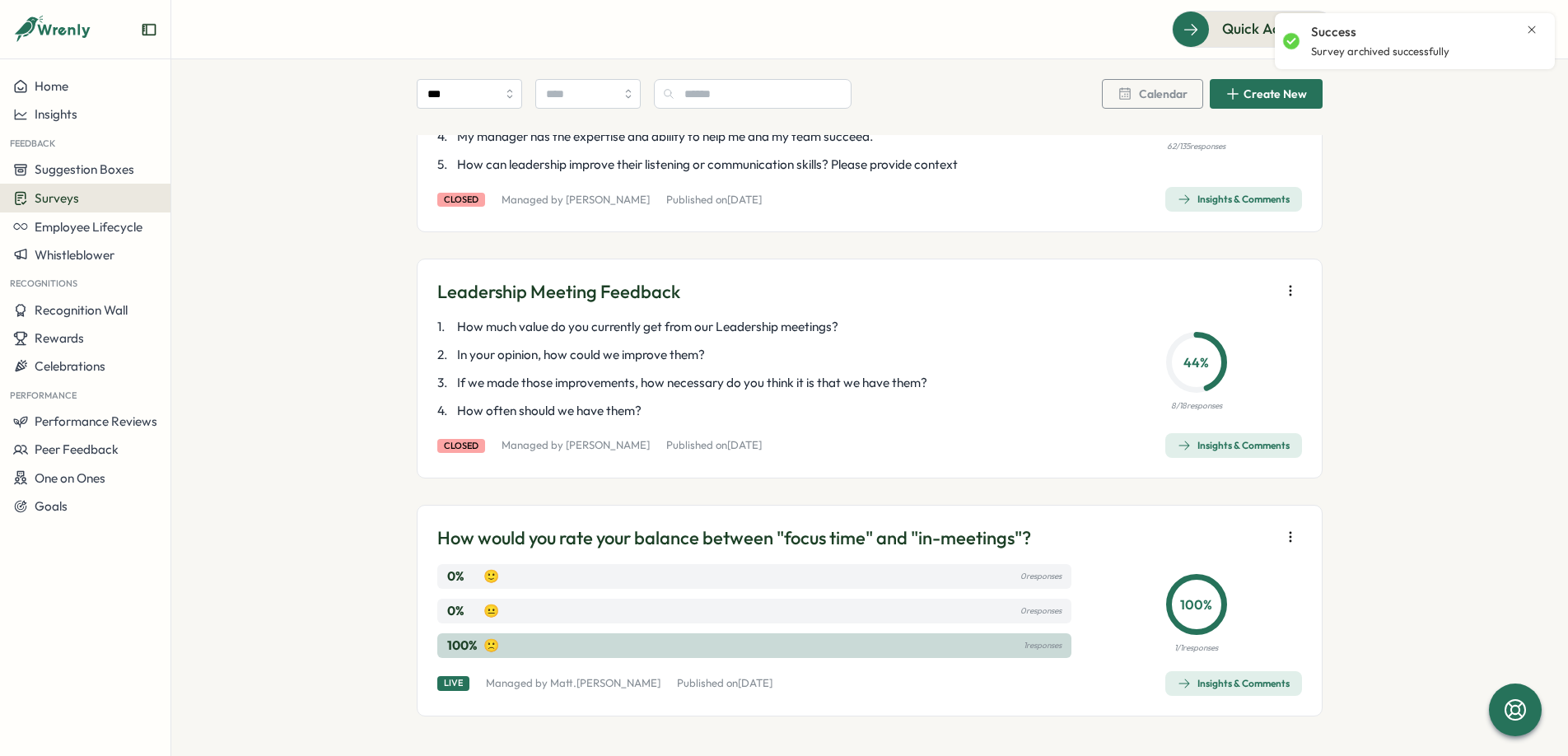
click at [1283, 539] on icon "button" at bounding box center [1291, 538] width 17 height 17
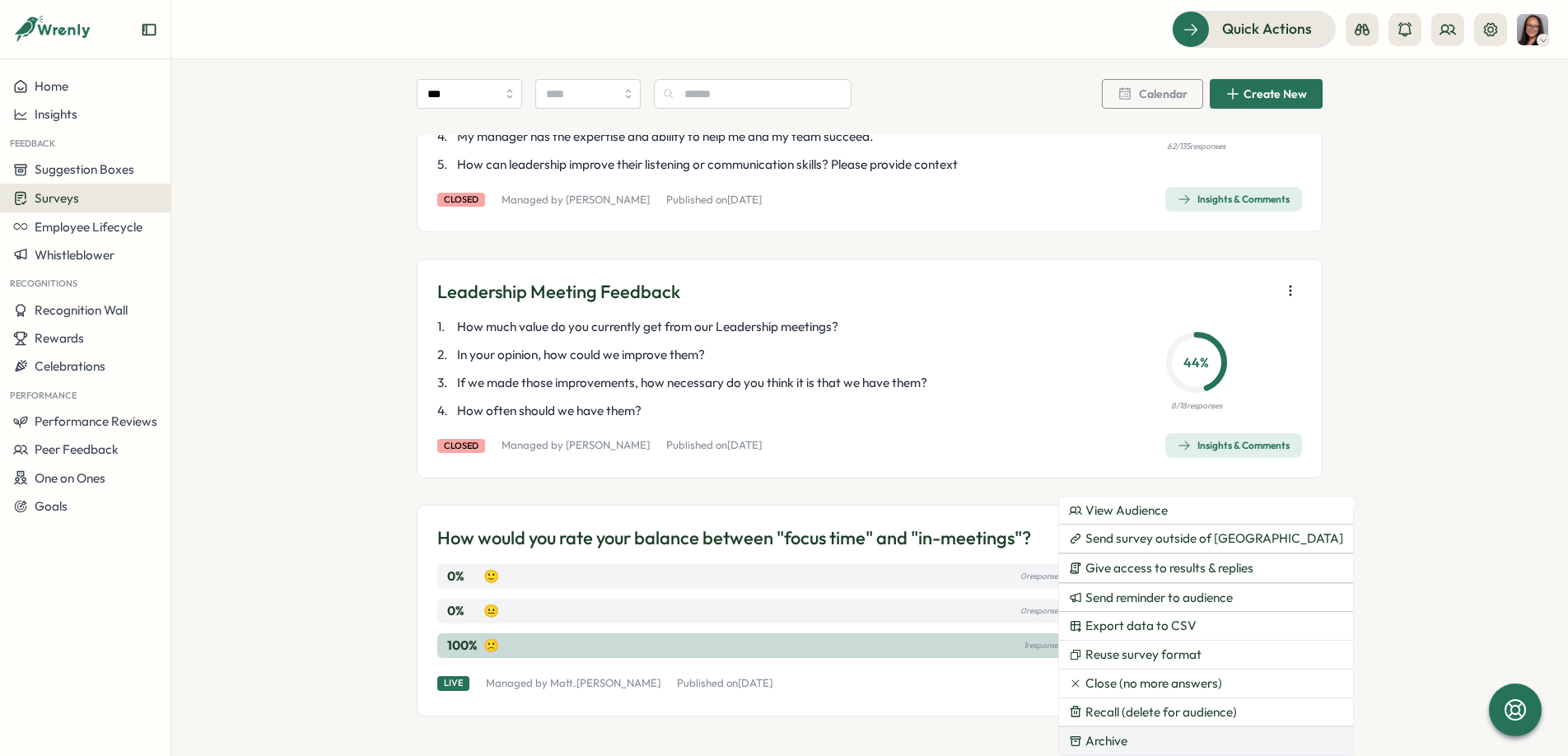
click at [1141, 736] on button "Archive" at bounding box center [1205, 742] width 294 height 28
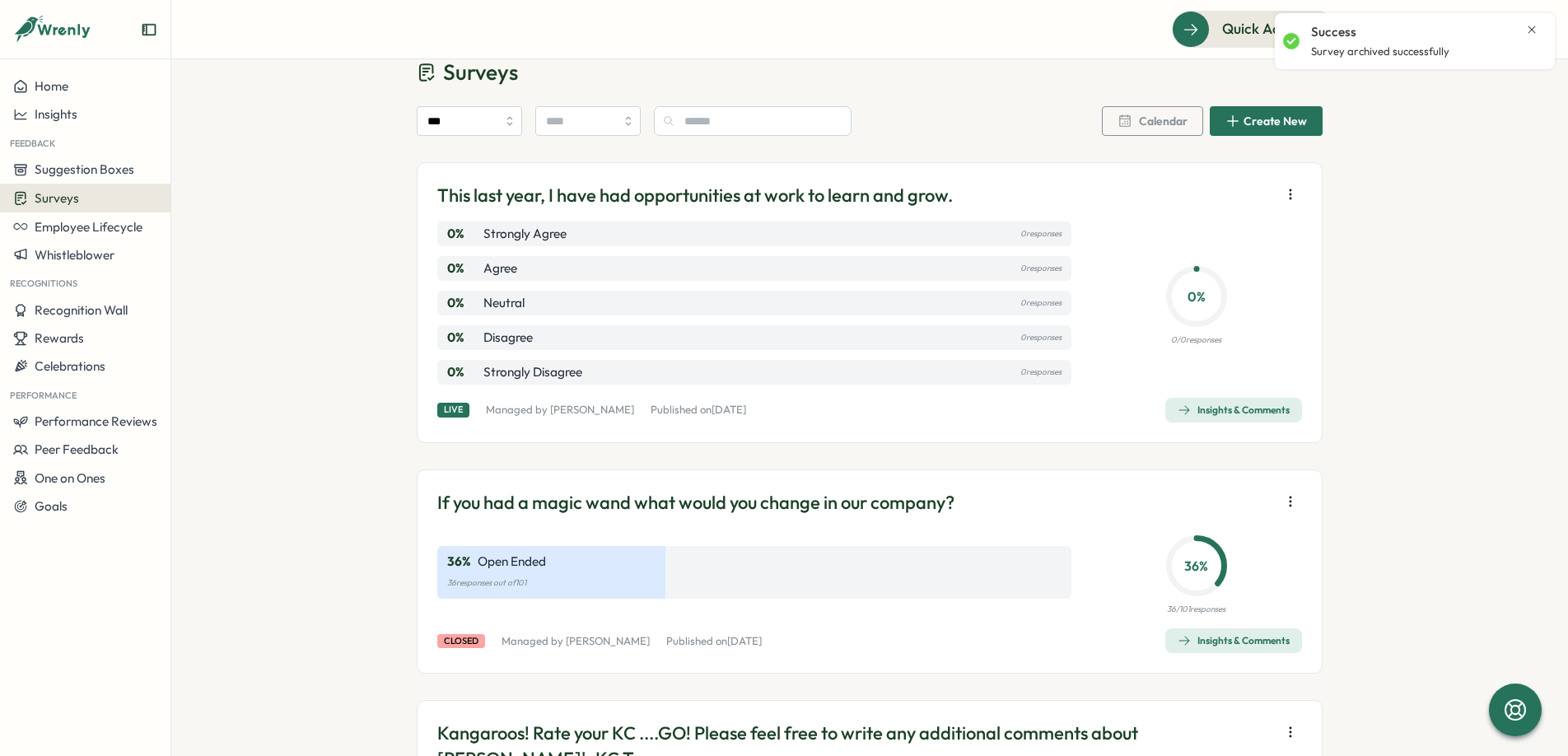
scroll to position [0, 0]
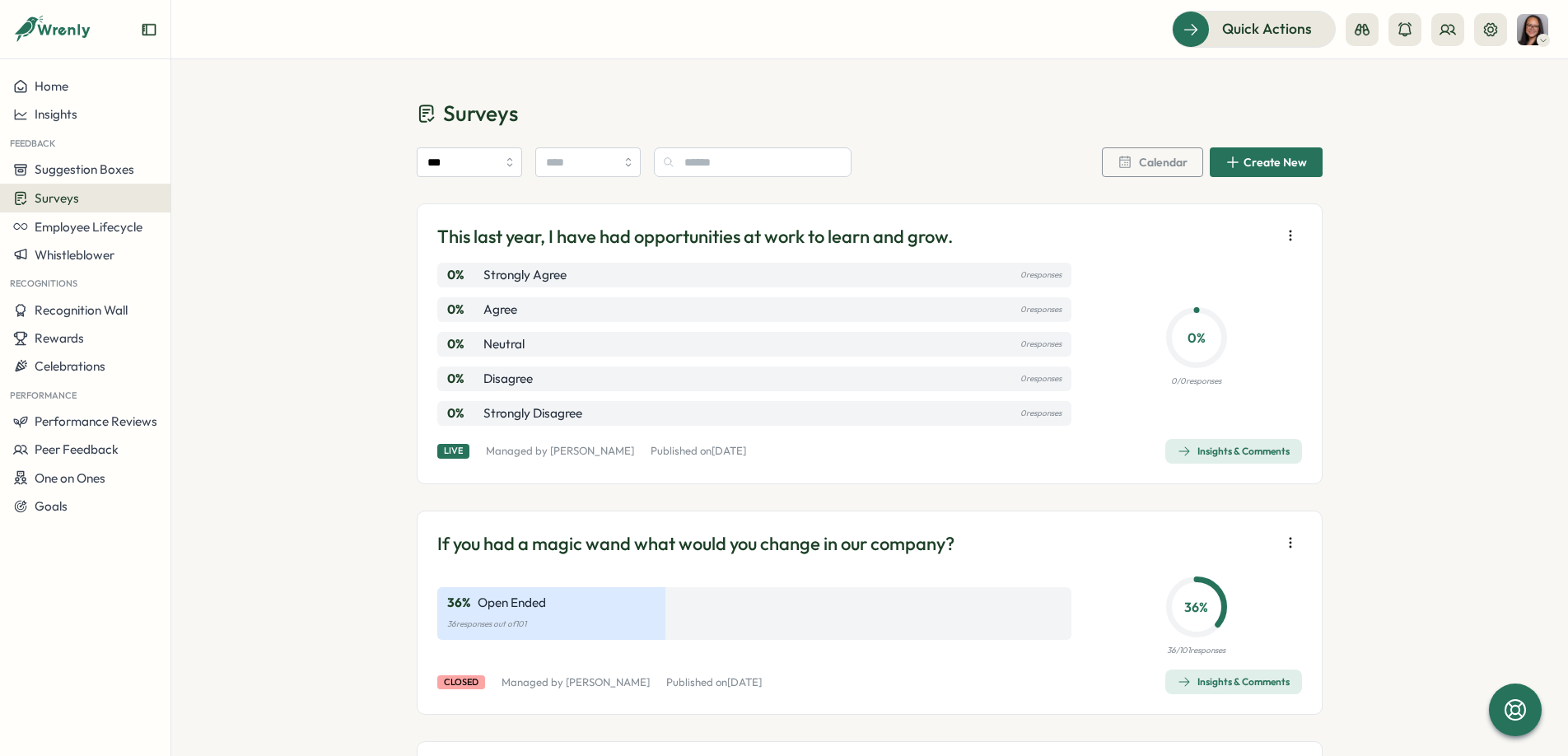
click at [1262, 161] on span "Create New" at bounding box center [1275, 162] width 63 height 11
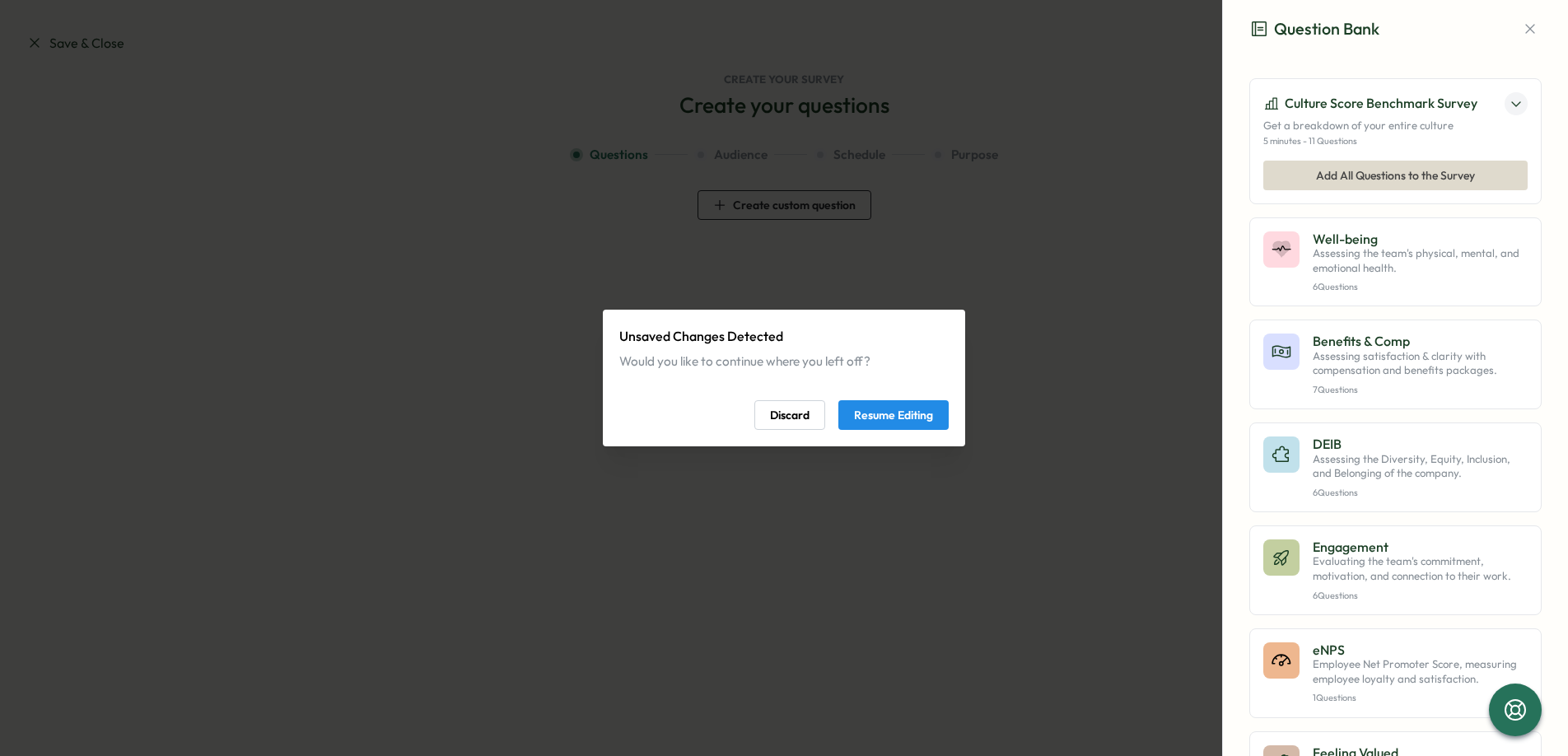
click at [916, 422] on span "Resume Editing" at bounding box center [893, 415] width 79 height 28
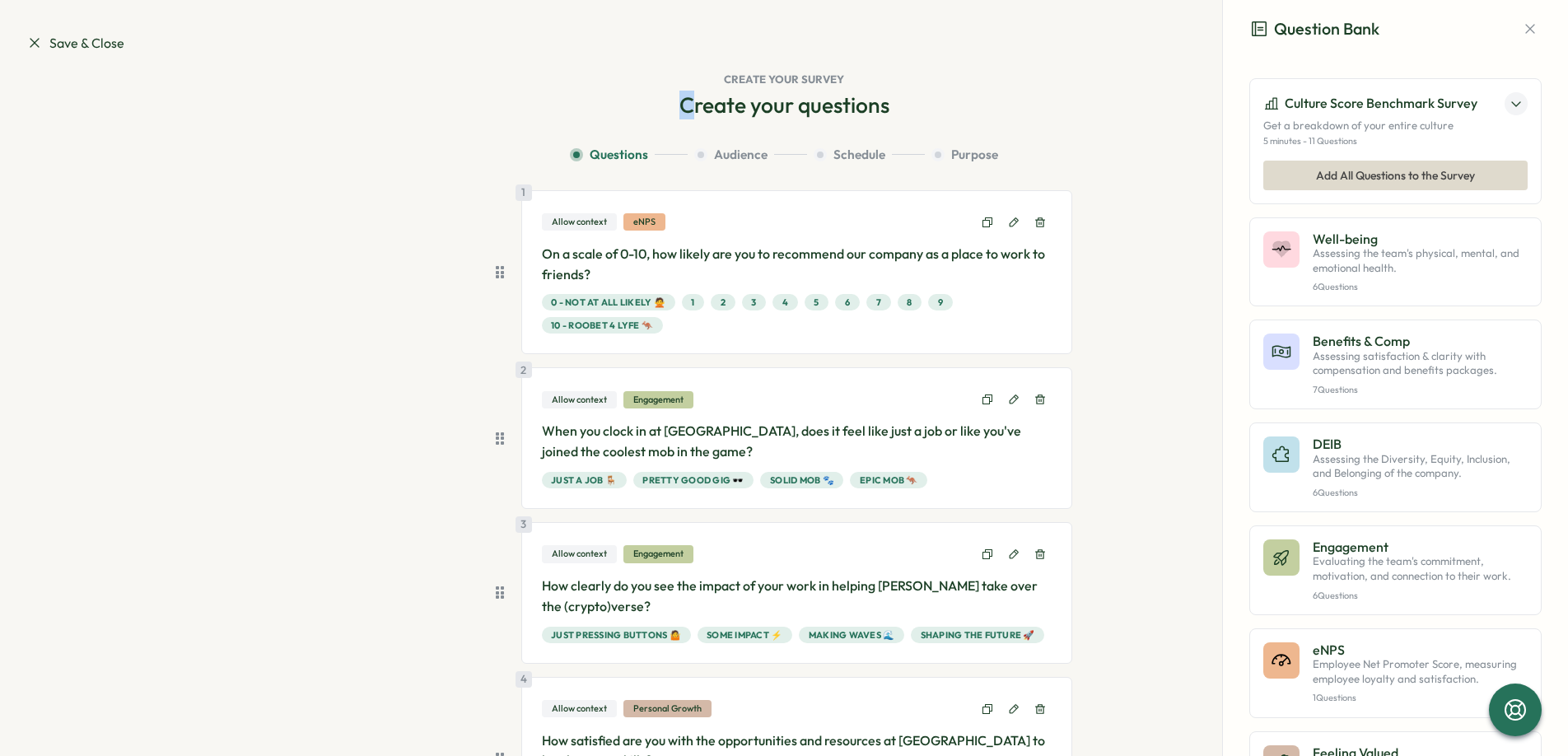
drag, startPoint x: 678, startPoint y: 105, endPoint x: 692, endPoint y: 105, distance: 14.0
click at [691, 105] on h2 "Create your questions" at bounding box center [784, 105] width 210 height 29
click at [720, 131] on div "Create your questions Question Bank Culture Score Benchmark Survey Get a breakd…" at bounding box center [784, 655] width 1515 height 1129
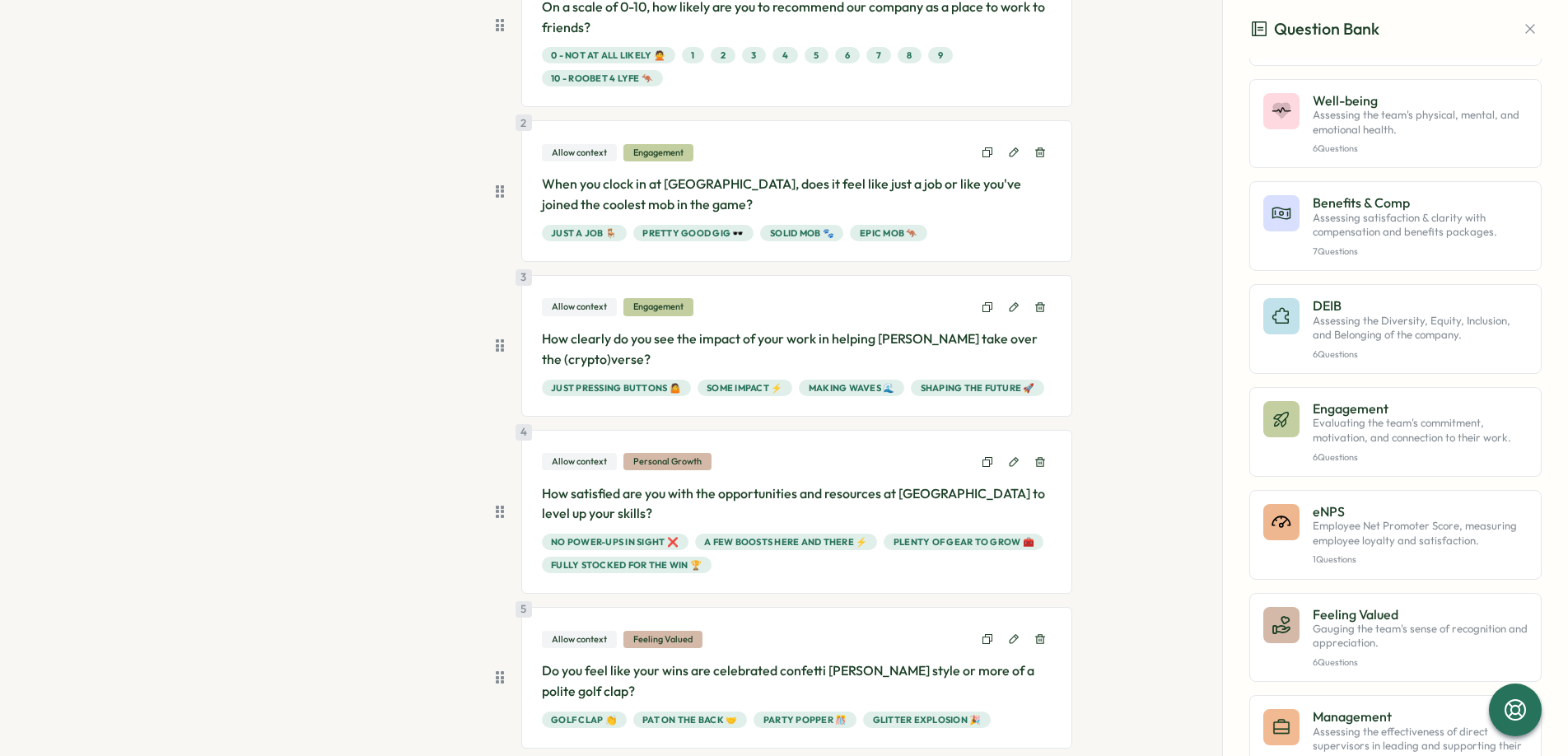
scroll to position [249, 0]
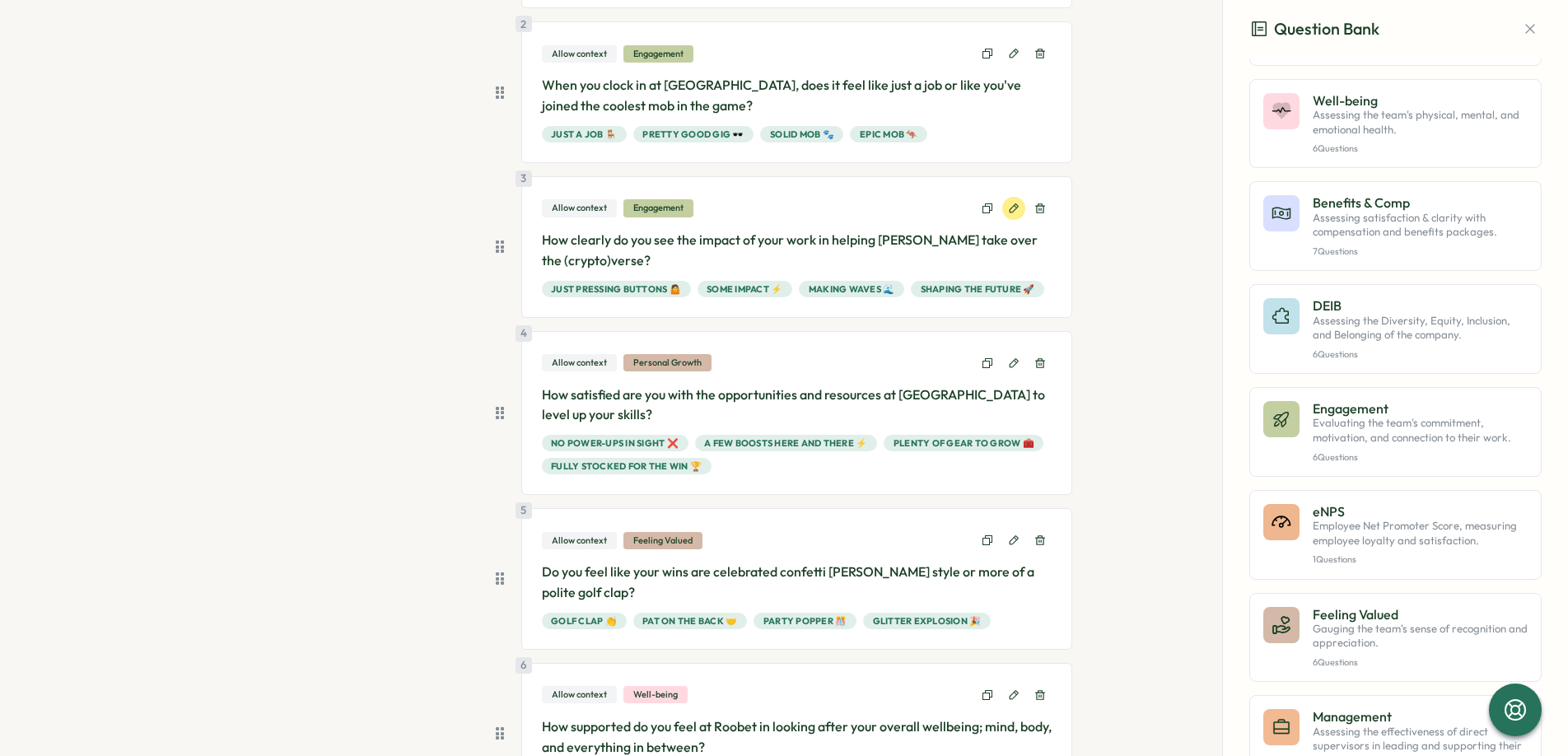
click at [1006, 215] on button at bounding box center [1013, 208] width 23 height 23
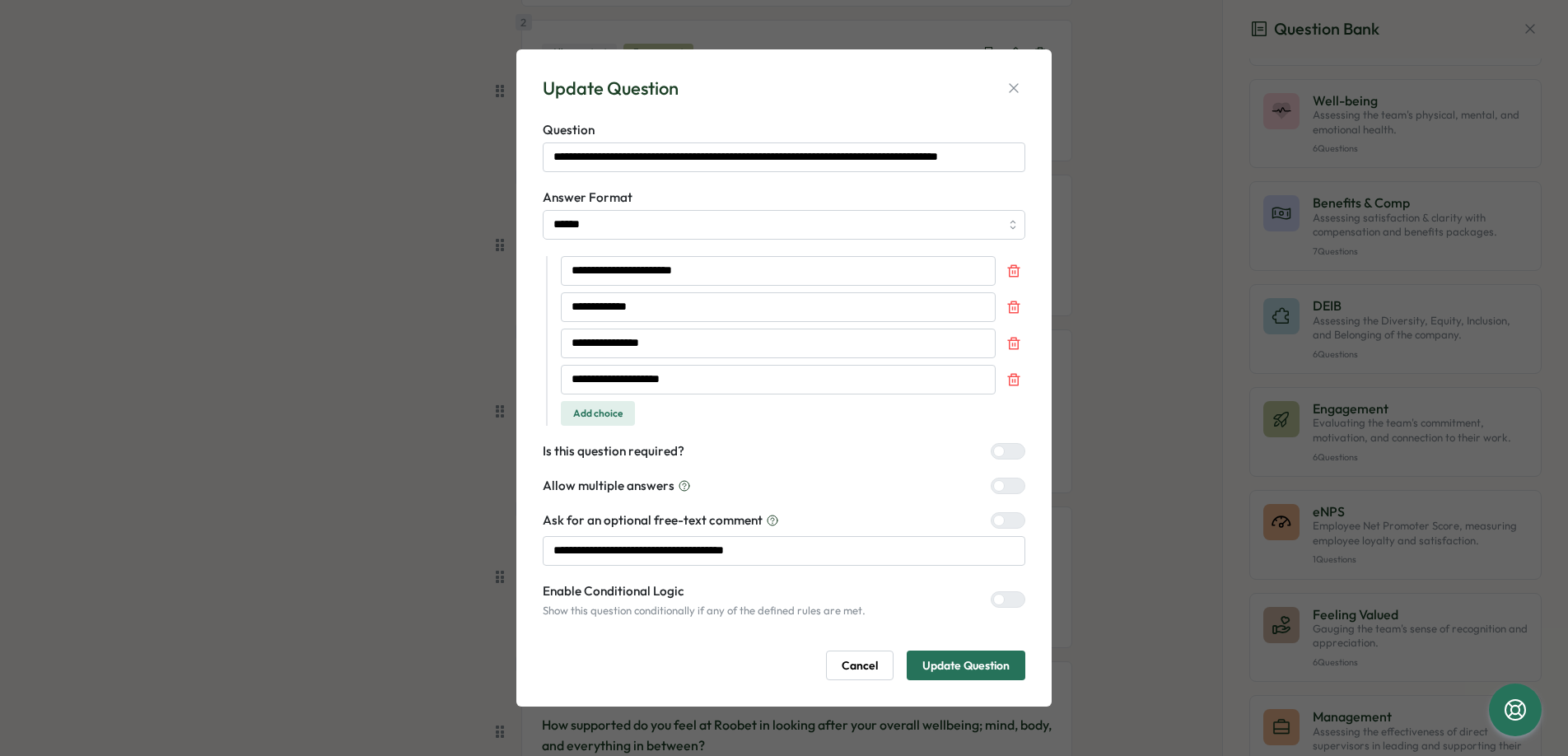
click at [849, 671] on span "Cancel" at bounding box center [859, 665] width 36 height 28
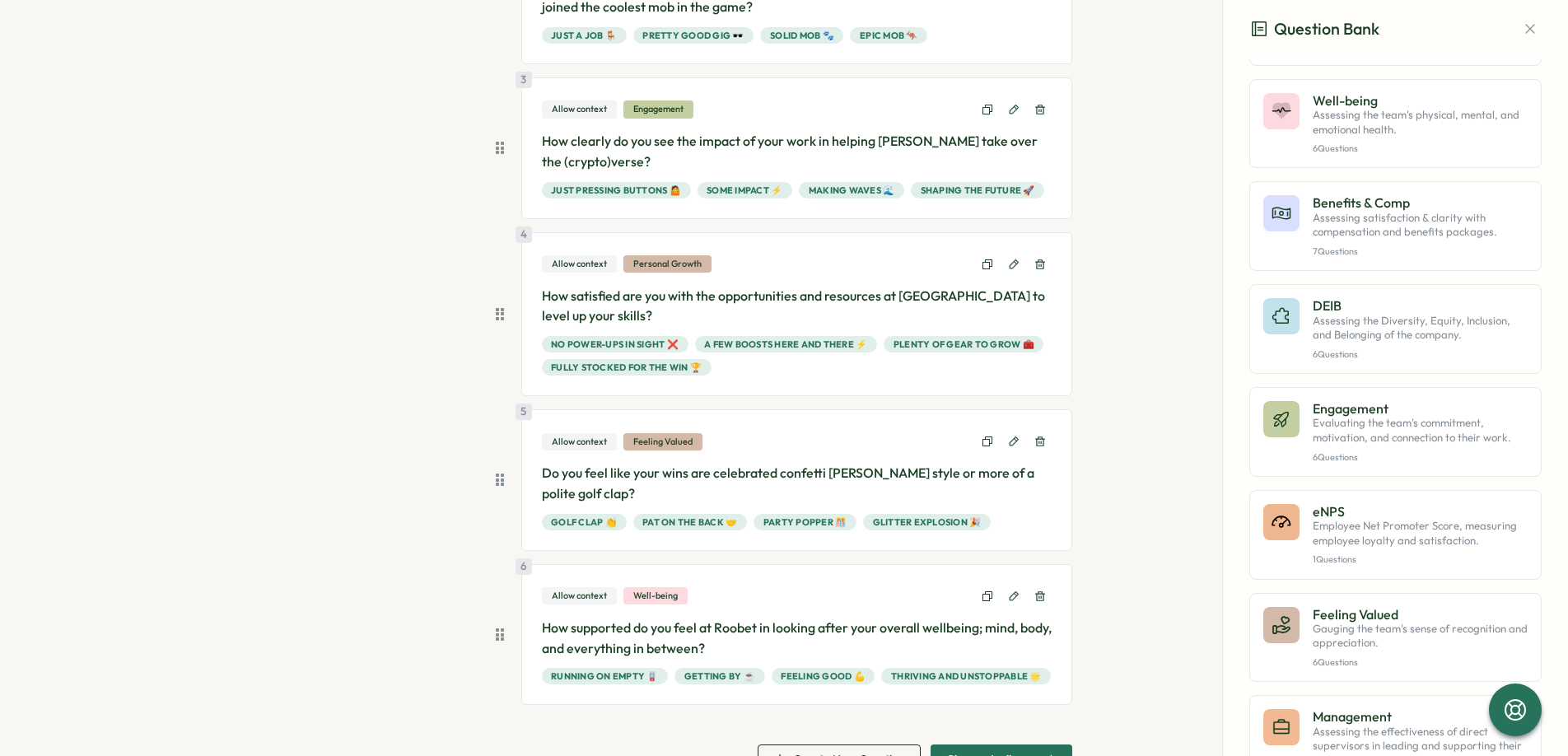
scroll to position [489, 0]
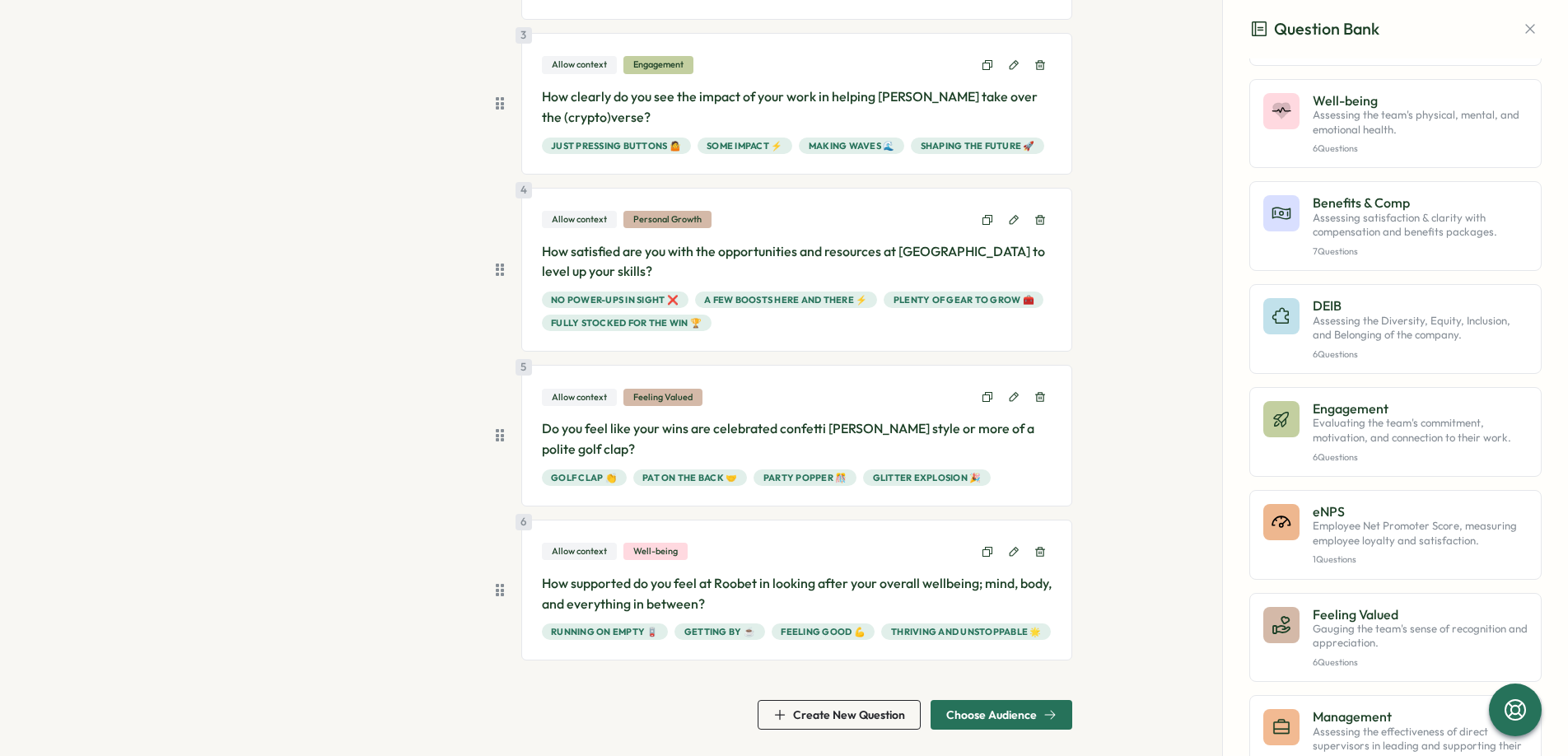
drag, startPoint x: 191, startPoint y: 267, endPoint x: 168, endPoint y: 282, distance: 27.5
click at [191, 267] on div "Create your questions Question Bank Culture Score Benchmark Survey Get a breakd…" at bounding box center [784, 166] width 1515 height 1129
